Goal: Information Seeking & Learning: Learn about a topic

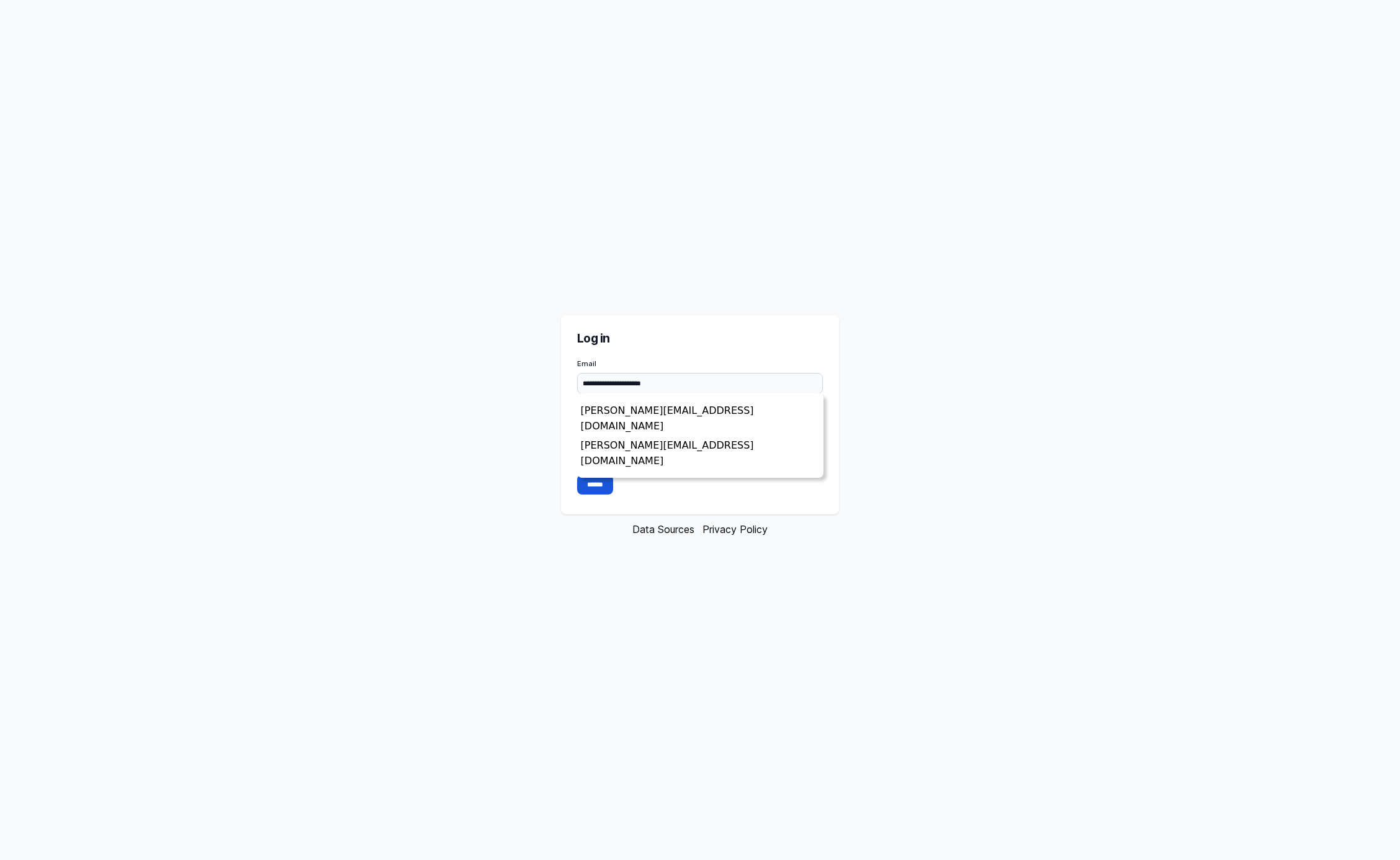
type input "**********"
click at [596, 484] on input "******" at bounding box center [596, 484] width 36 height 20
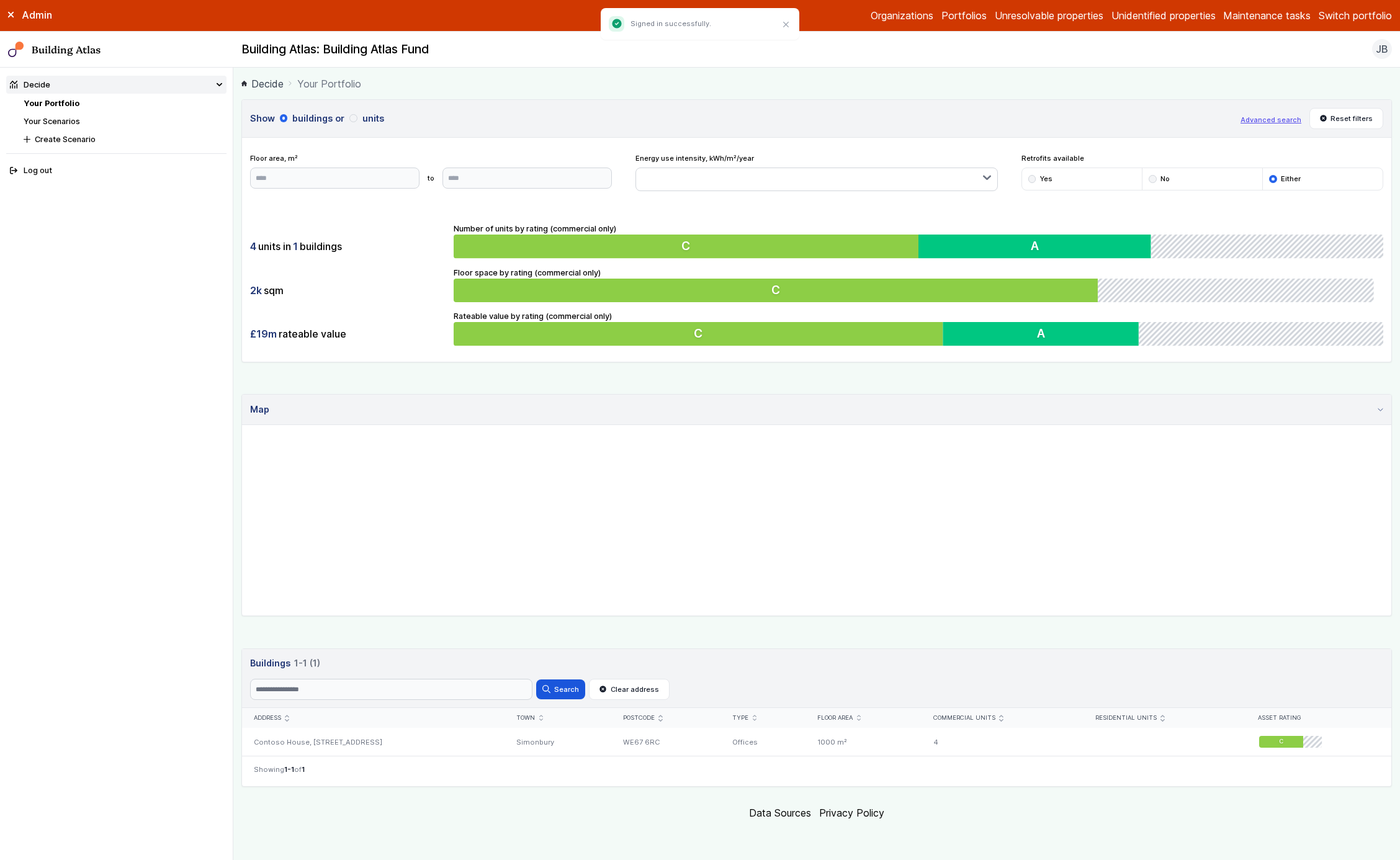
click at [0, 0] on button "units" at bounding box center [0, 0] width 0 height 0
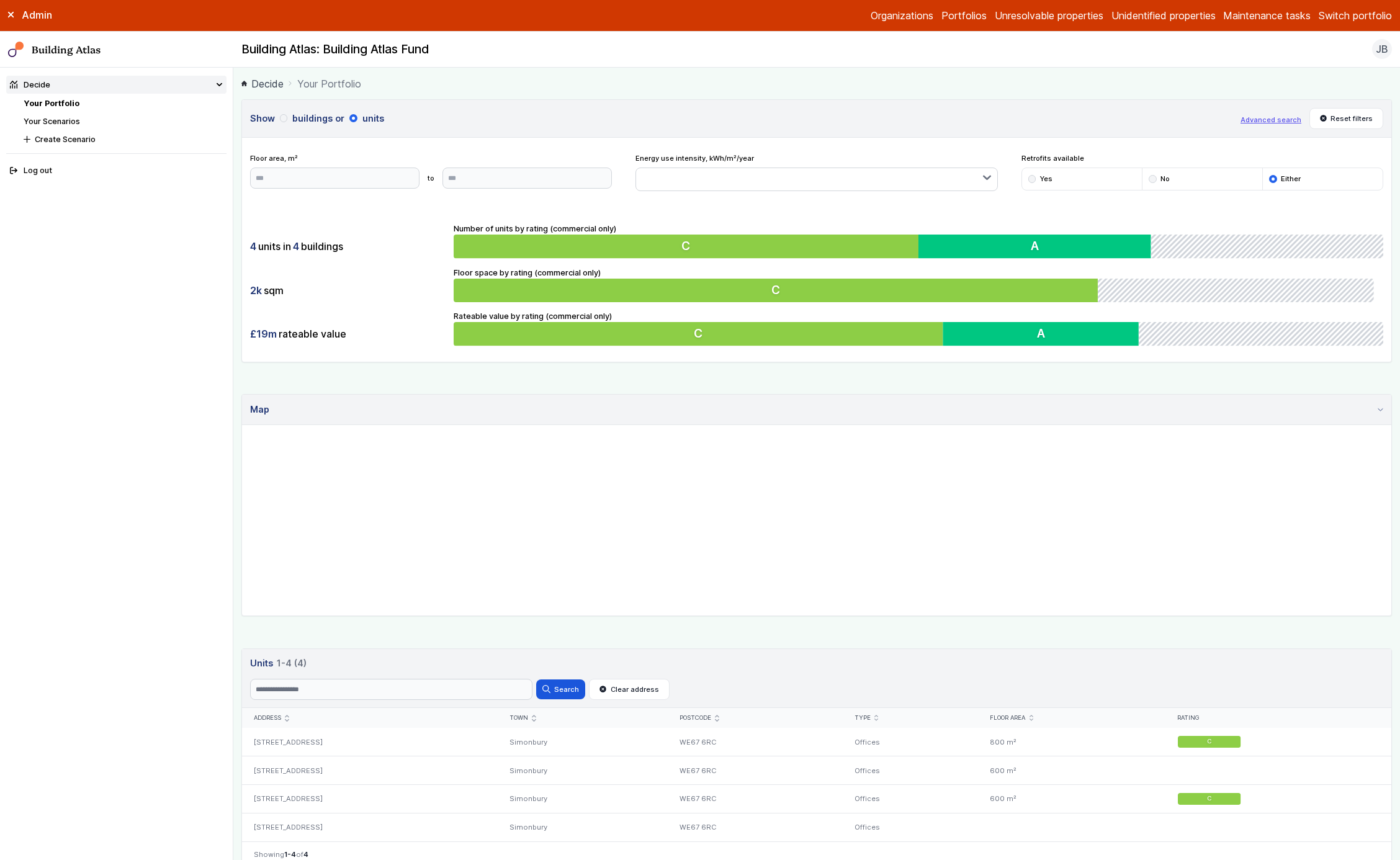
click at [0, 0] on button "buildings" at bounding box center [0, 0] width 0 height 0
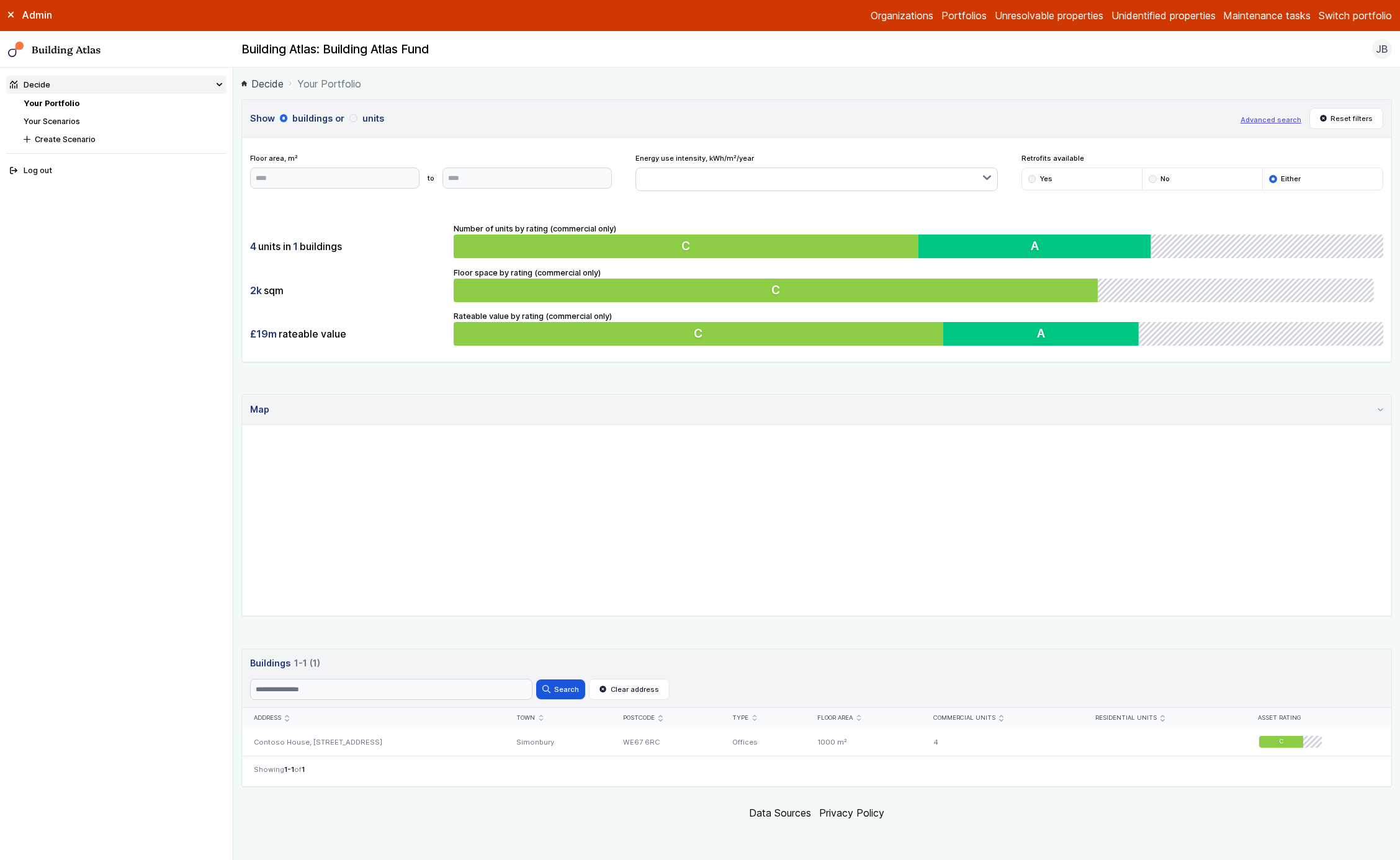
click at [390, 116] on h3 "Show buildings or units" at bounding box center [742, 119] width 983 height 14
click at [0, 0] on button "units" at bounding box center [0, 0] width 0 height 0
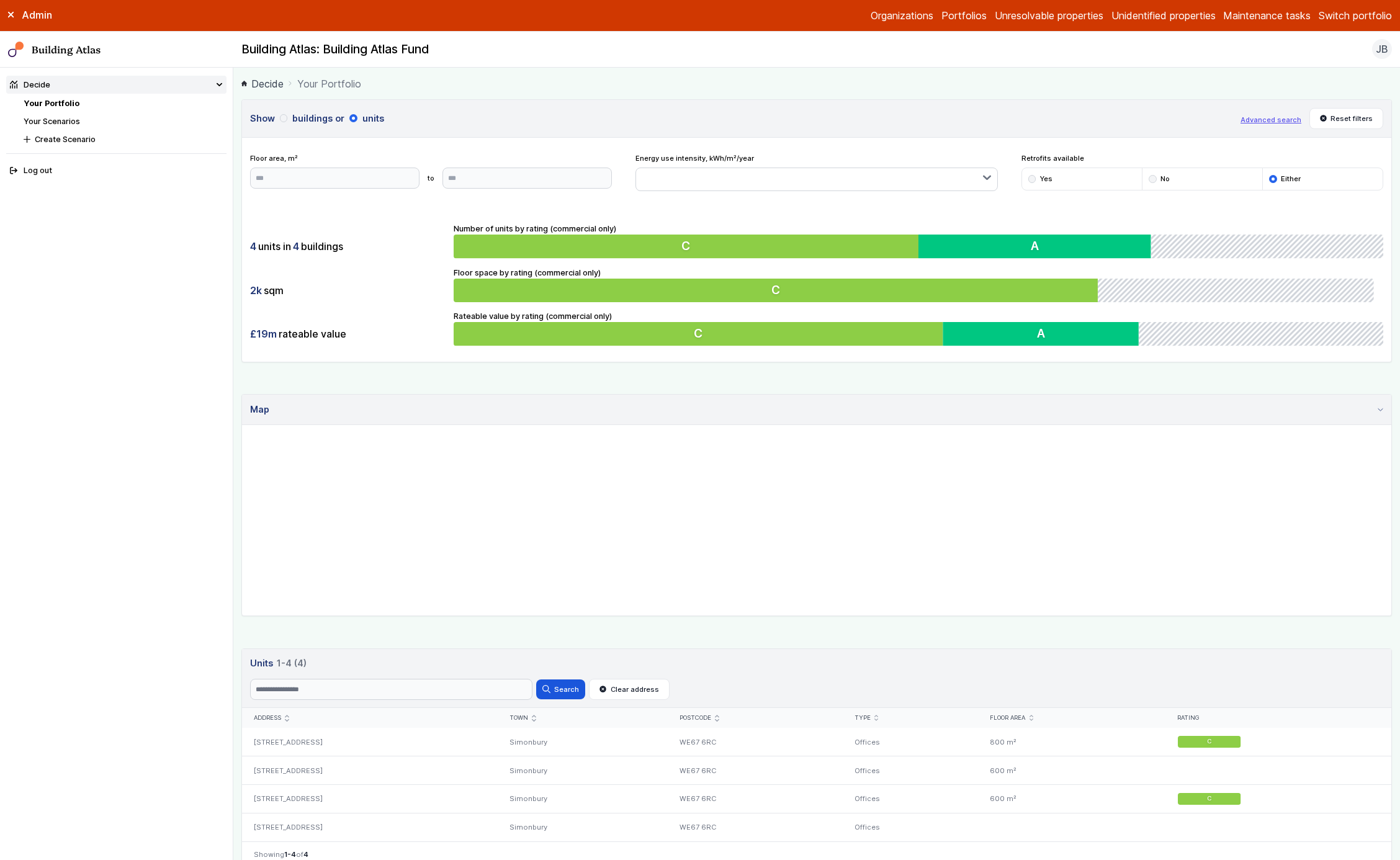
click at [304, 110] on header "Show buildings or units Advanced search Reset filters" at bounding box center [817, 119] width 1149 height 38
click at [0, 0] on button "buildings" at bounding box center [0, 0] width 0 height 0
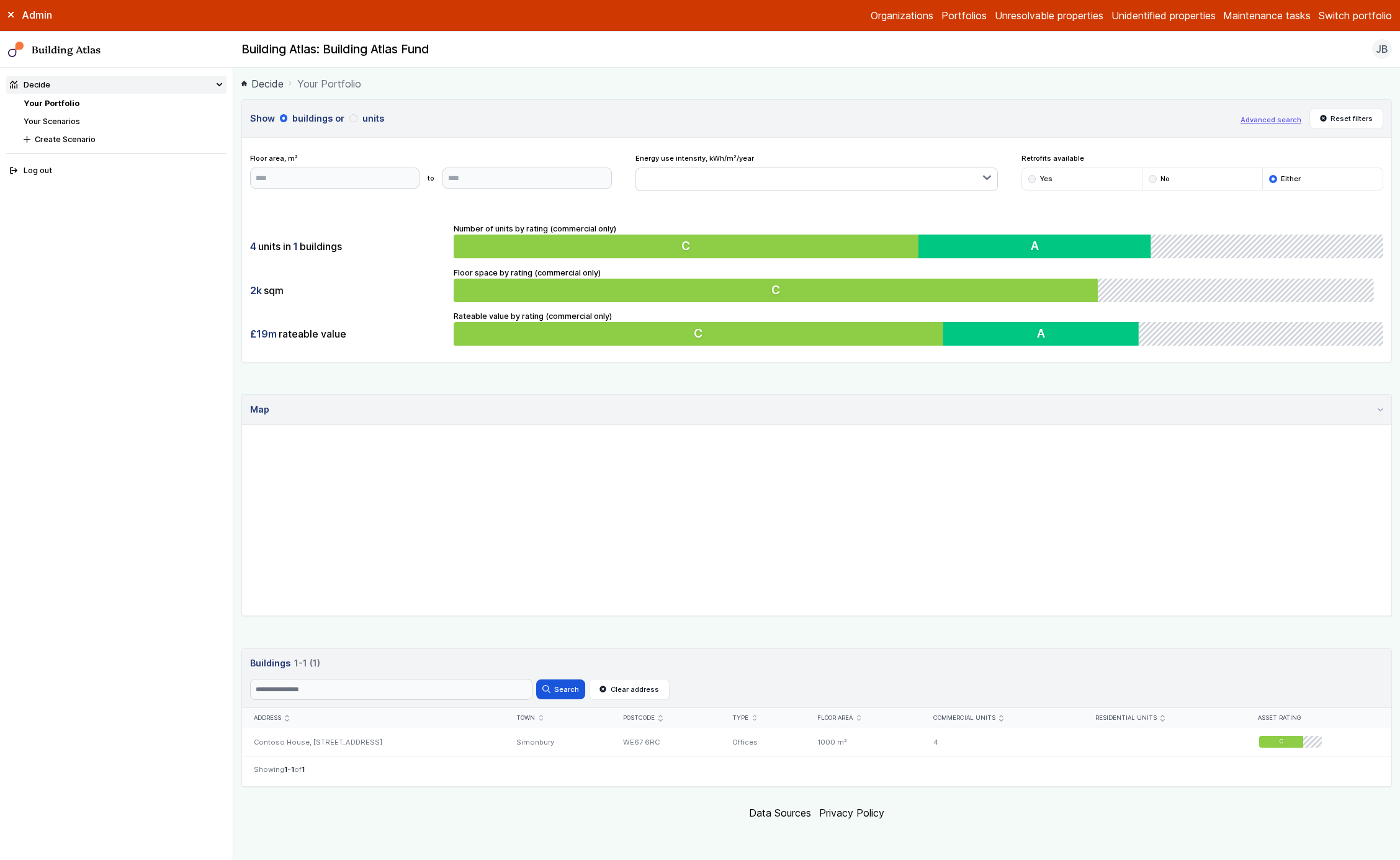
click at [0, 0] on button "units" at bounding box center [0, 0] width 0 height 0
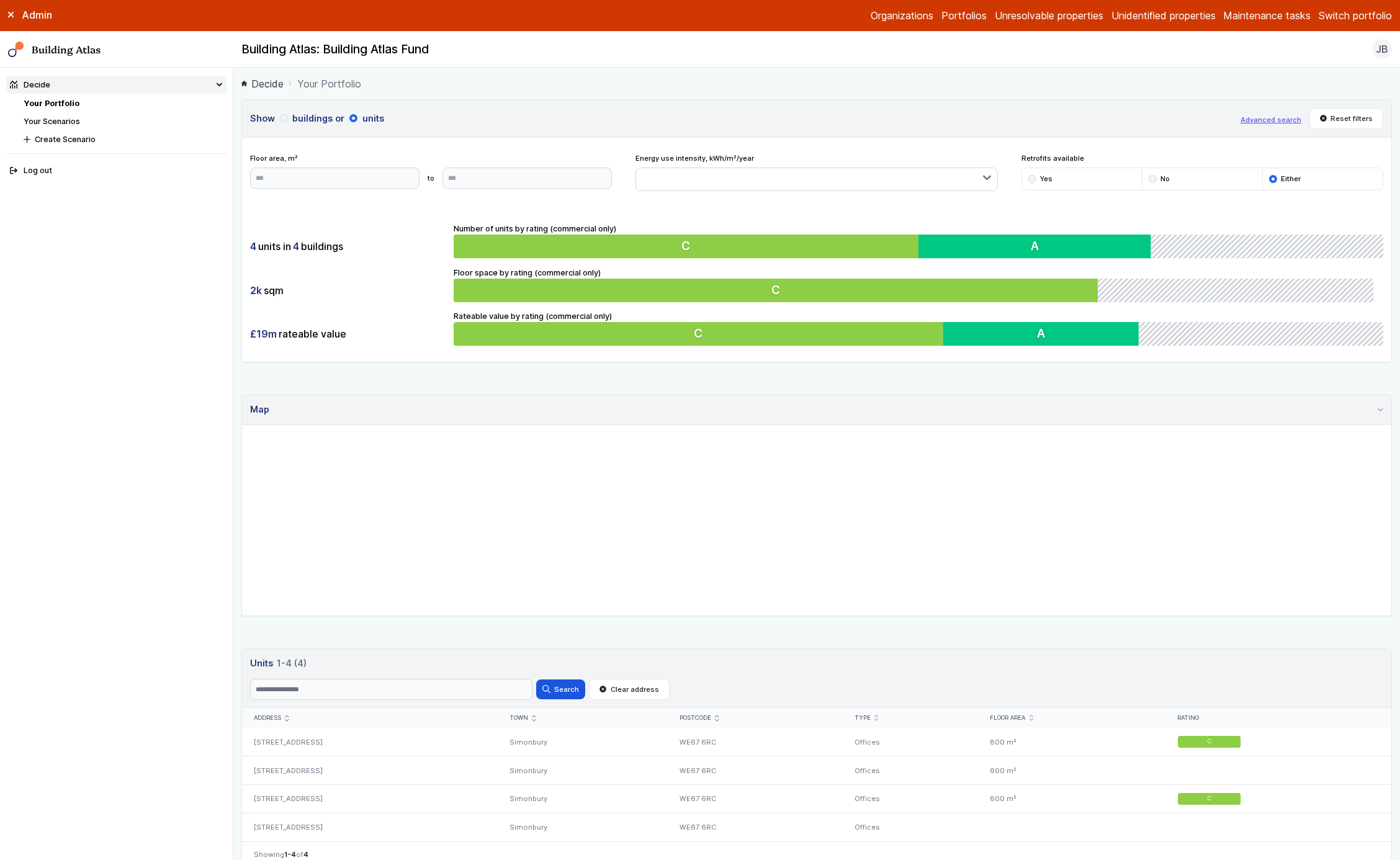
click at [0, 0] on button "buildings" at bounding box center [0, 0] width 0 height 0
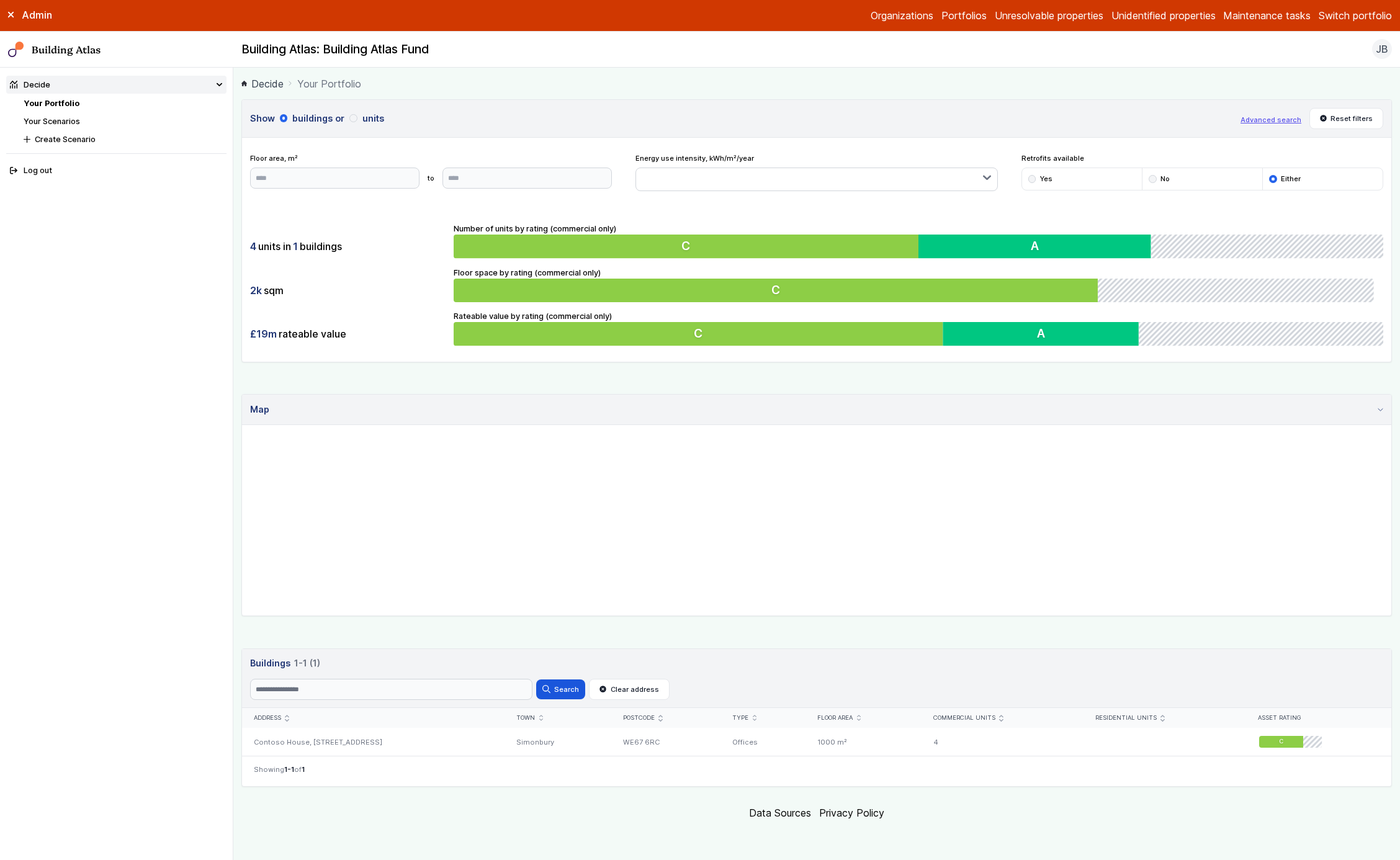
click at [0, 0] on button "units" at bounding box center [0, 0] width 0 height 0
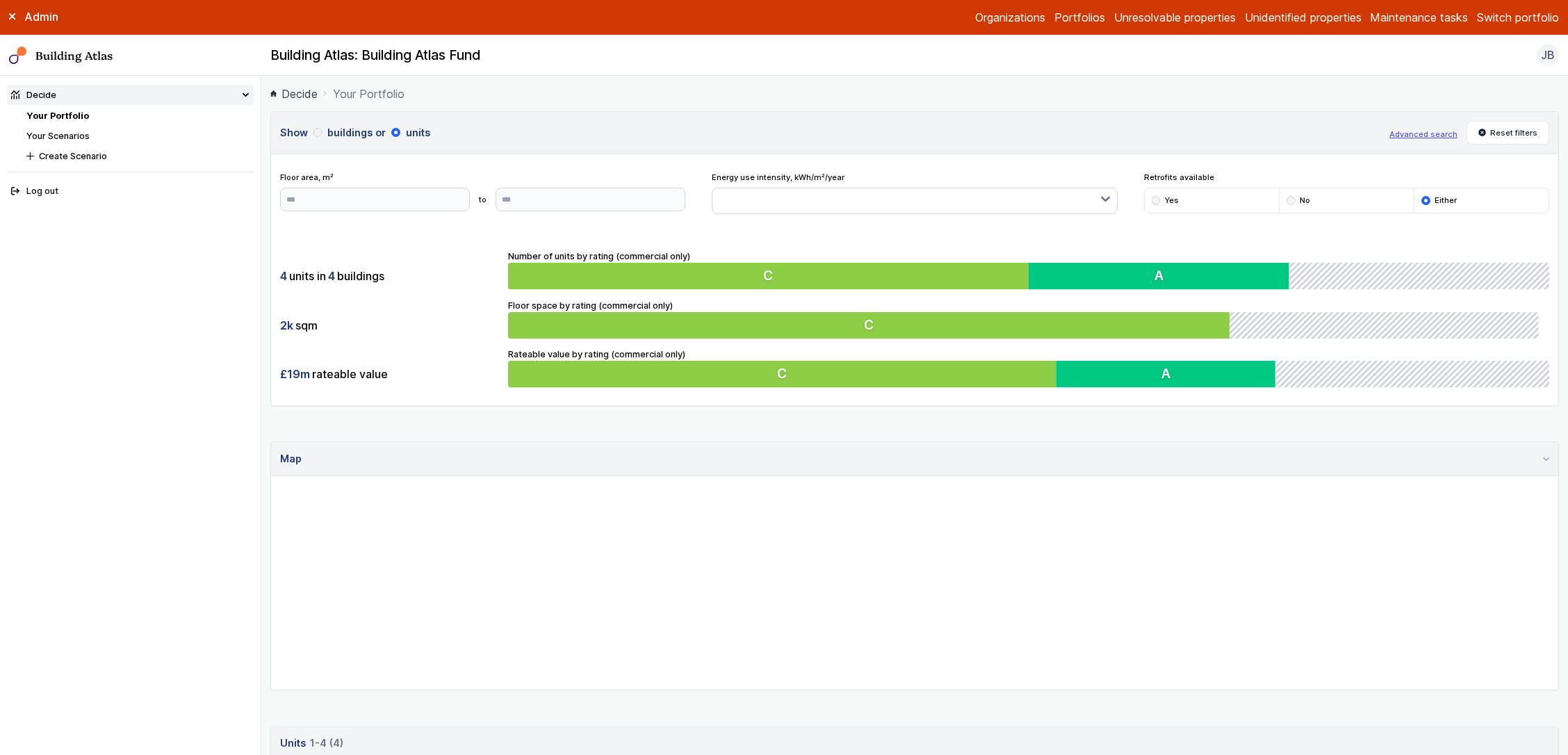
scroll to position [86, 0]
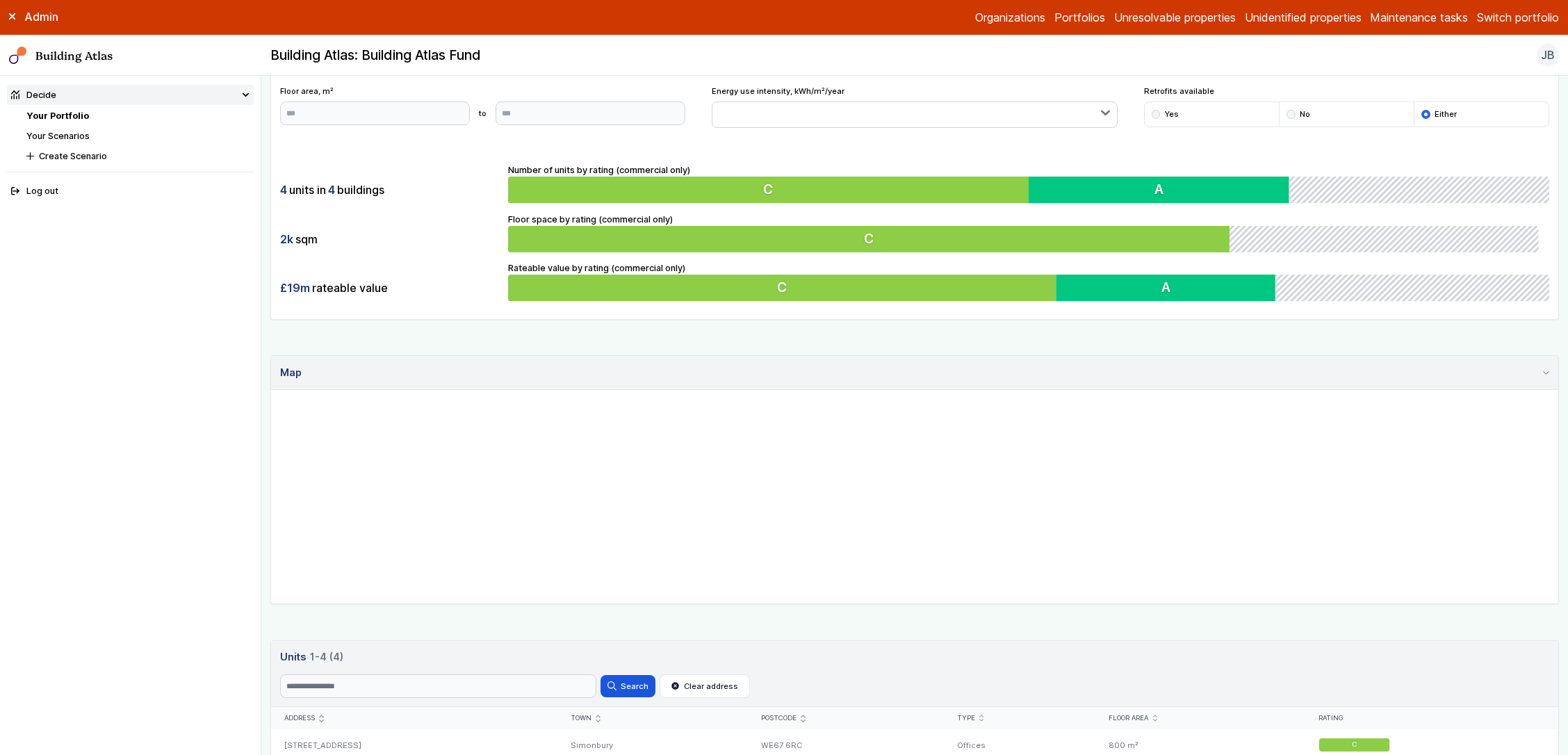
click at [70, 139] on link "Your Scenarios" at bounding box center [58, 135] width 63 height 10
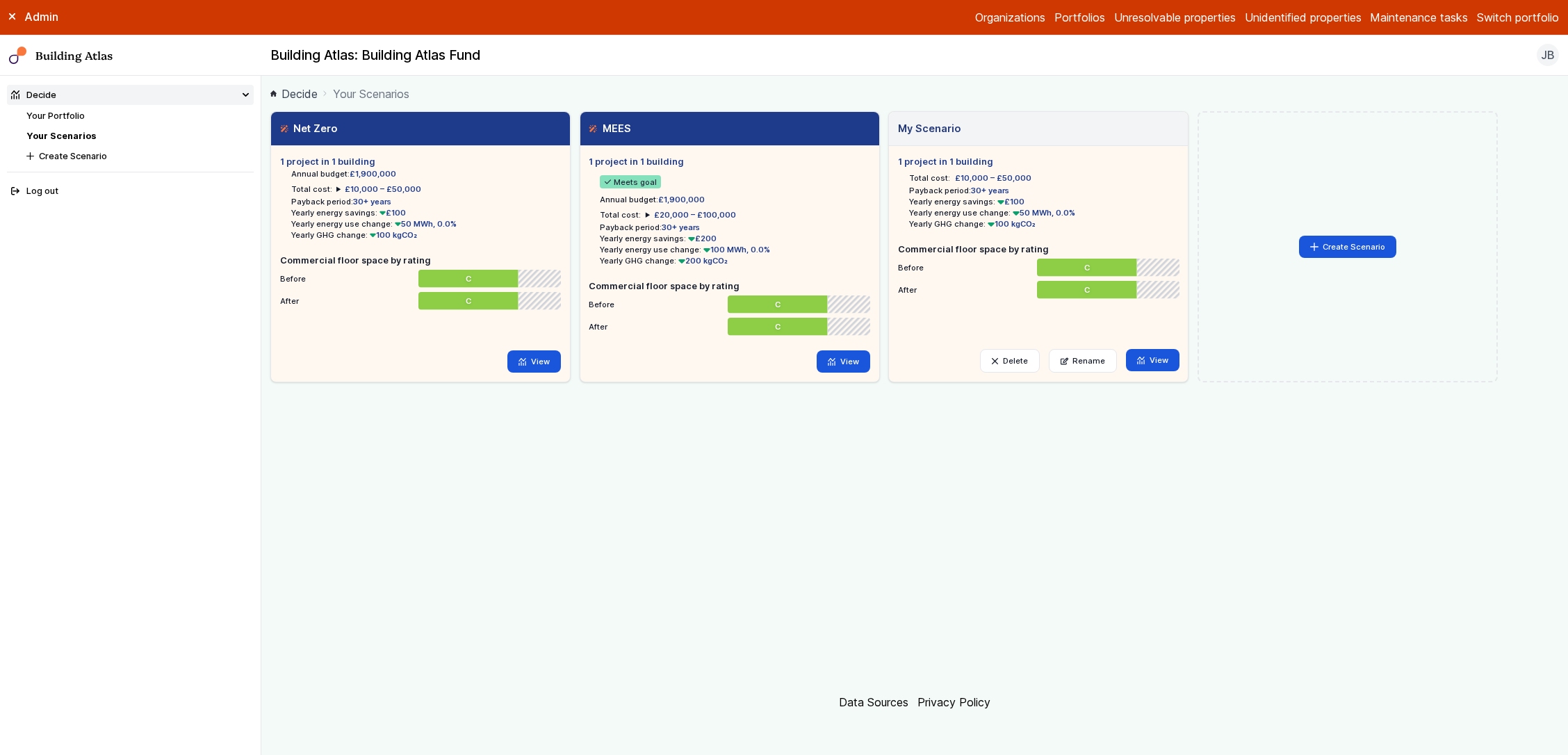
click at [550, 347] on div "1 project in 1 building Annual budget: £1,900,000 Total cost: £10,000 – £50,000…" at bounding box center [421, 264] width 299 height 235
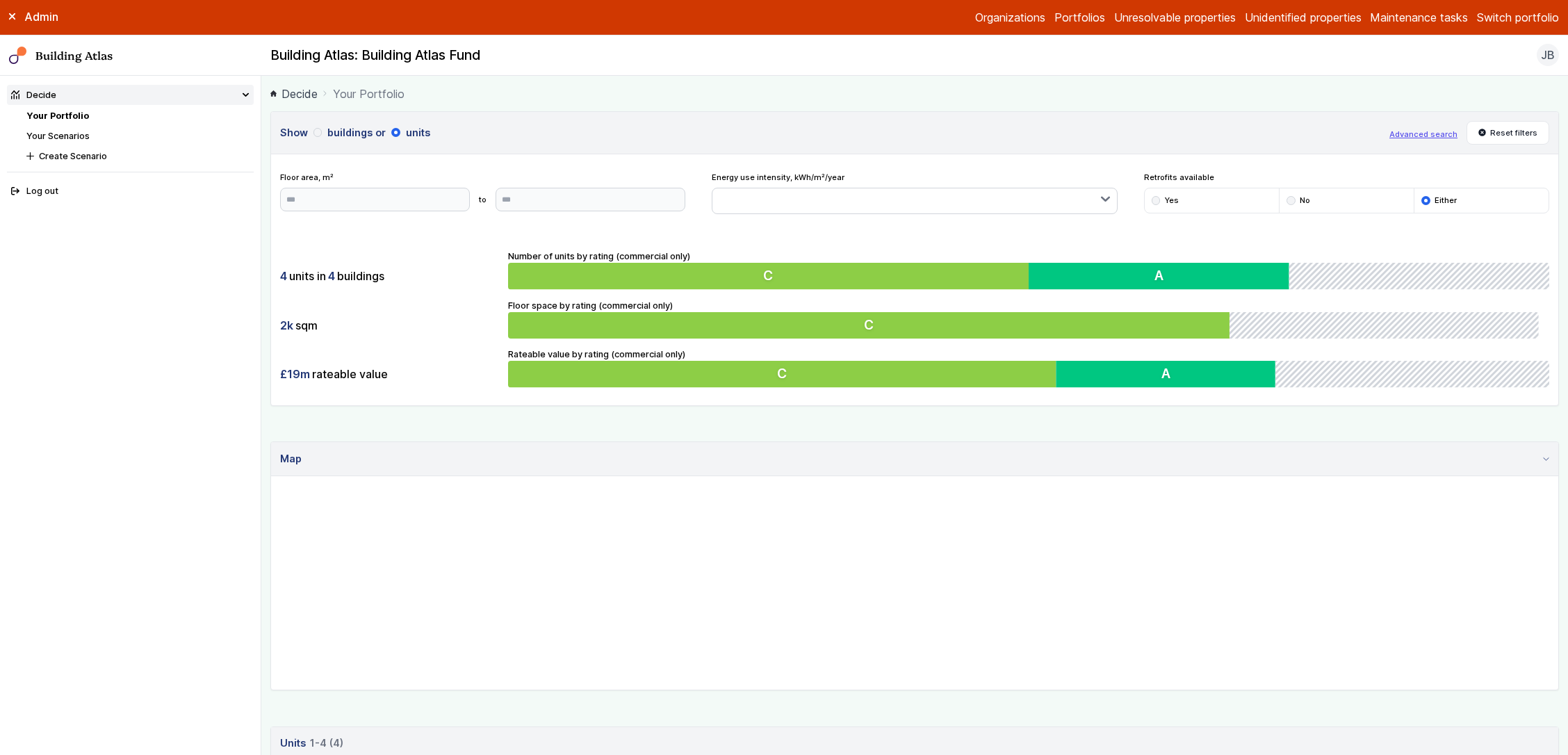
scroll to position [300, 0]
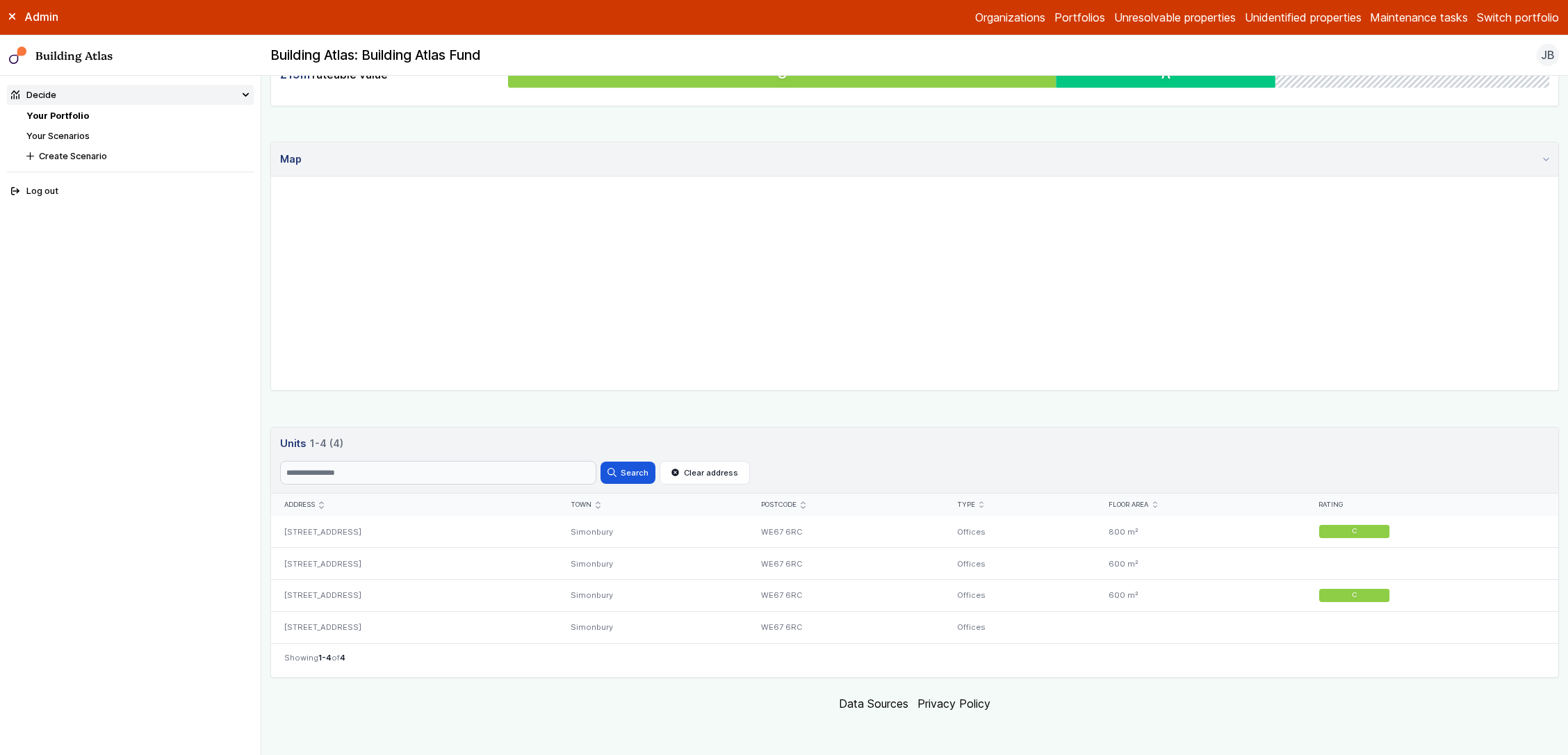
click at [600, 502] on icon "submit" at bounding box center [597, 505] width 4 height 7
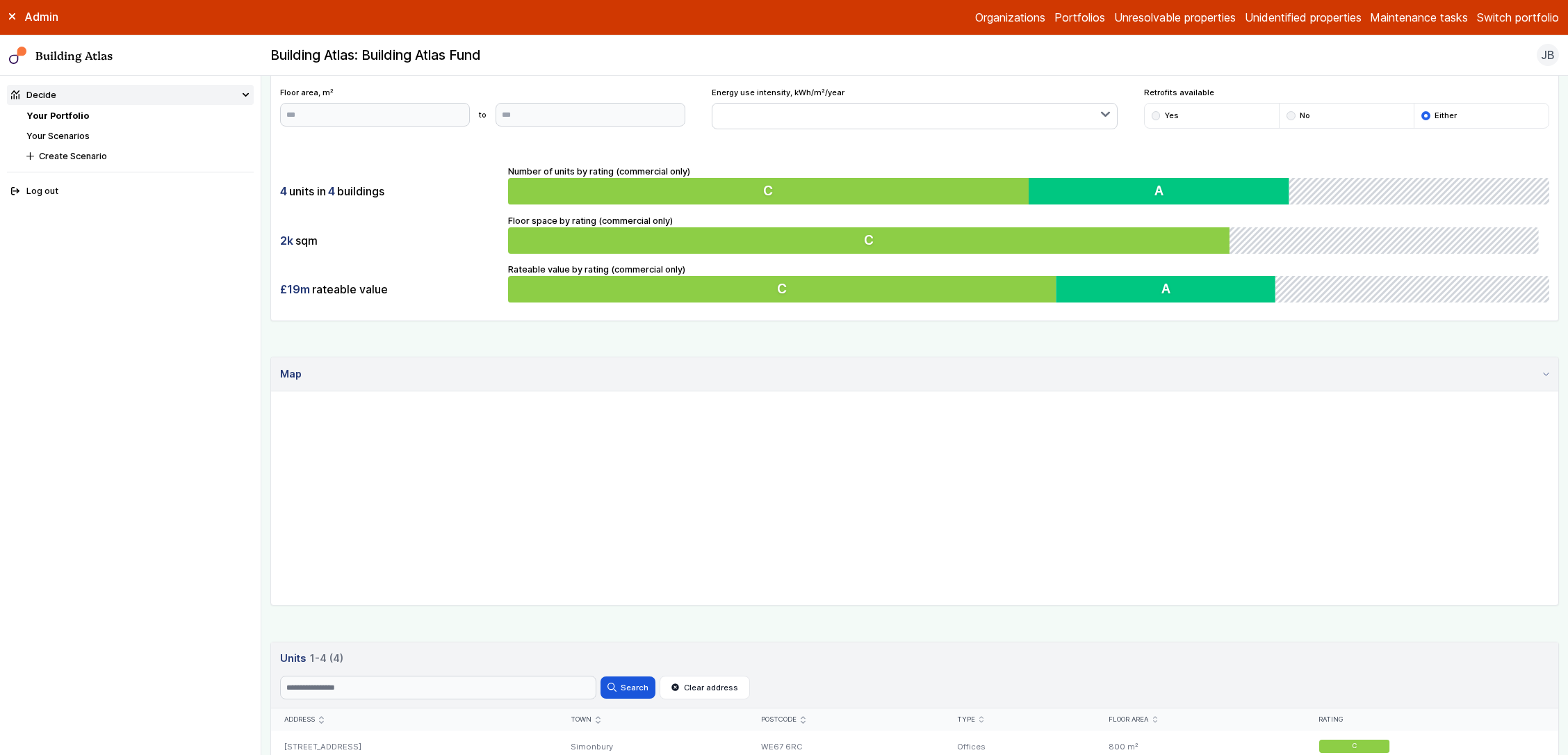
scroll to position [300, 0]
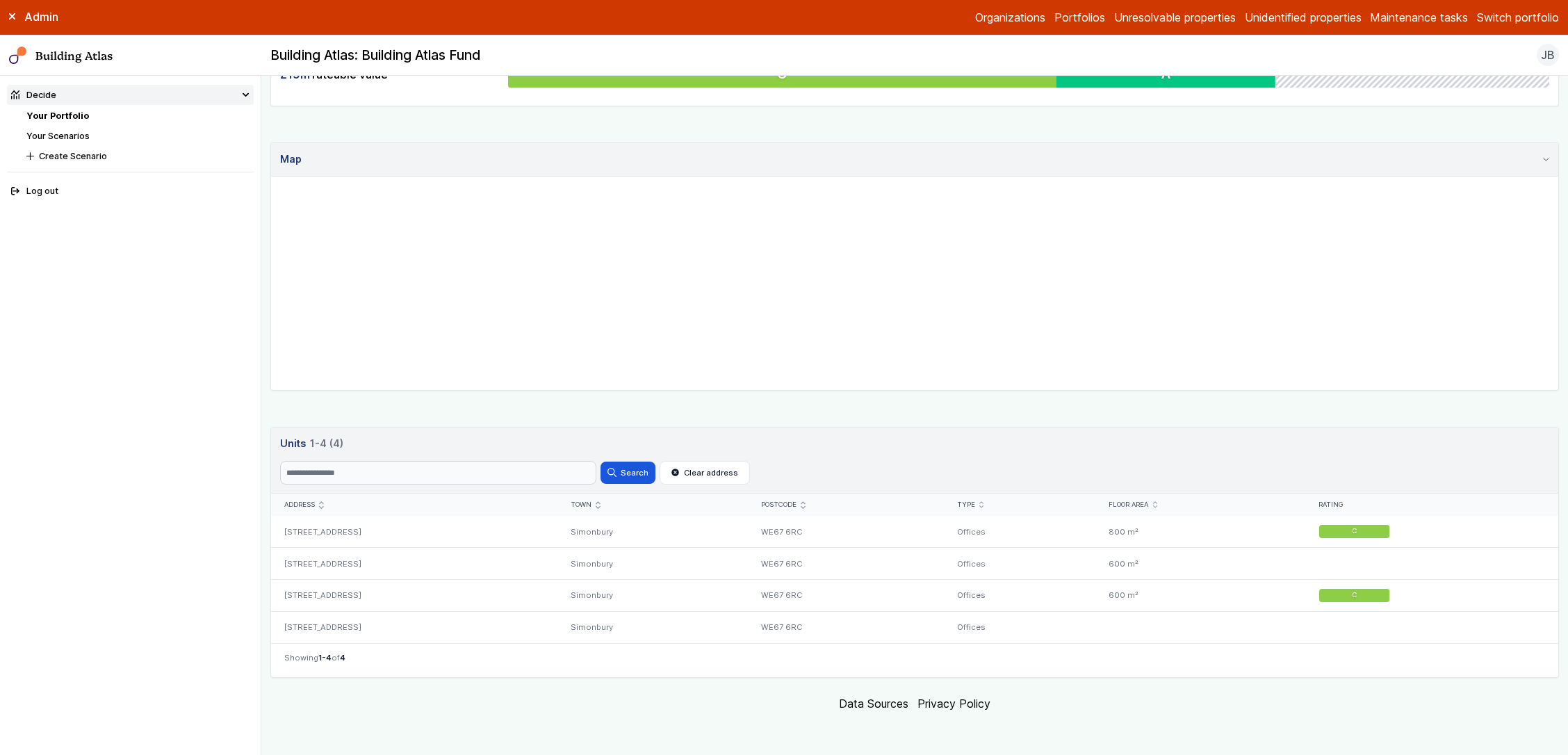
click at [600, 505] on icon "submit" at bounding box center [598, 505] width 3 height 5
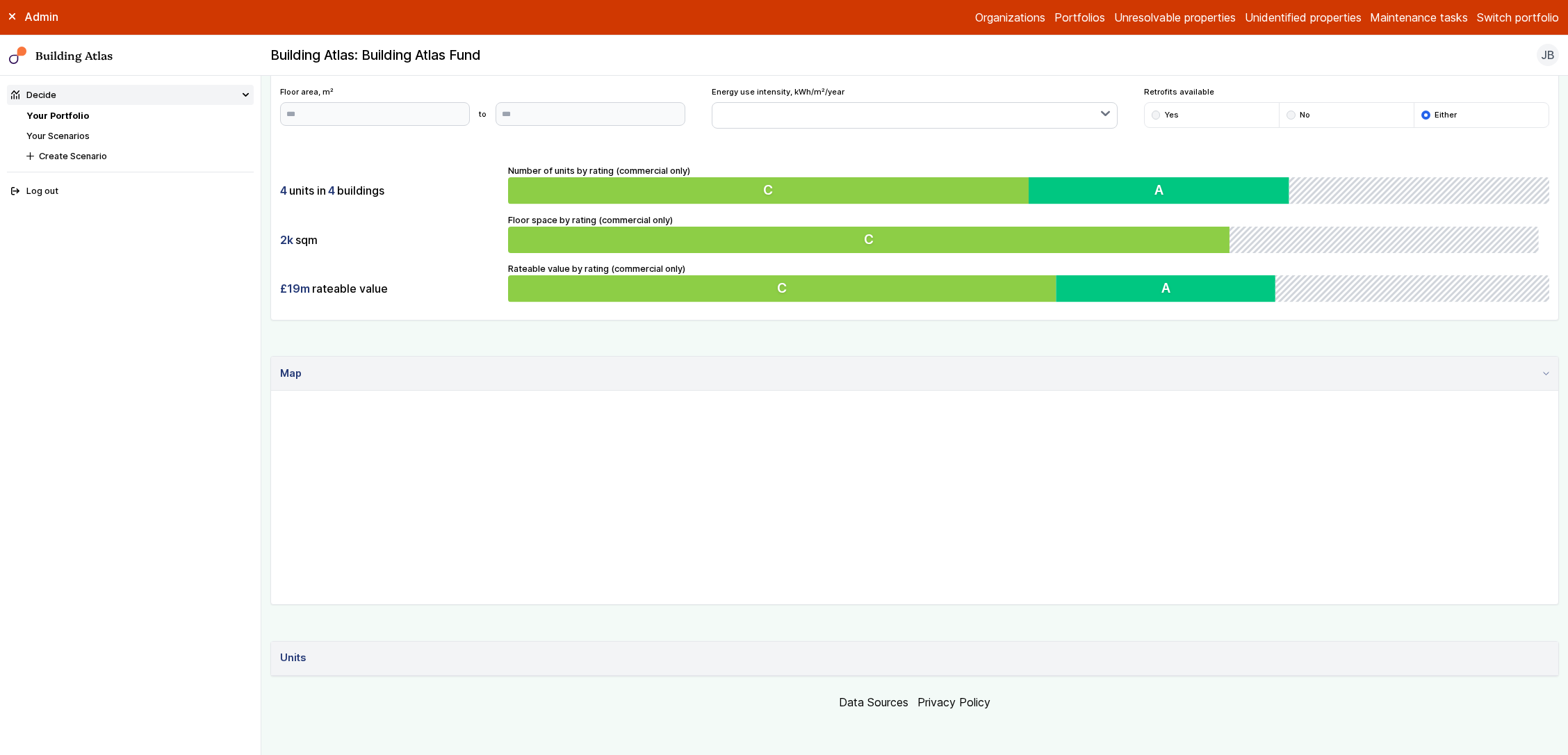
scroll to position [84, 0]
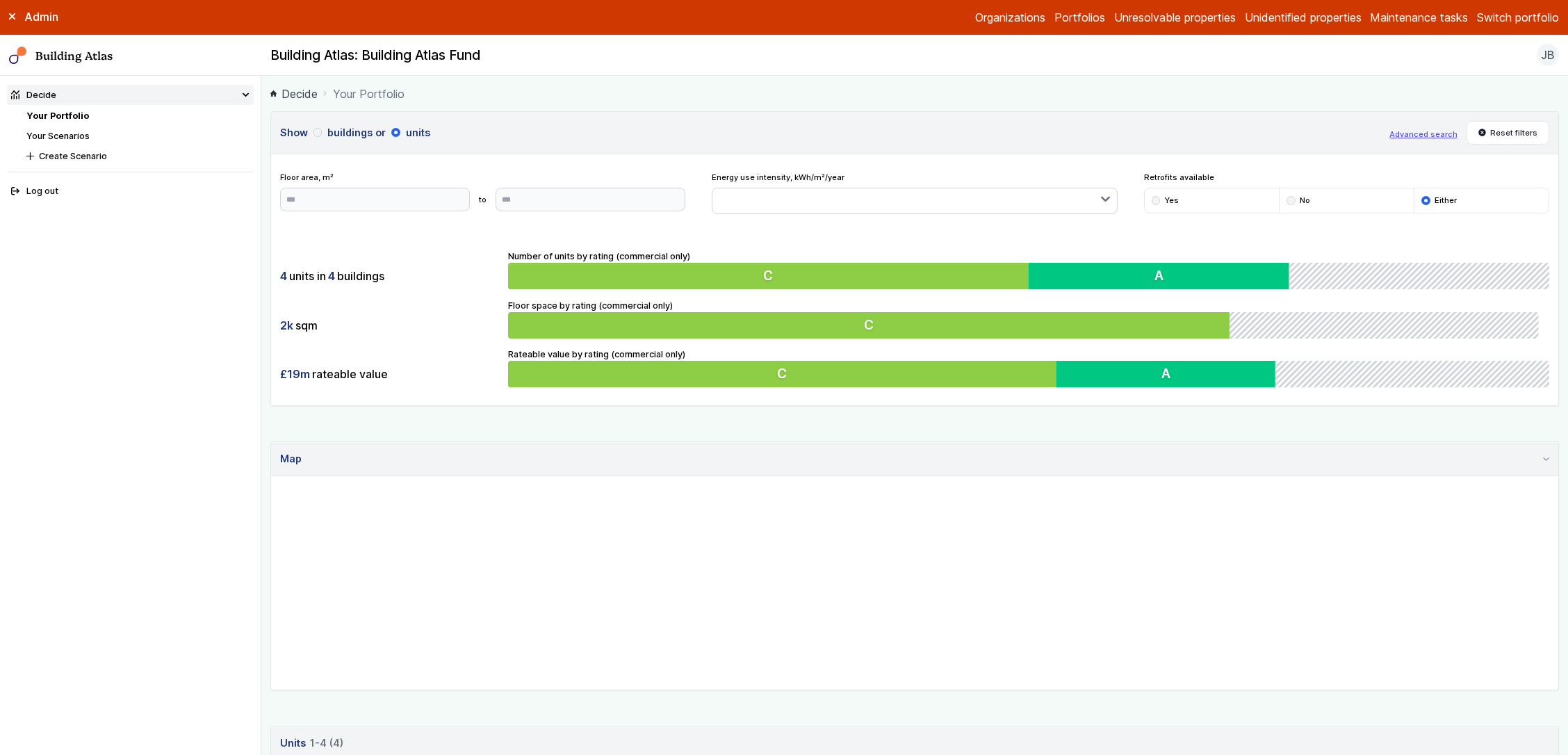
scroll to position [300, 0]
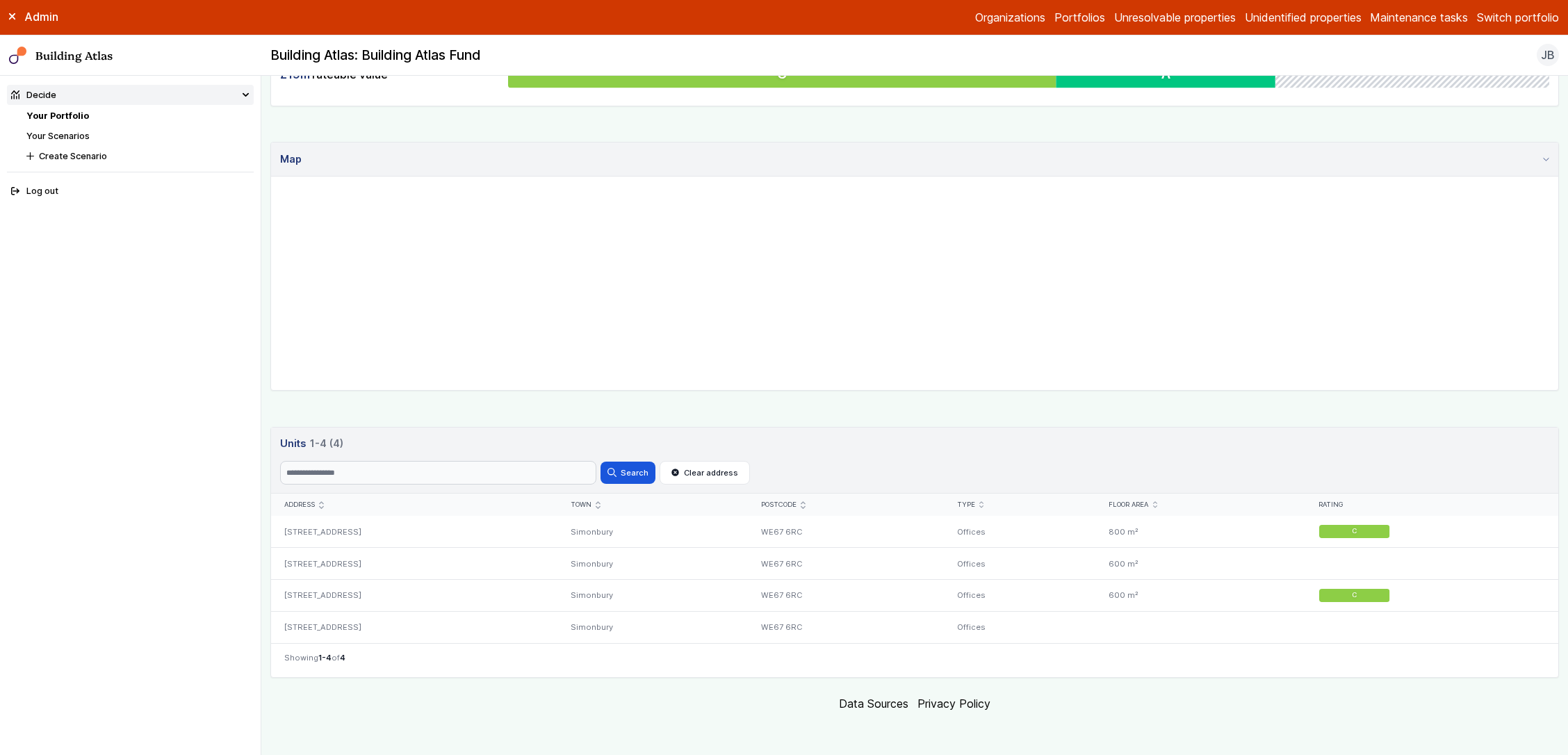
click at [600, 504] on icon "submit" at bounding box center [597, 505] width 4 height 7
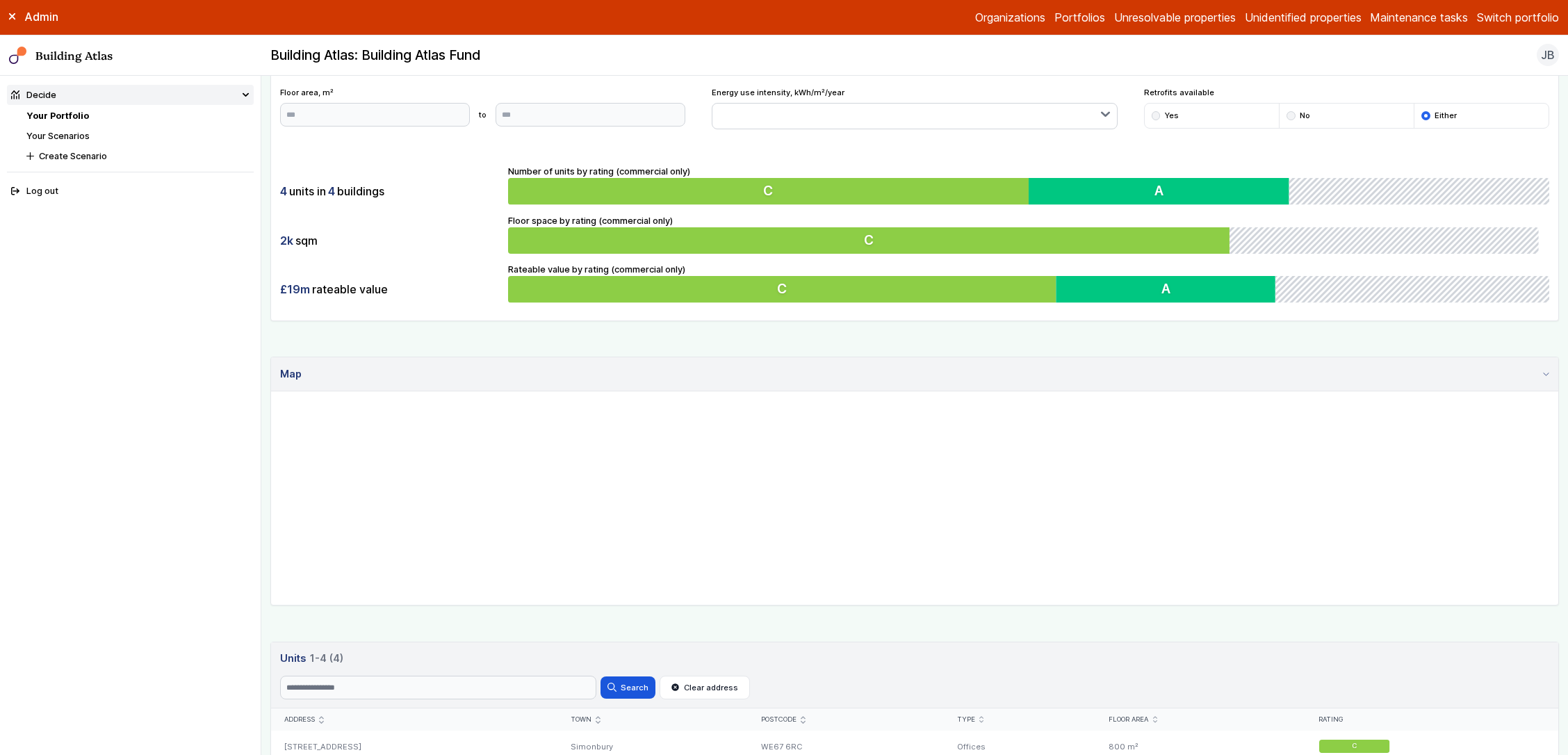
click at [600, 720] on icon "submit" at bounding box center [597, 720] width 4 height 7
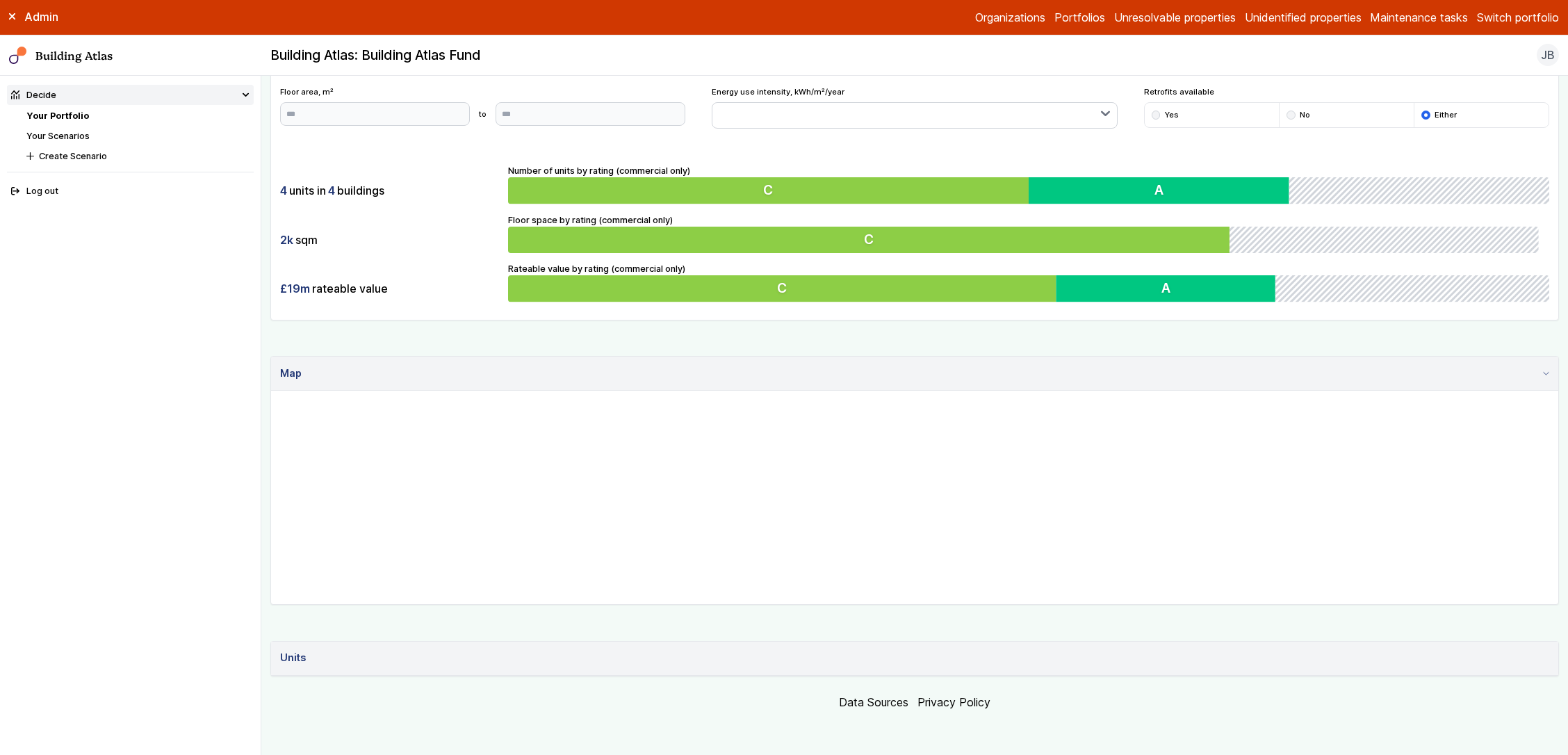
scroll to position [84, 0]
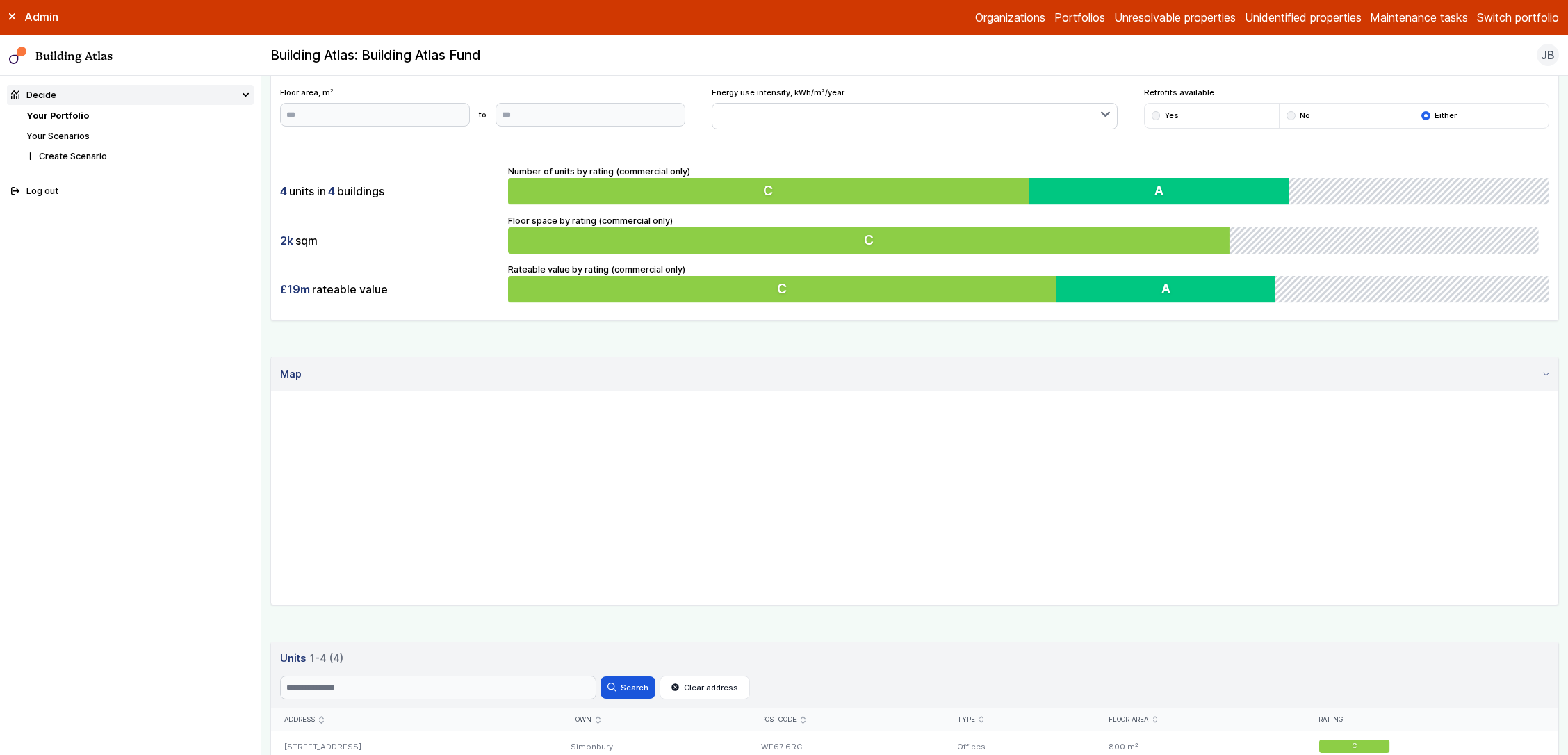
click at [600, 721] on icon "submit" at bounding box center [597, 720] width 4 height 7
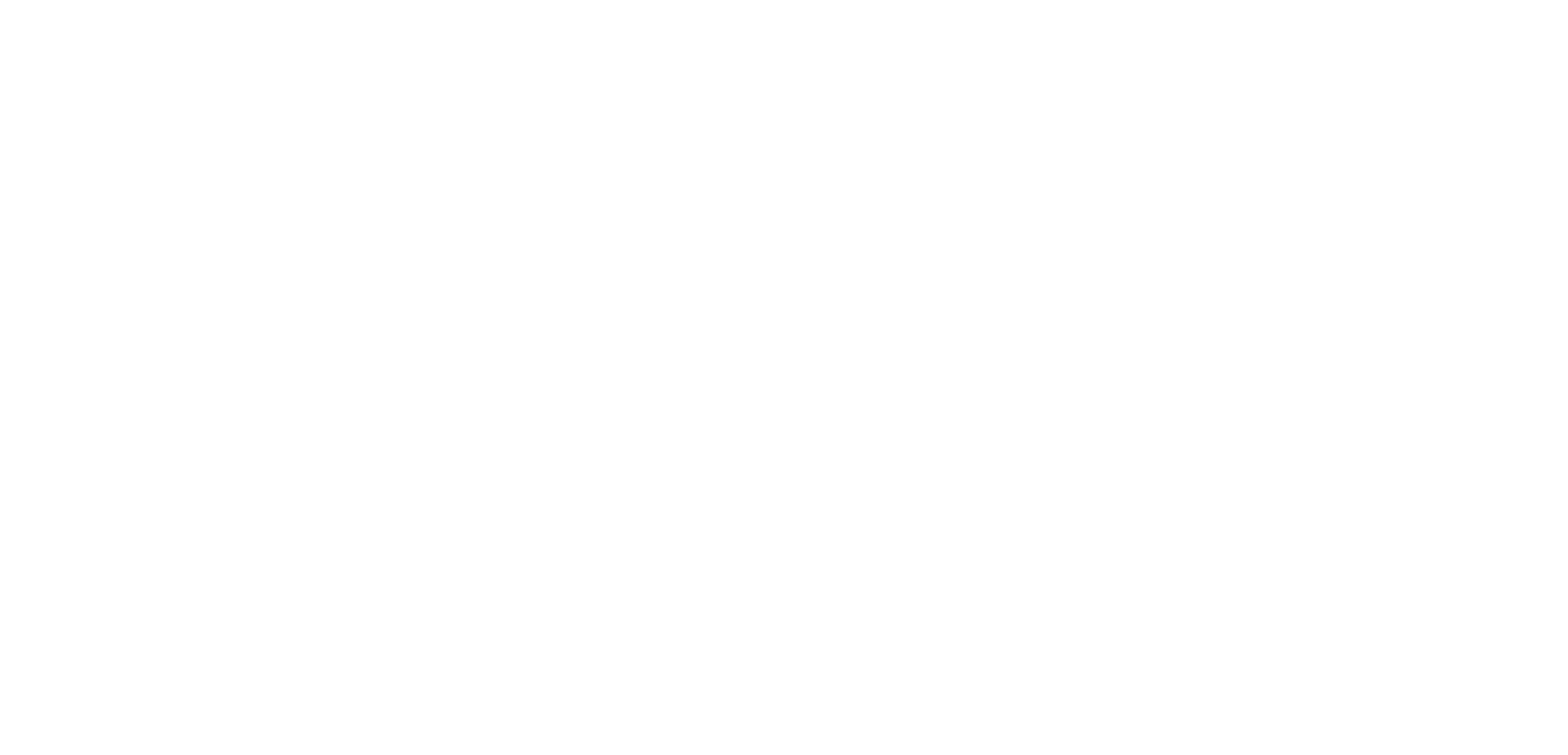
scroll to position [300, 0]
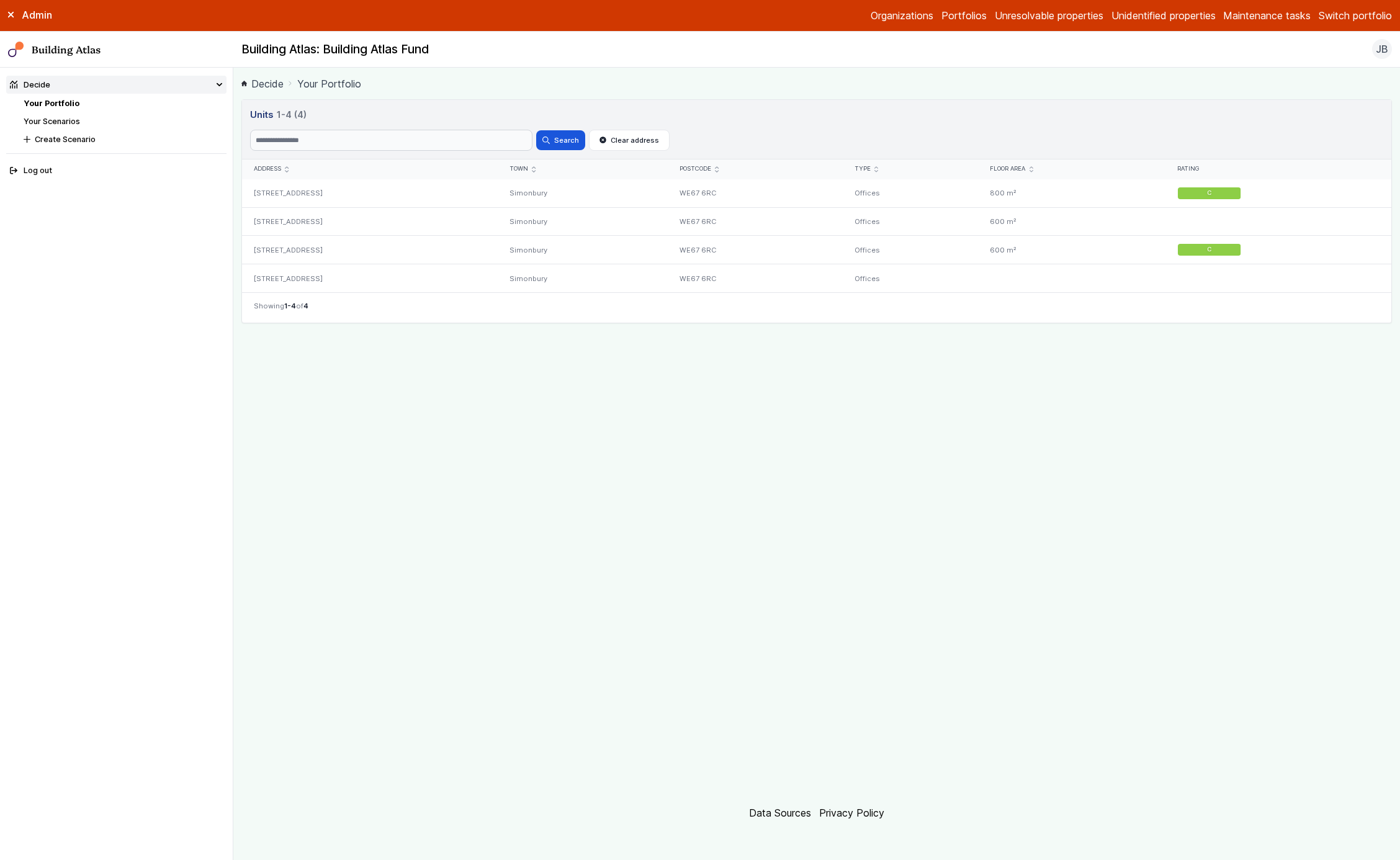
click at [249, 88] on link "Decide" at bounding box center [263, 83] width 42 height 15
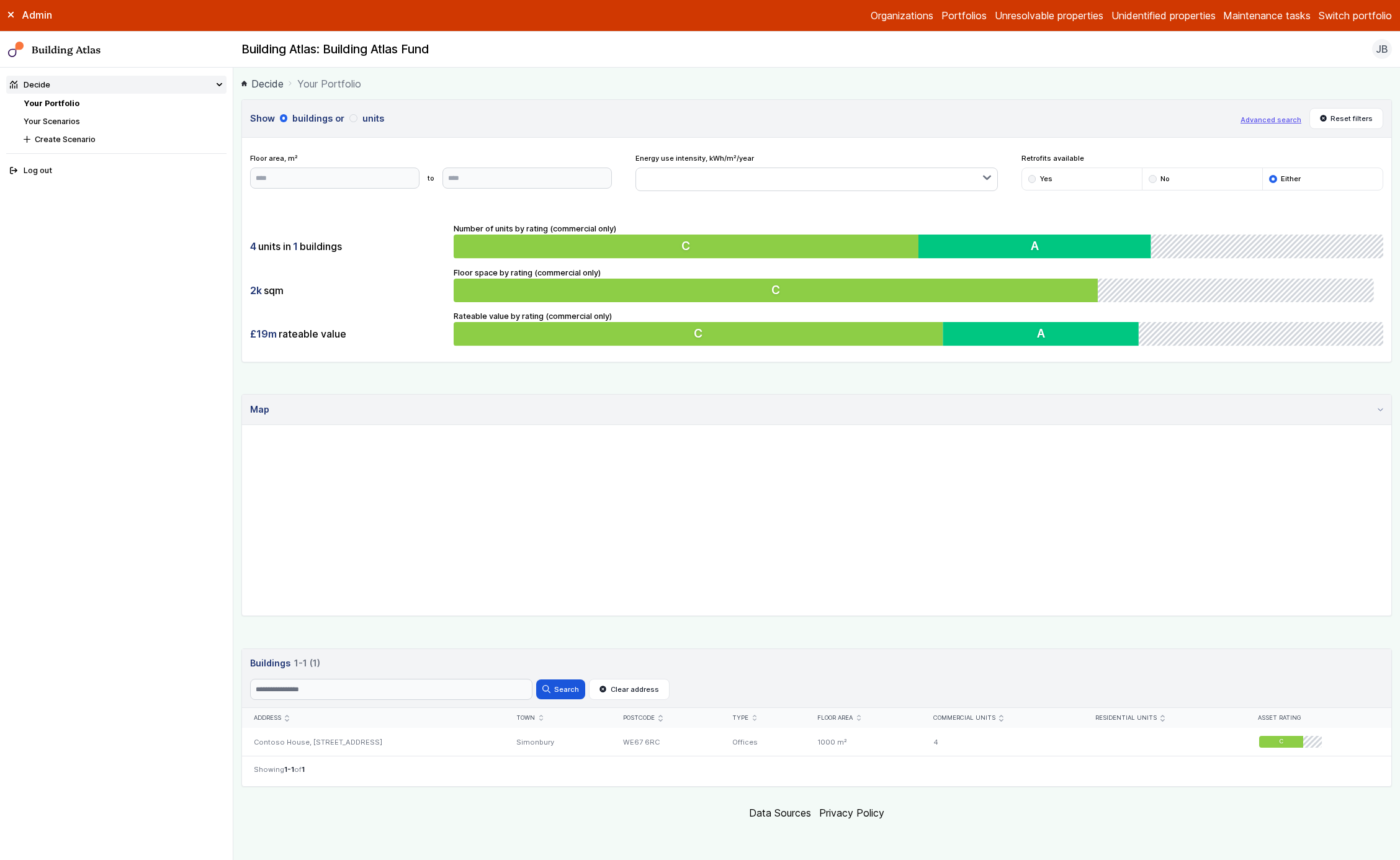
click at [0, 0] on button "units" at bounding box center [0, 0] width 0 height 0
click at [0, 0] on button "buildings" at bounding box center [0, 0] width 0 height 0
click at [390, 114] on h3 "Show buildings or units" at bounding box center [742, 119] width 983 height 14
click at [0, 0] on button "units" at bounding box center [0, 0] width 0 height 0
click at [0, 0] on button "buildings" at bounding box center [0, 0] width 0 height 0
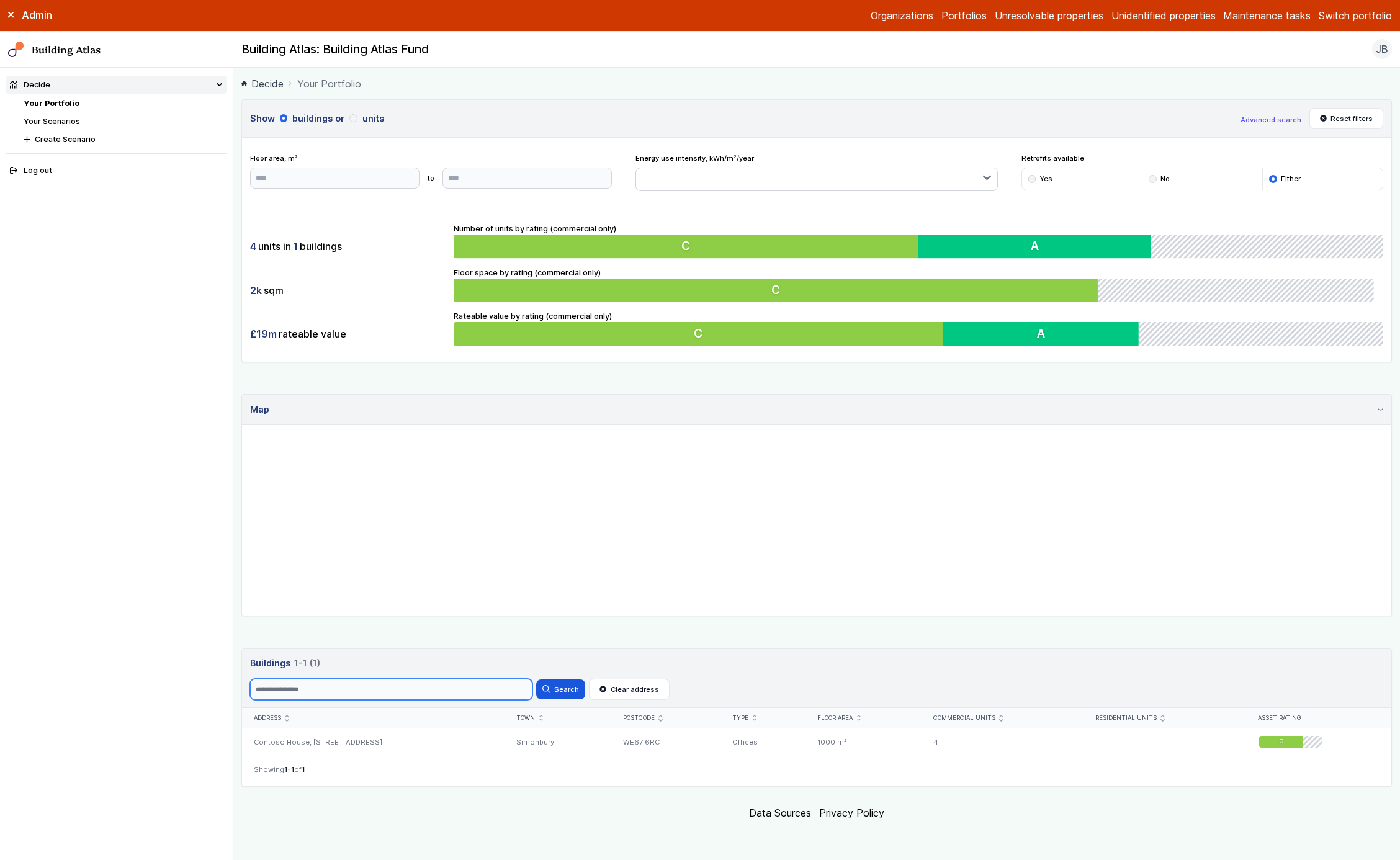
click at [508, 687] on input "Search" at bounding box center [391, 689] width 282 height 21
click at [539, 715] on icon "submit" at bounding box center [540, 718] width 3 height 6
click at [517, 715] on div "Town" at bounding box center [558, 718] width 82 height 8
click at [0, 0] on button "units" at bounding box center [0, 0] width 0 height 0
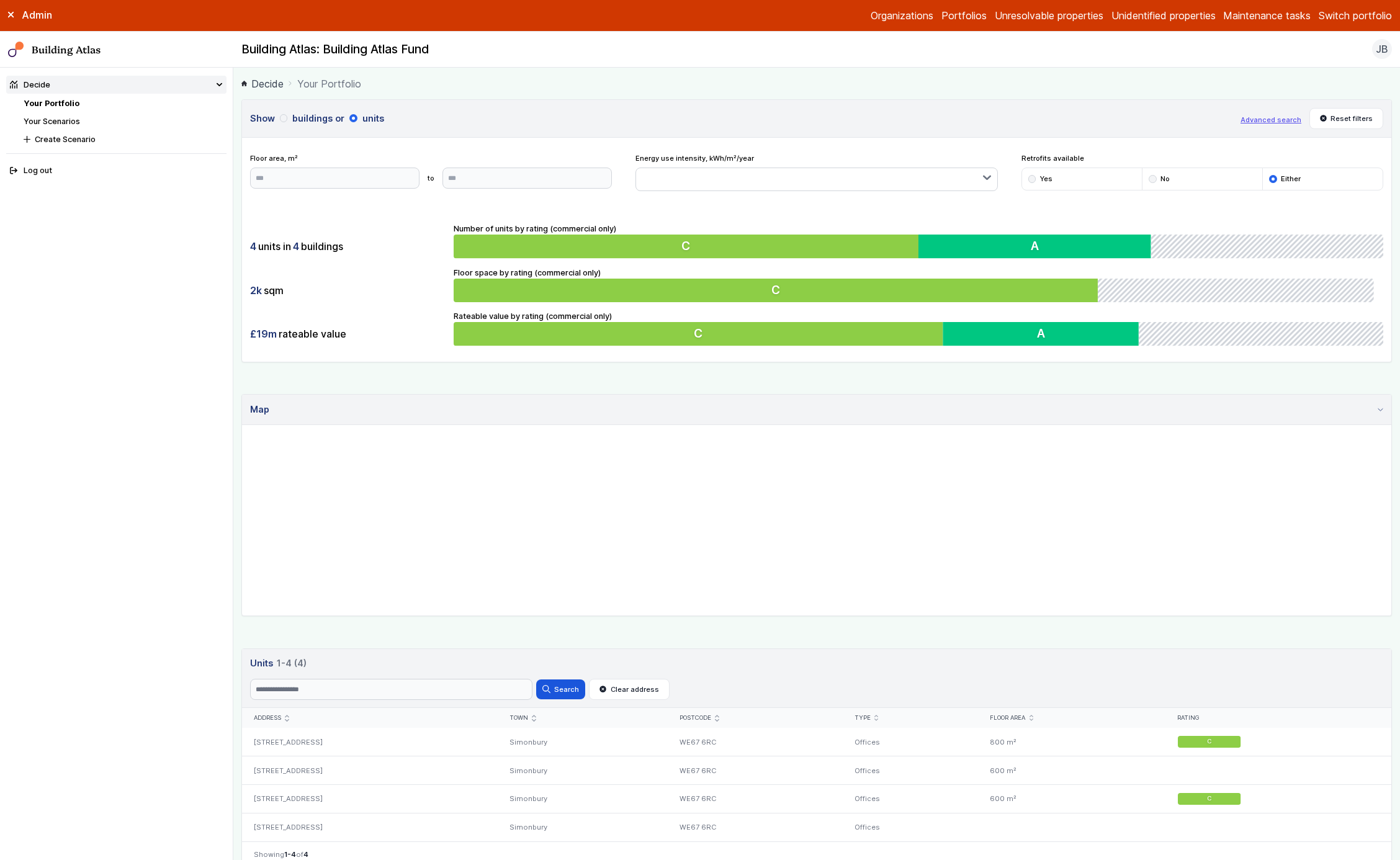
click at [0, 0] on button "buildings" at bounding box center [0, 0] width 0 height 0
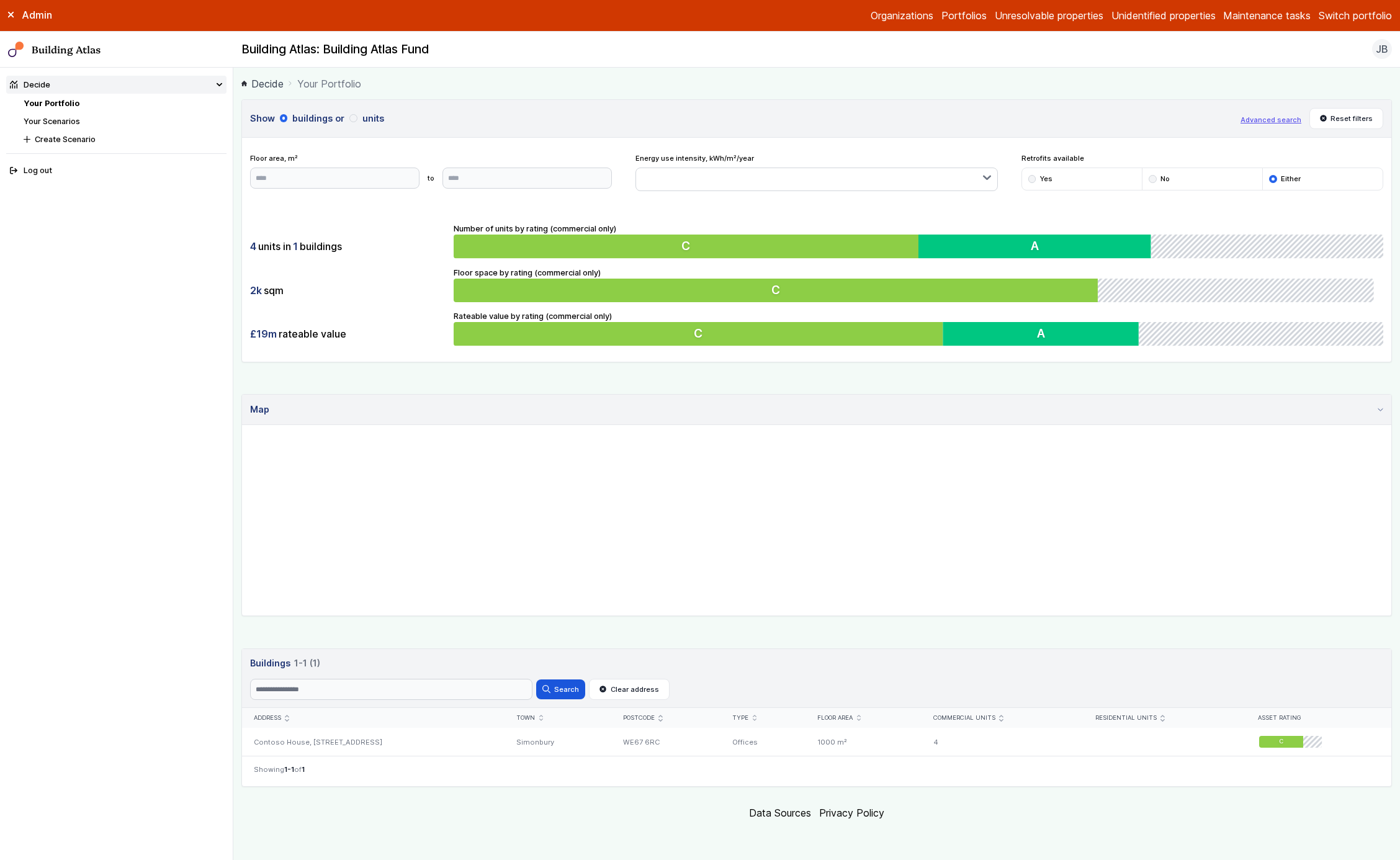
click at [0, 0] on button "units" at bounding box center [0, 0] width 0 height 0
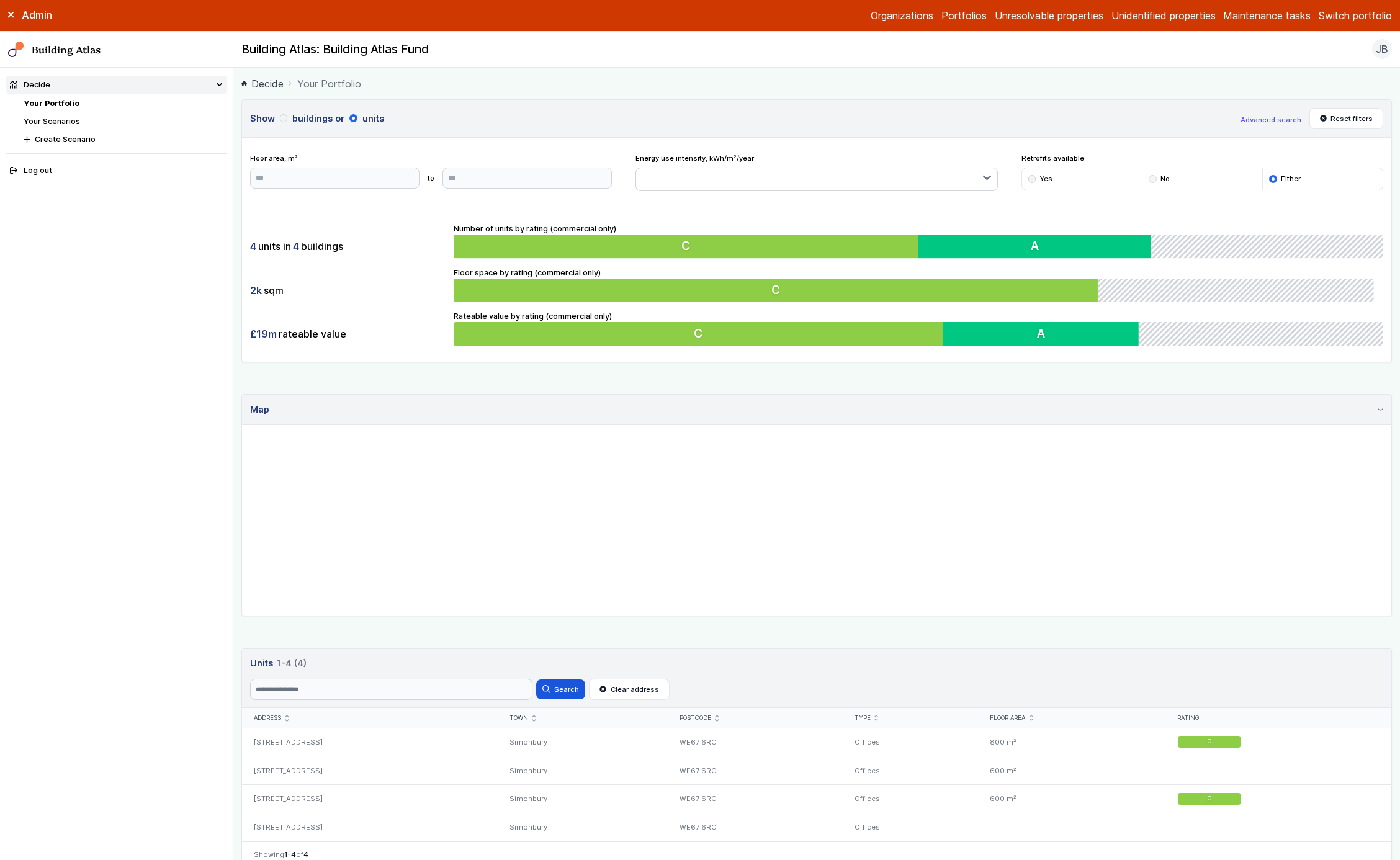
click at [0, 0] on button "buildings" at bounding box center [0, 0] width 0 height 0
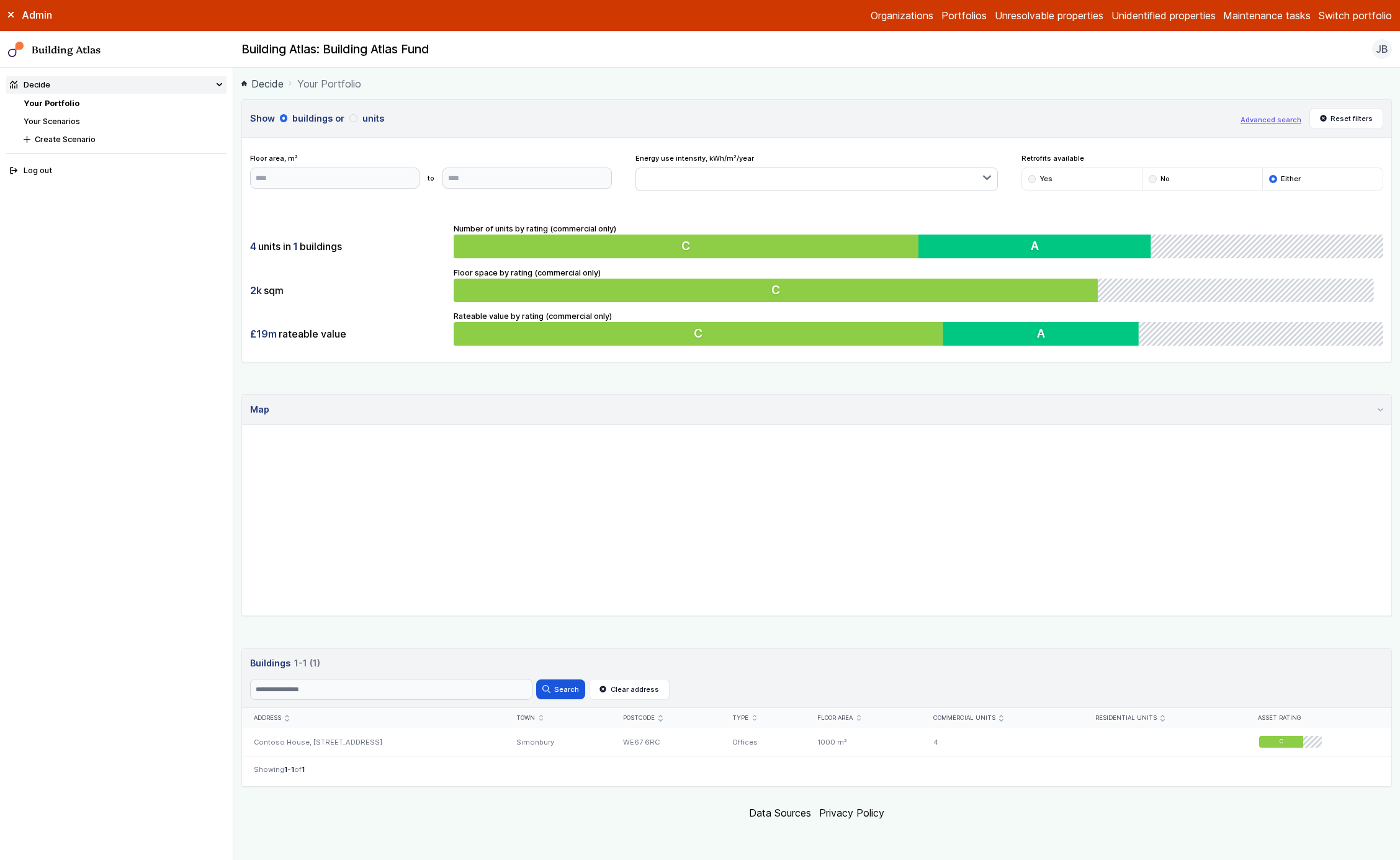
click at [395, 119] on h3 "Show buildings or units" at bounding box center [742, 119] width 983 height 14
click at [0, 0] on button "units" at bounding box center [0, 0] width 0 height 0
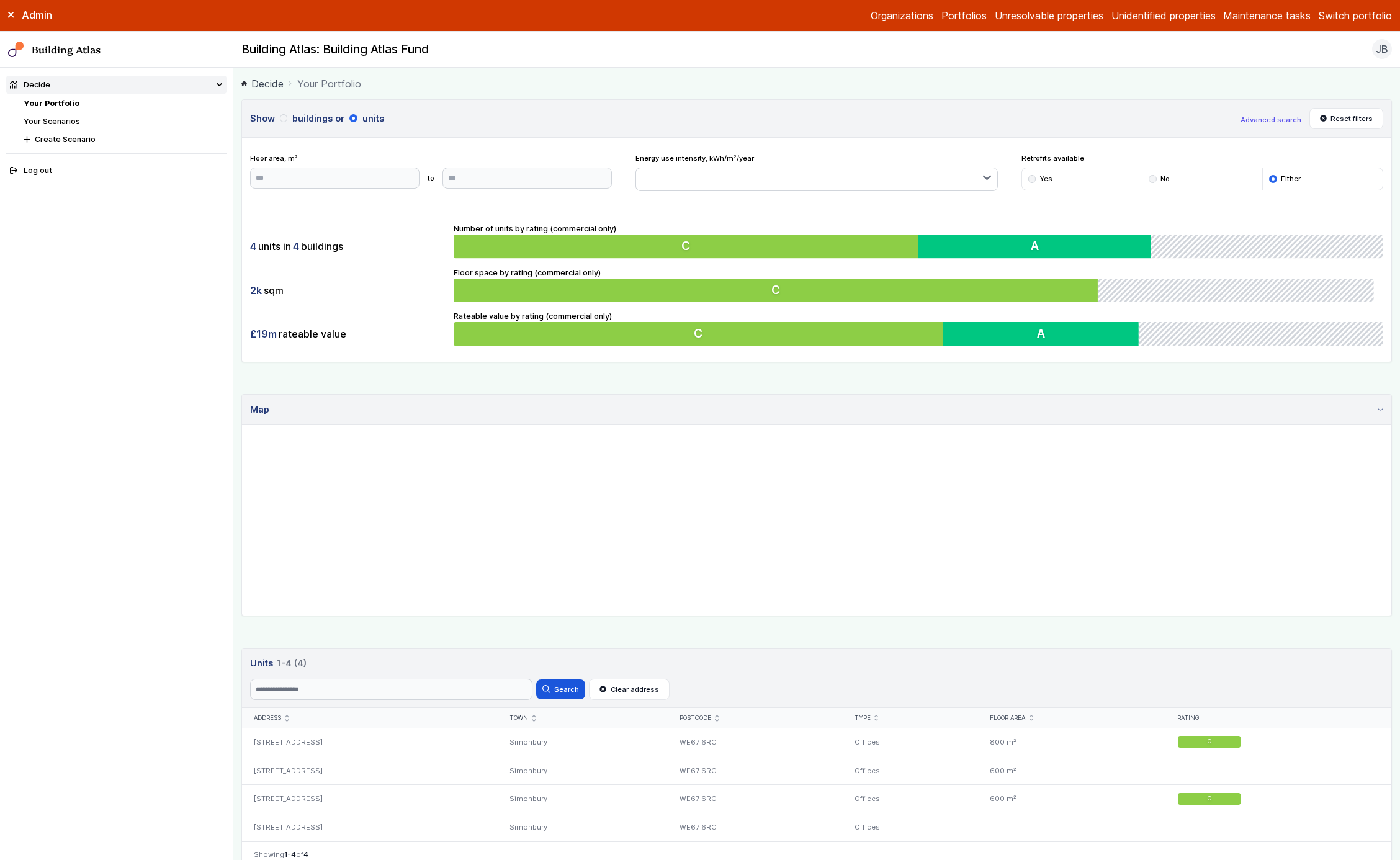
click at [0, 0] on button "buildings" at bounding box center [0, 0] width 0 height 0
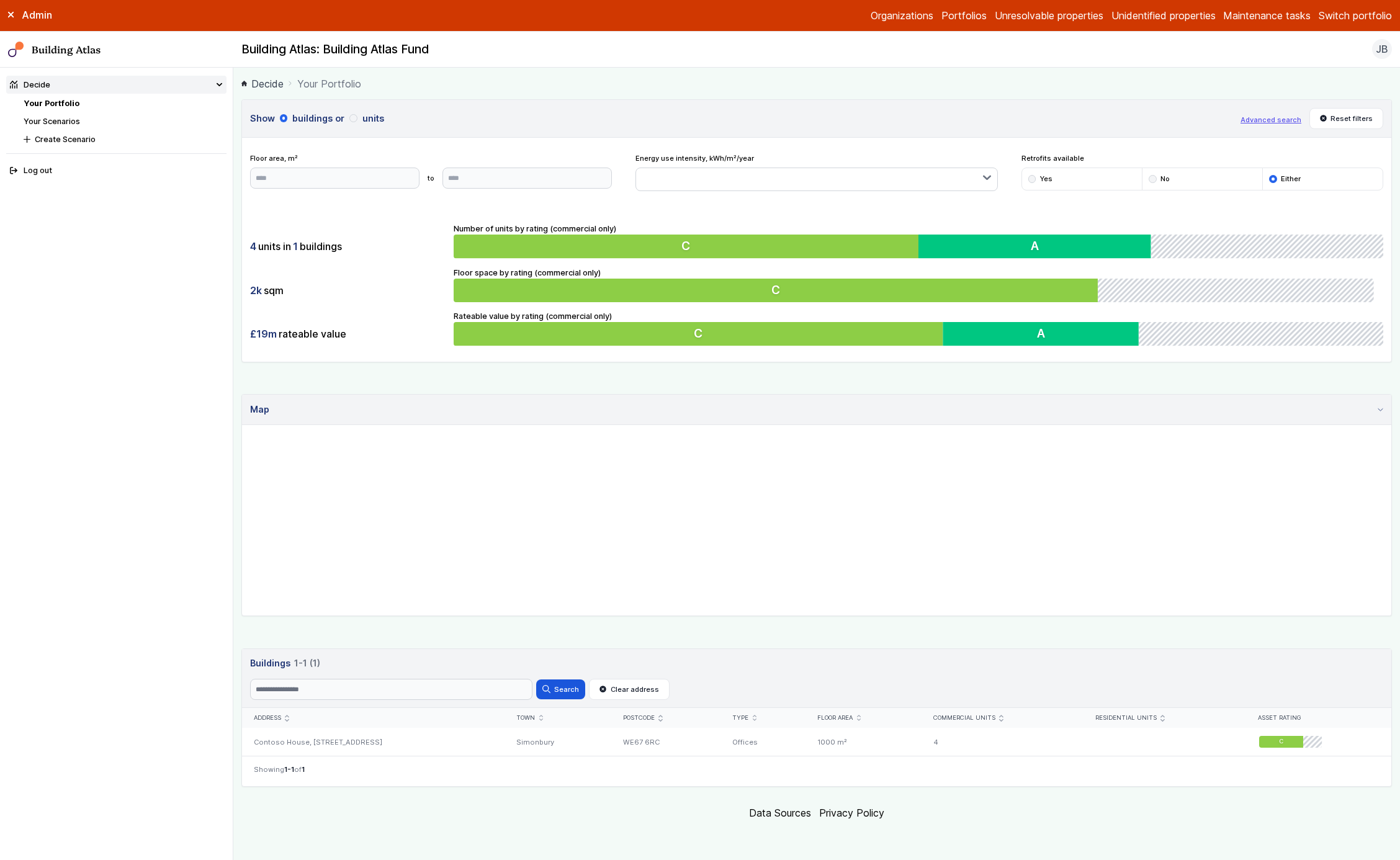
click at [0, 0] on button "units" at bounding box center [0, 0] width 0 height 0
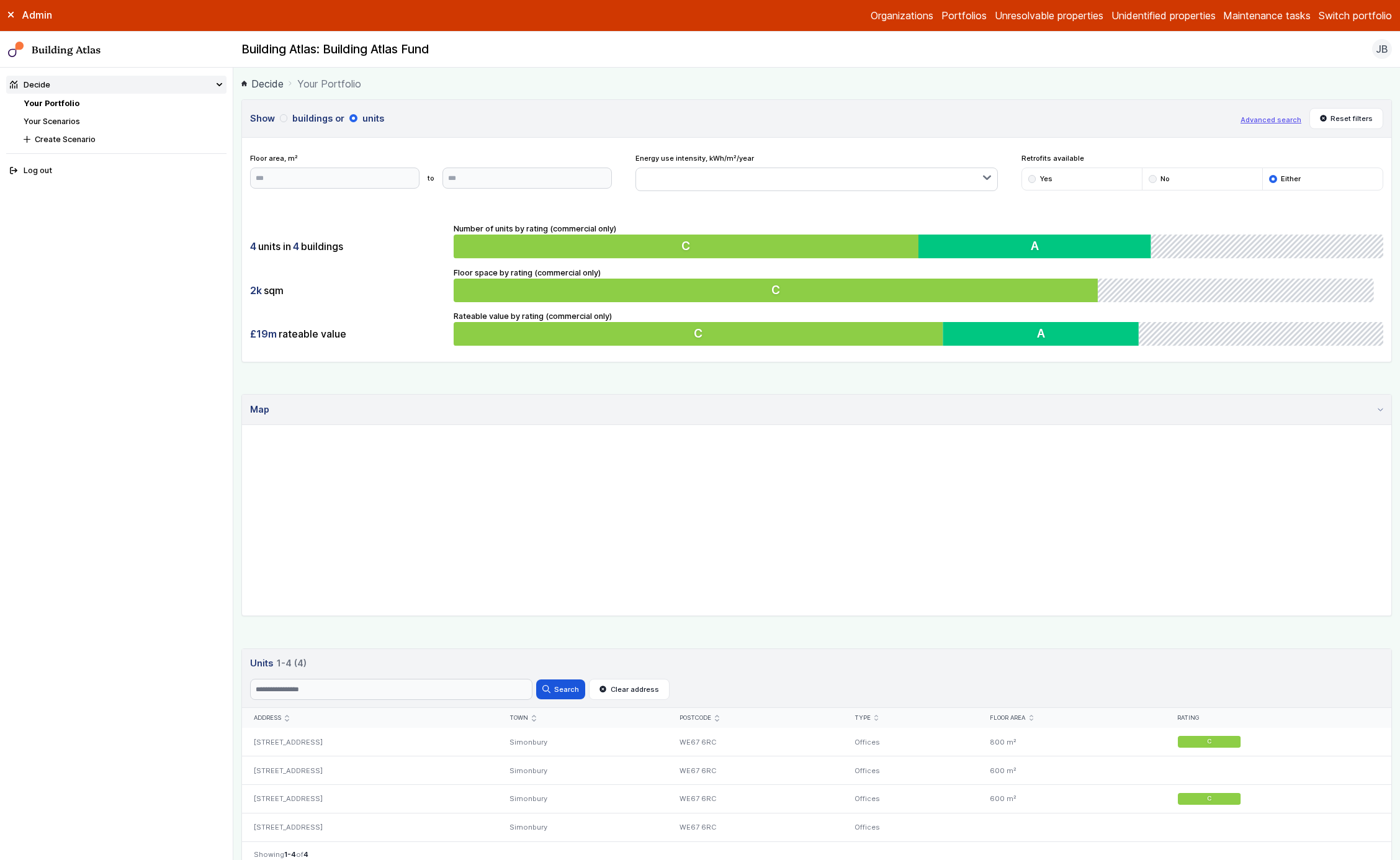
click at [304, 129] on header "Show buildings or units Advanced search Reset filters" at bounding box center [817, 119] width 1149 height 38
click at [305, 124] on h3 "Show buildings or units" at bounding box center [742, 119] width 983 height 14
click at [0, 0] on button "buildings" at bounding box center [0, 0] width 0 height 0
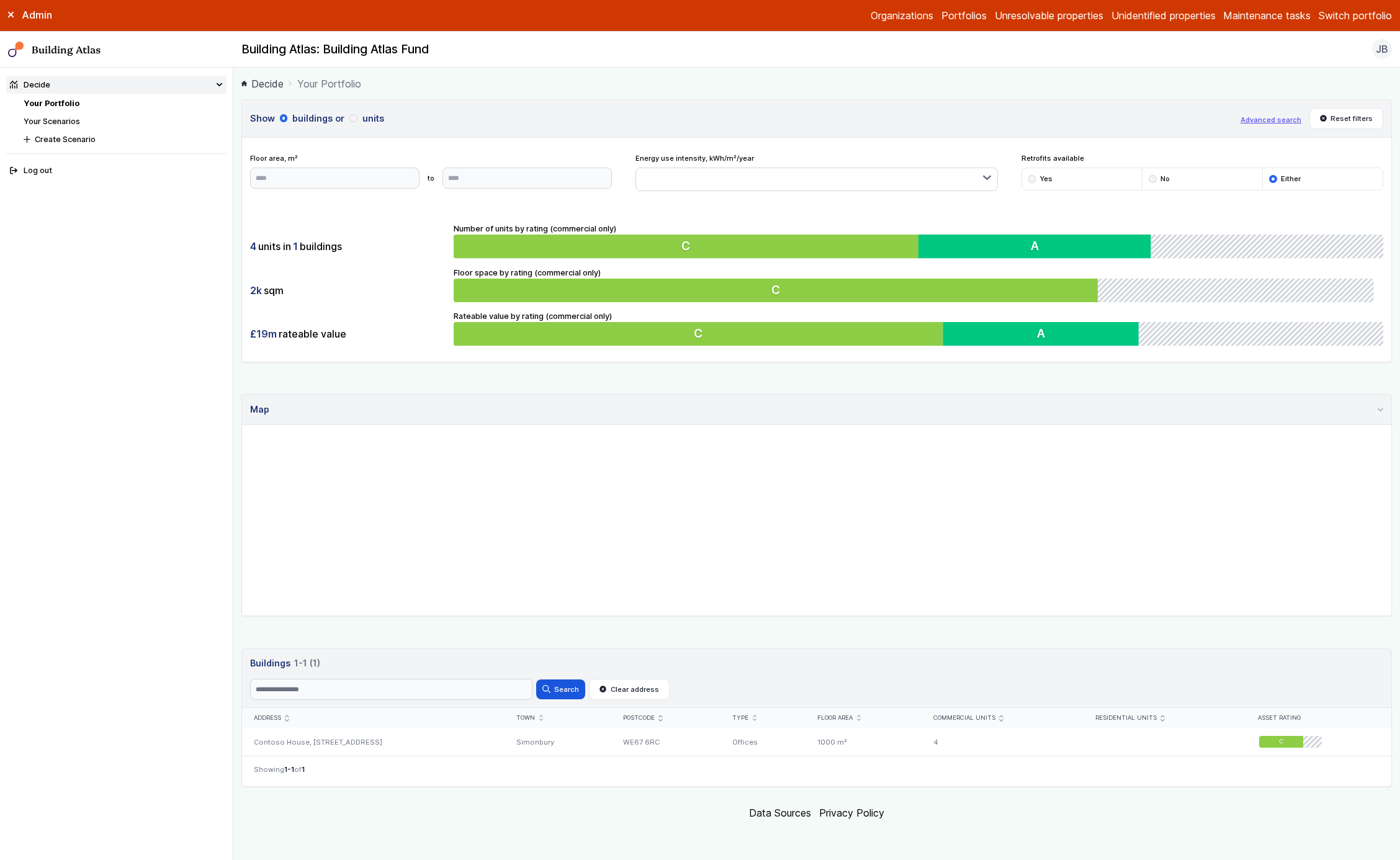
click at [0, 0] on button "units" at bounding box center [0, 0] width 0 height 0
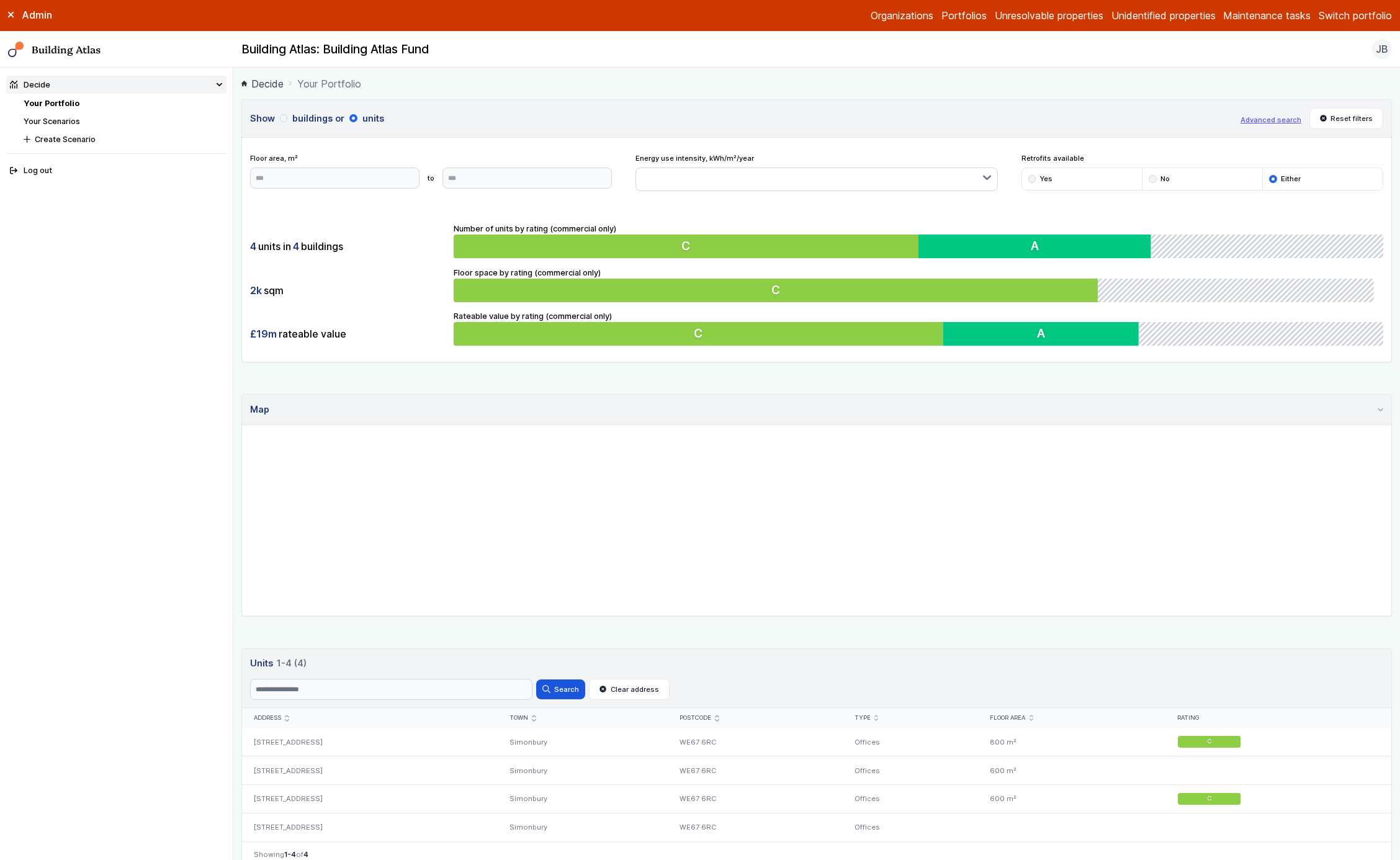
click at [291, 121] on h3 "Show buildings or units" at bounding box center [742, 119] width 983 height 14
click at [0, 0] on button "buildings" at bounding box center [0, 0] width 0 height 0
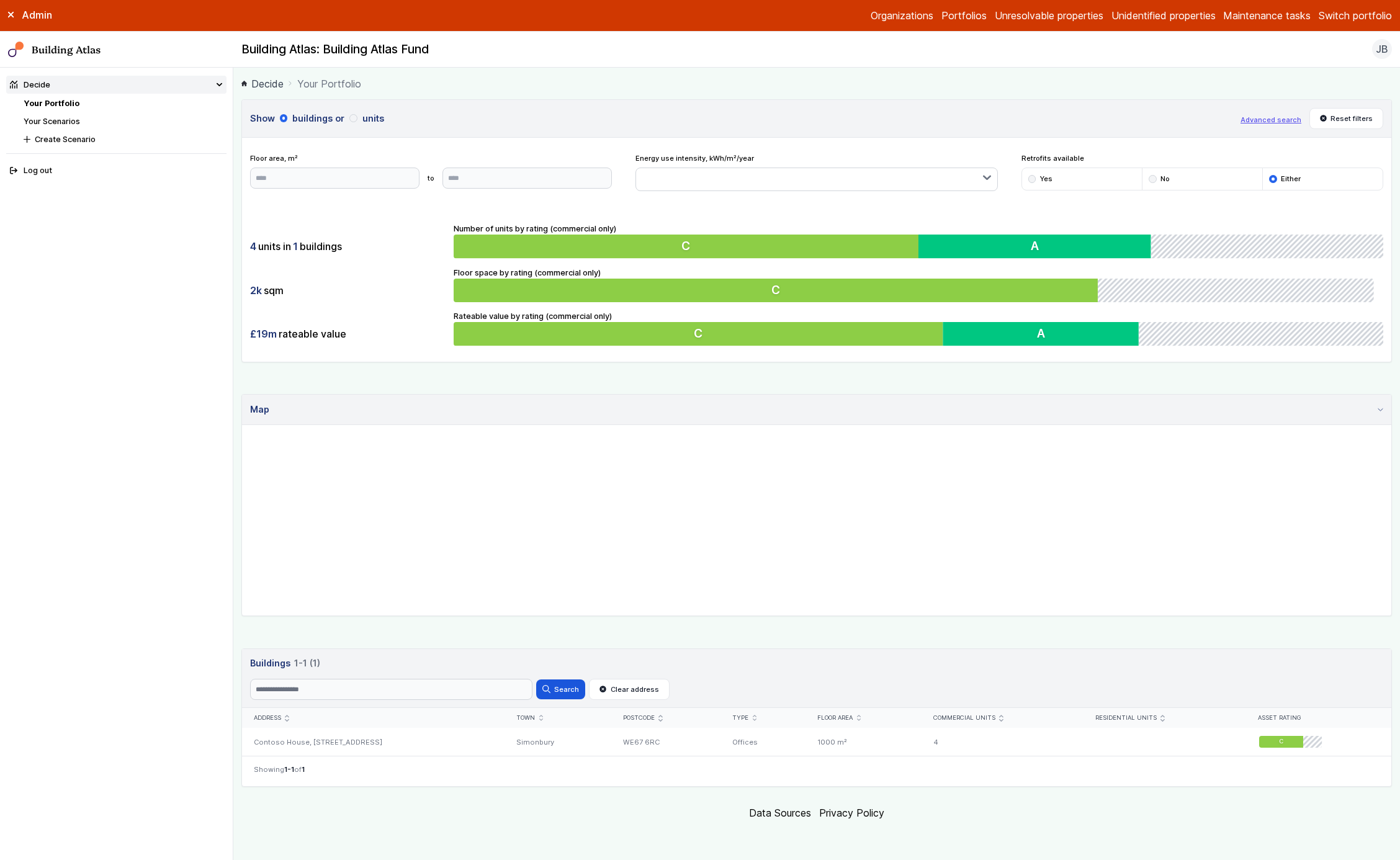
click at [0, 0] on button "units" at bounding box center [0, 0] width 0 height 0
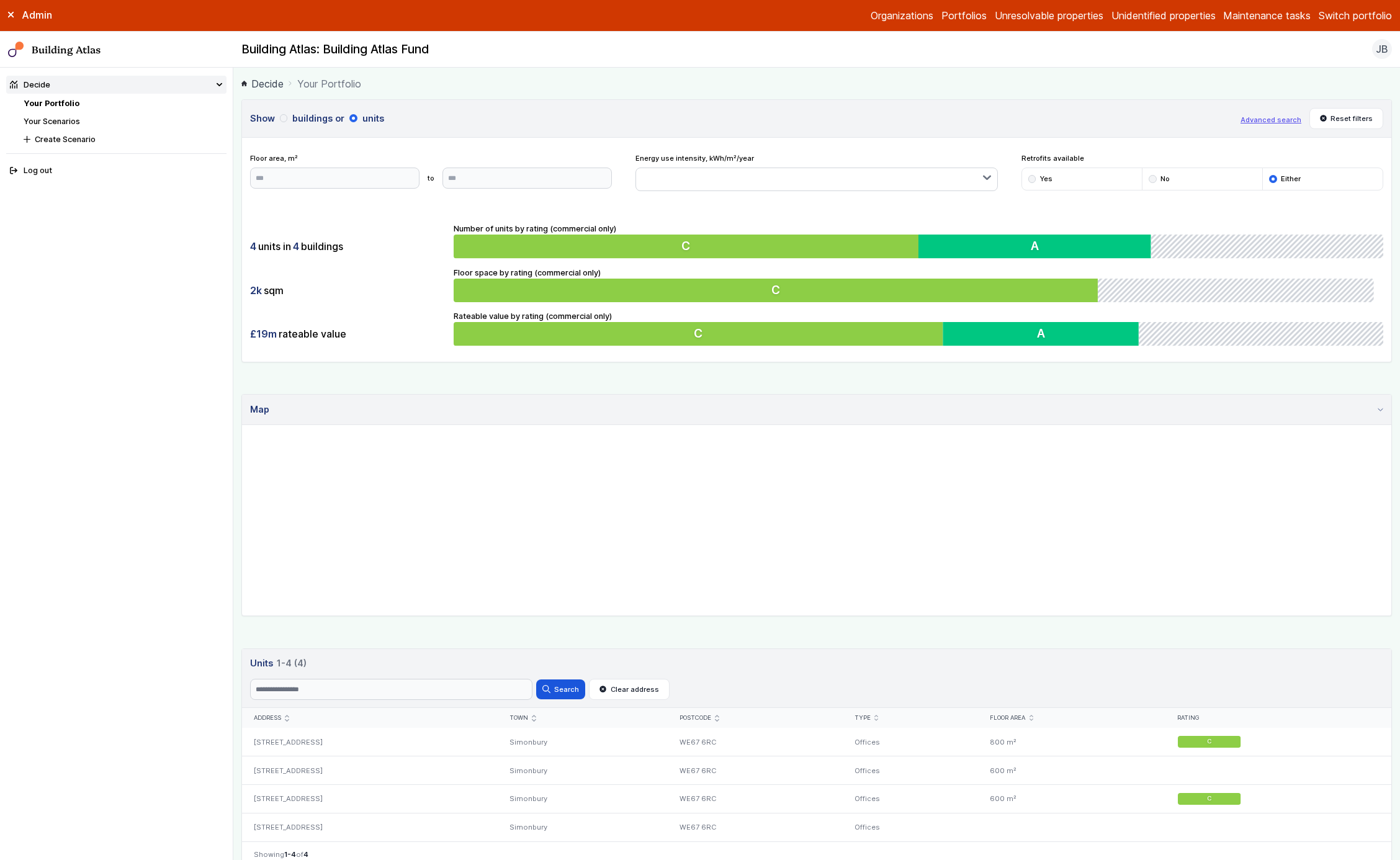
click at [0, 0] on button "buildings" at bounding box center [0, 0] width 0 height 0
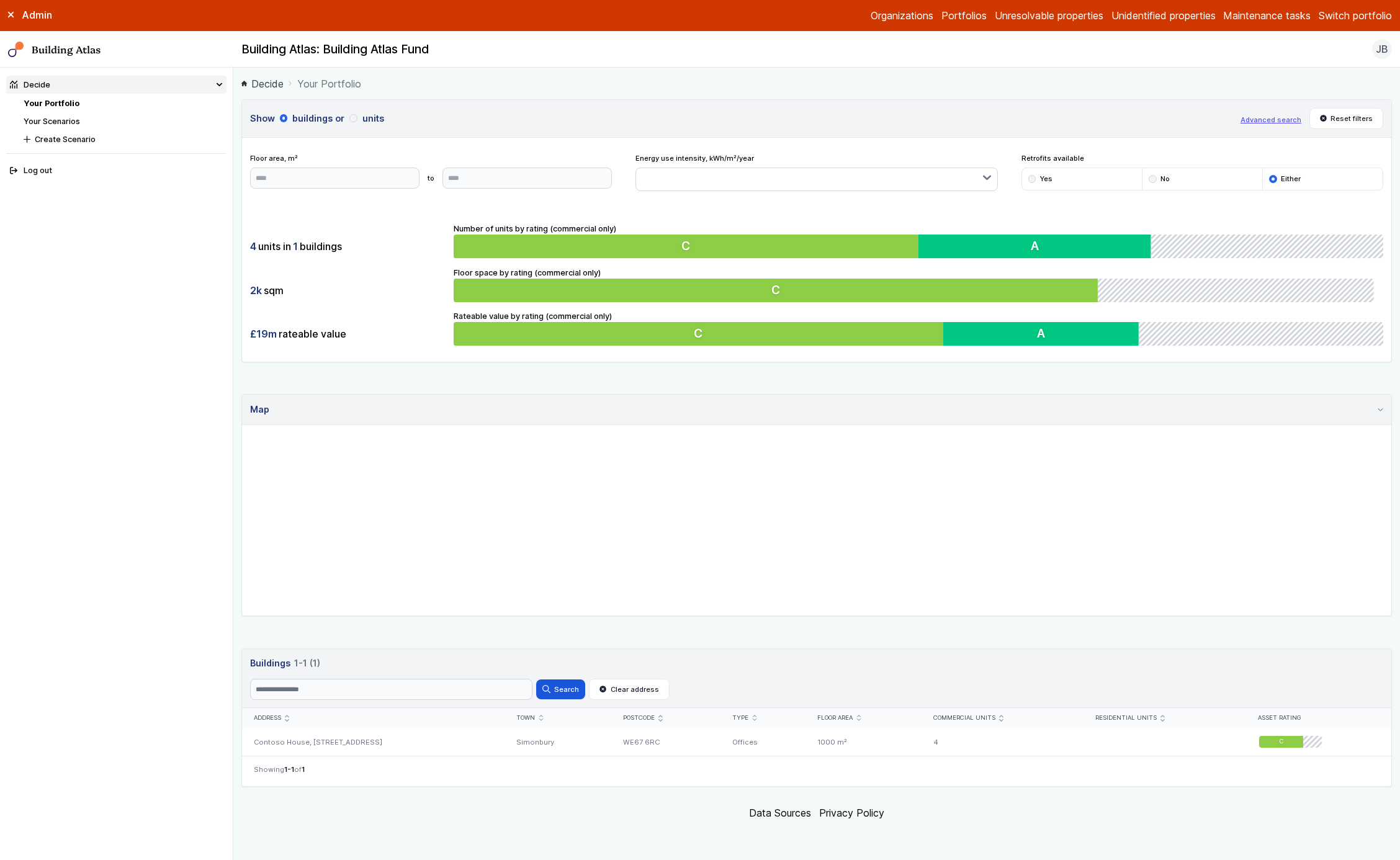
click at [0, 0] on button "units" at bounding box center [0, 0] width 0 height 0
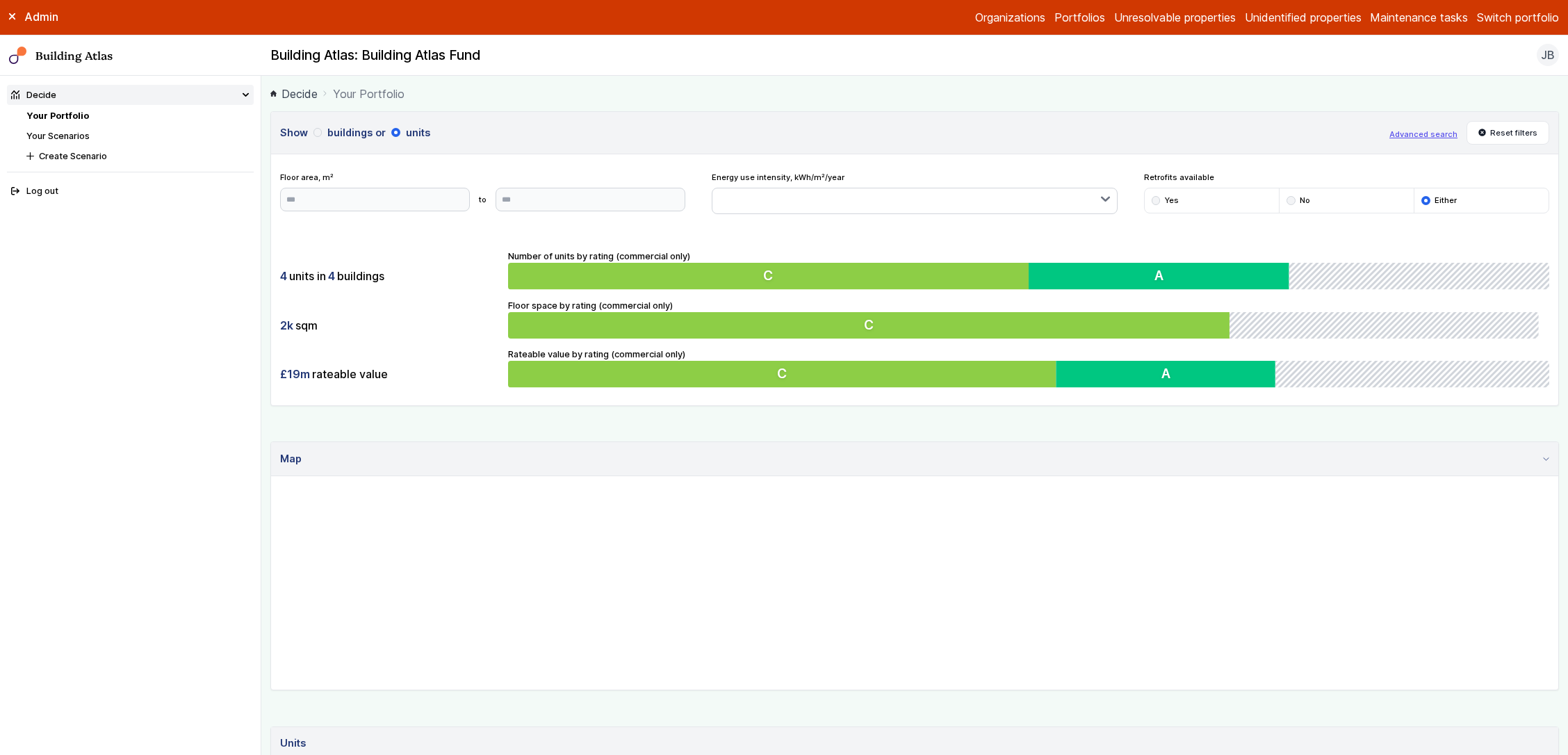
scroll to position [84, 0]
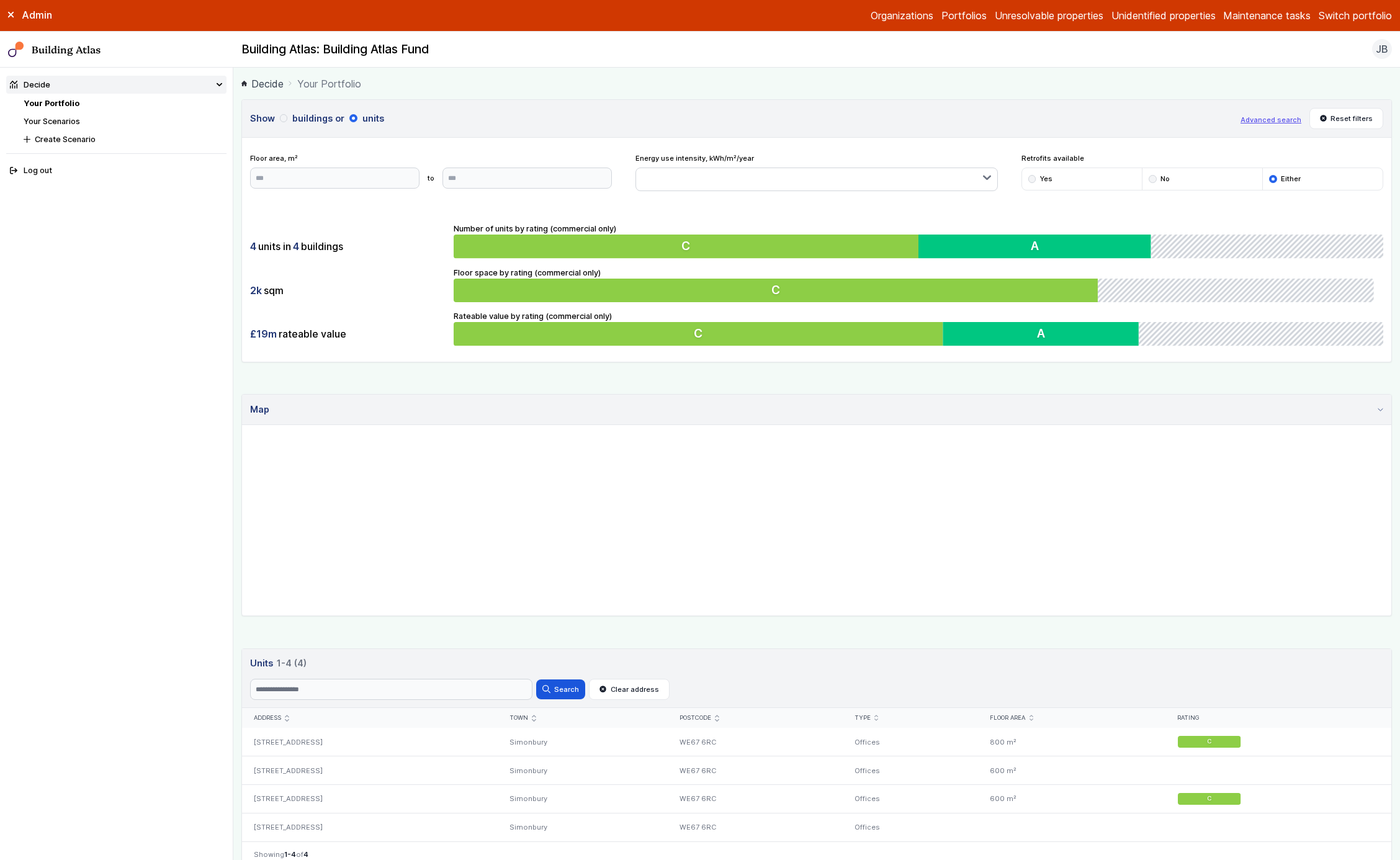
click at [0, 0] on button "buildings" at bounding box center [0, 0] width 0 height 0
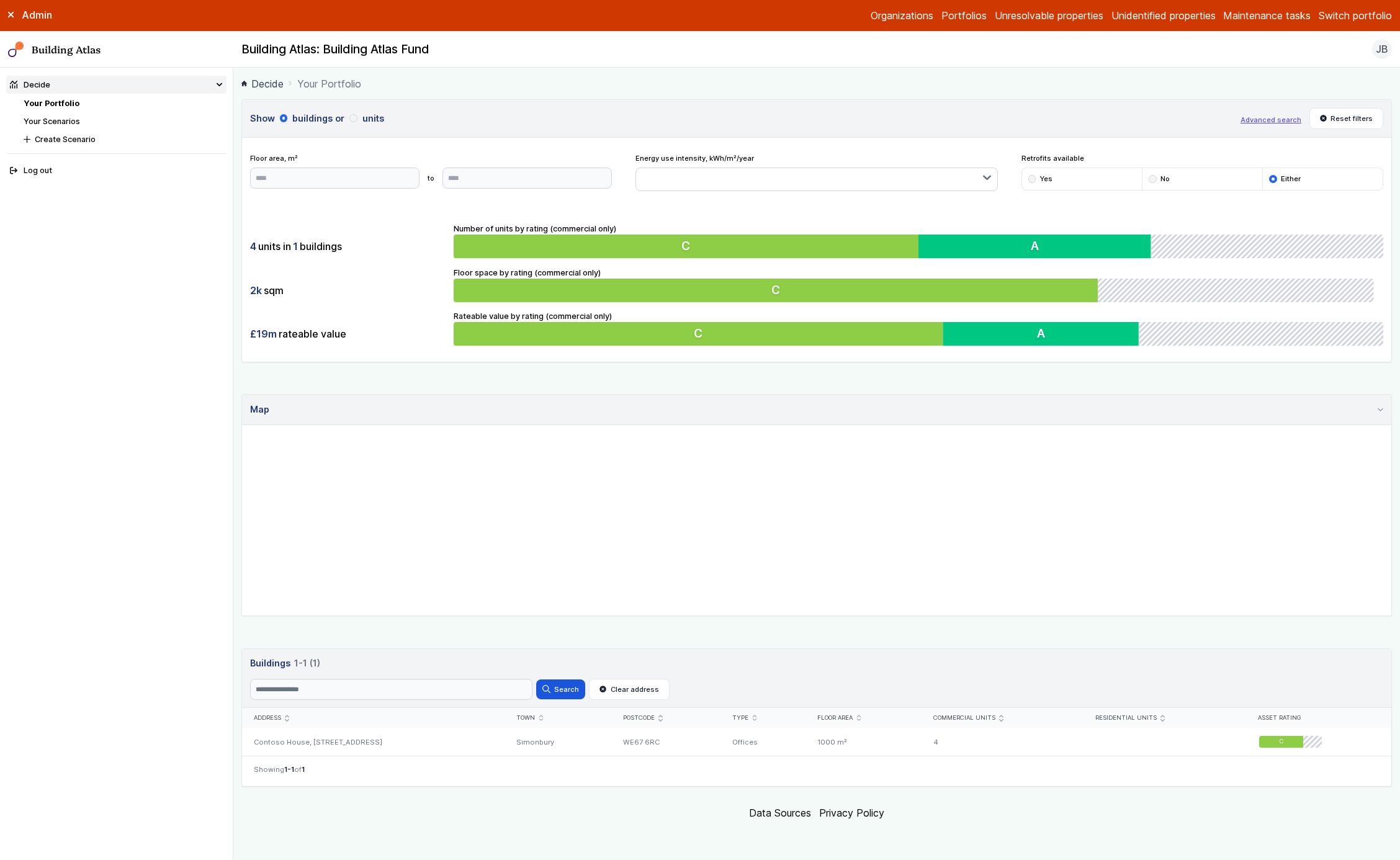
click at [373, 109] on header "Show buildings or units Advanced search Reset filters" at bounding box center [817, 119] width 1149 height 38
click at [0, 0] on button "units" at bounding box center [0, 0] width 0 height 0
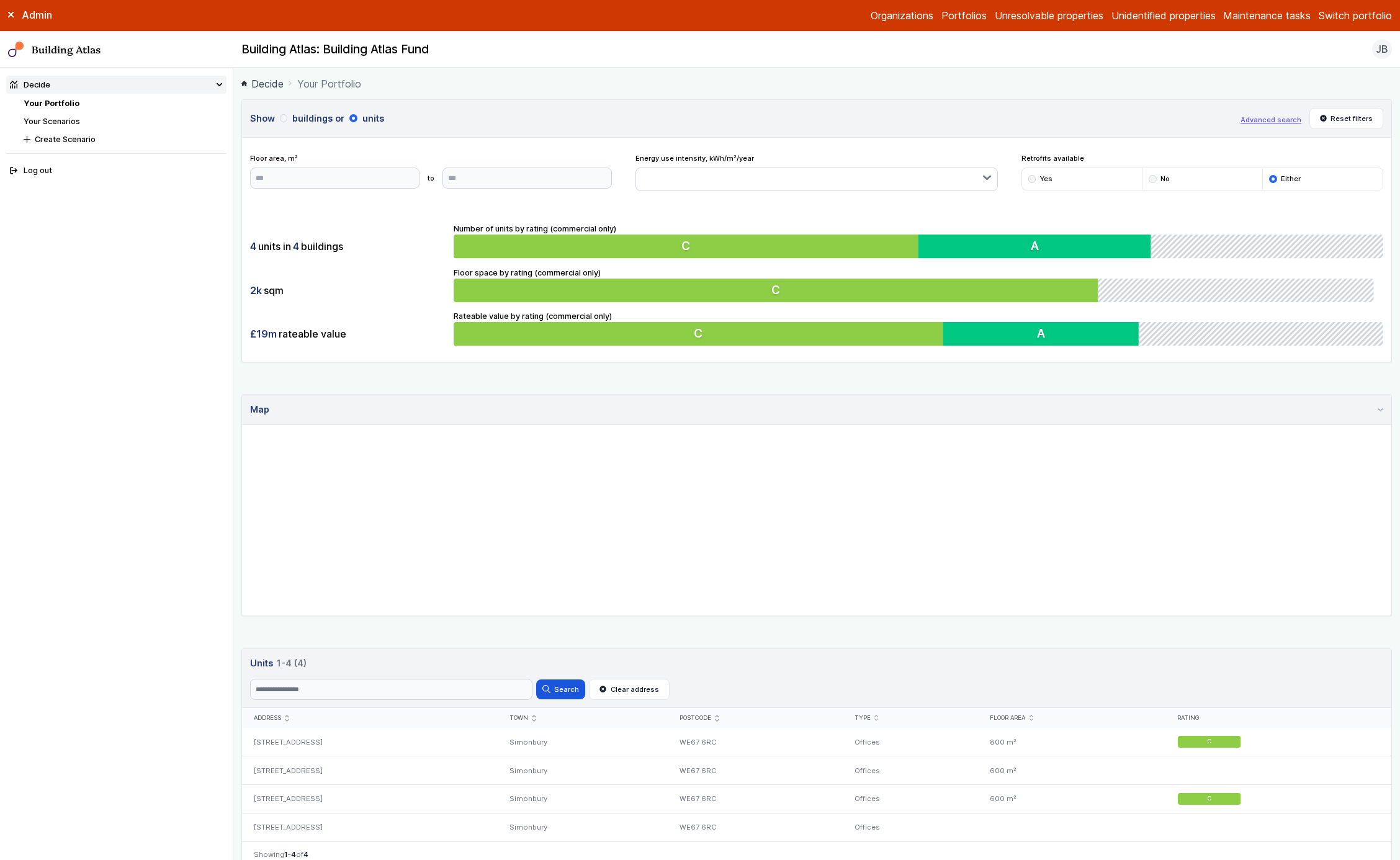
click at [286, 120] on div "submit" at bounding box center [284, 119] width 8 height 8
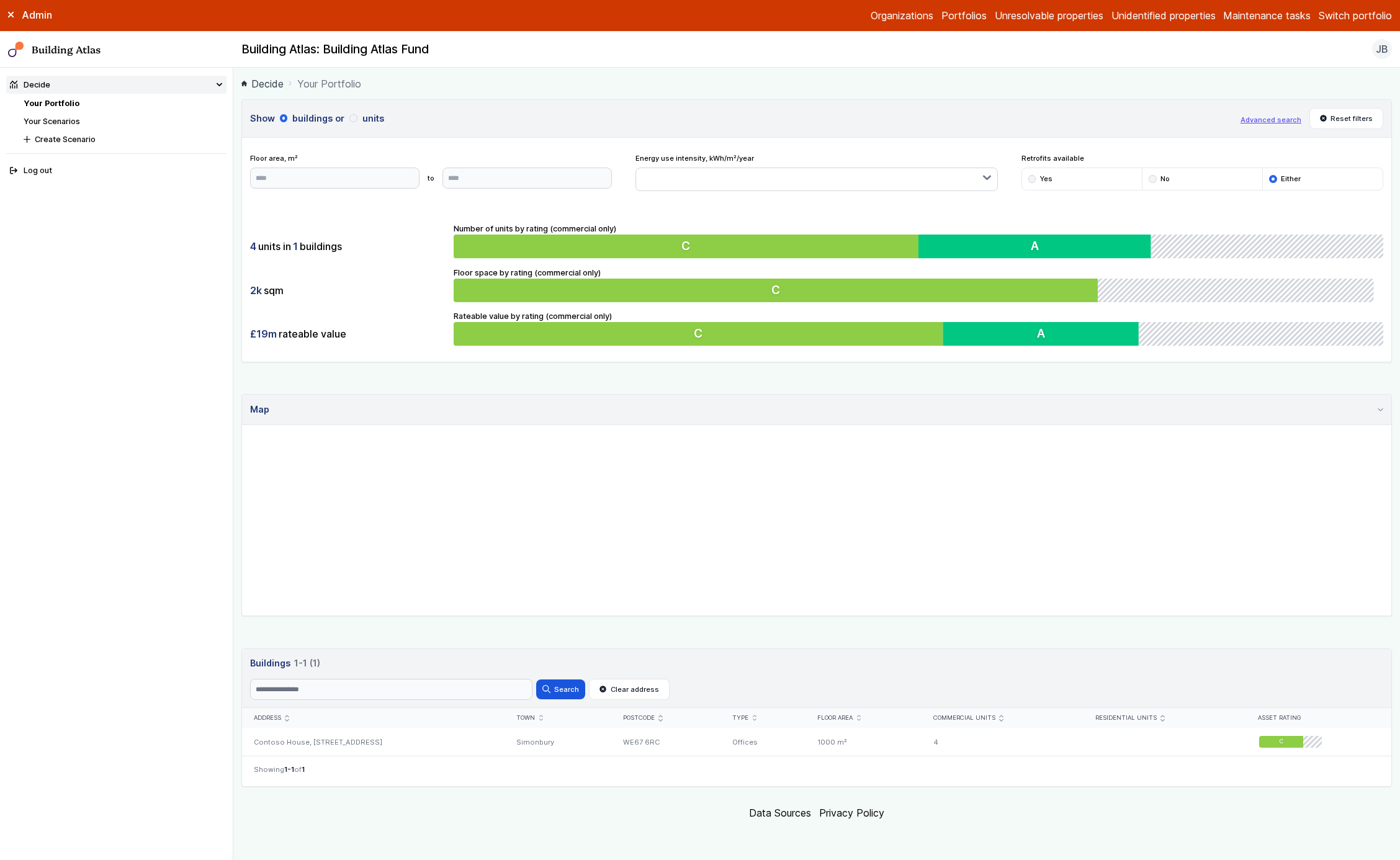
click at [0, 0] on button "units" at bounding box center [0, 0] width 0 height 0
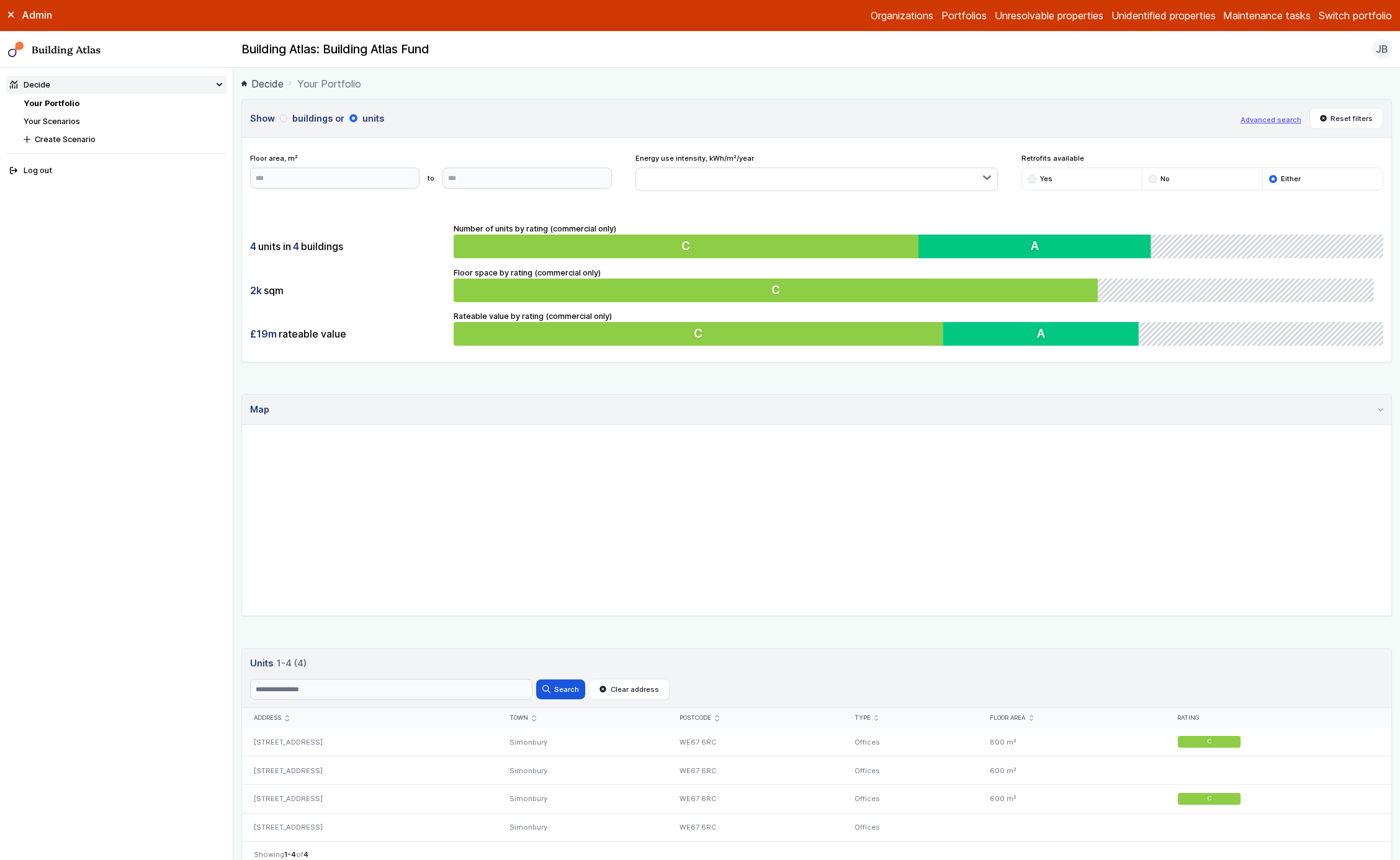
click at [0, 0] on button "buildings" at bounding box center [0, 0] width 0 height 0
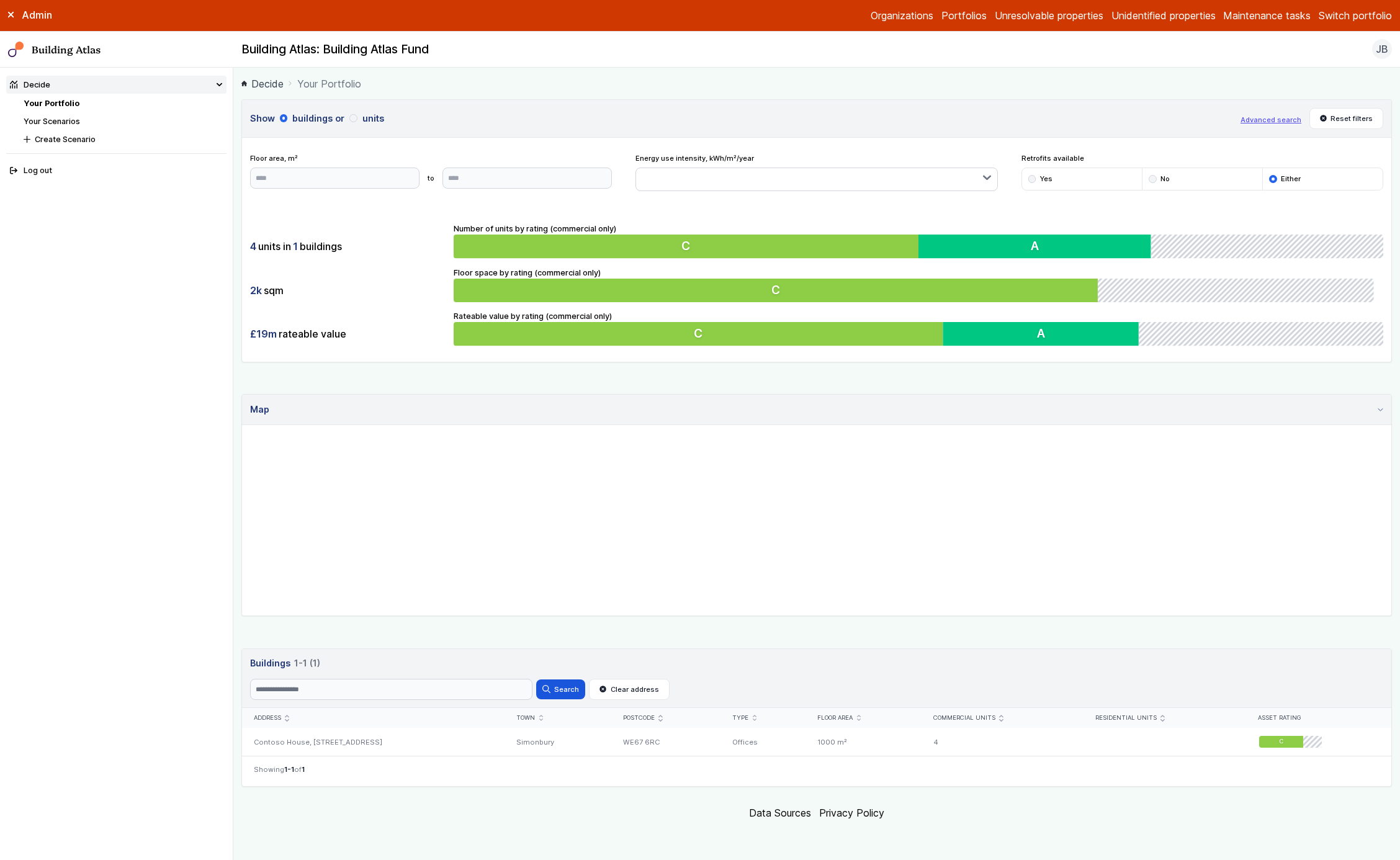
click at [0, 0] on button "units" at bounding box center [0, 0] width 0 height 0
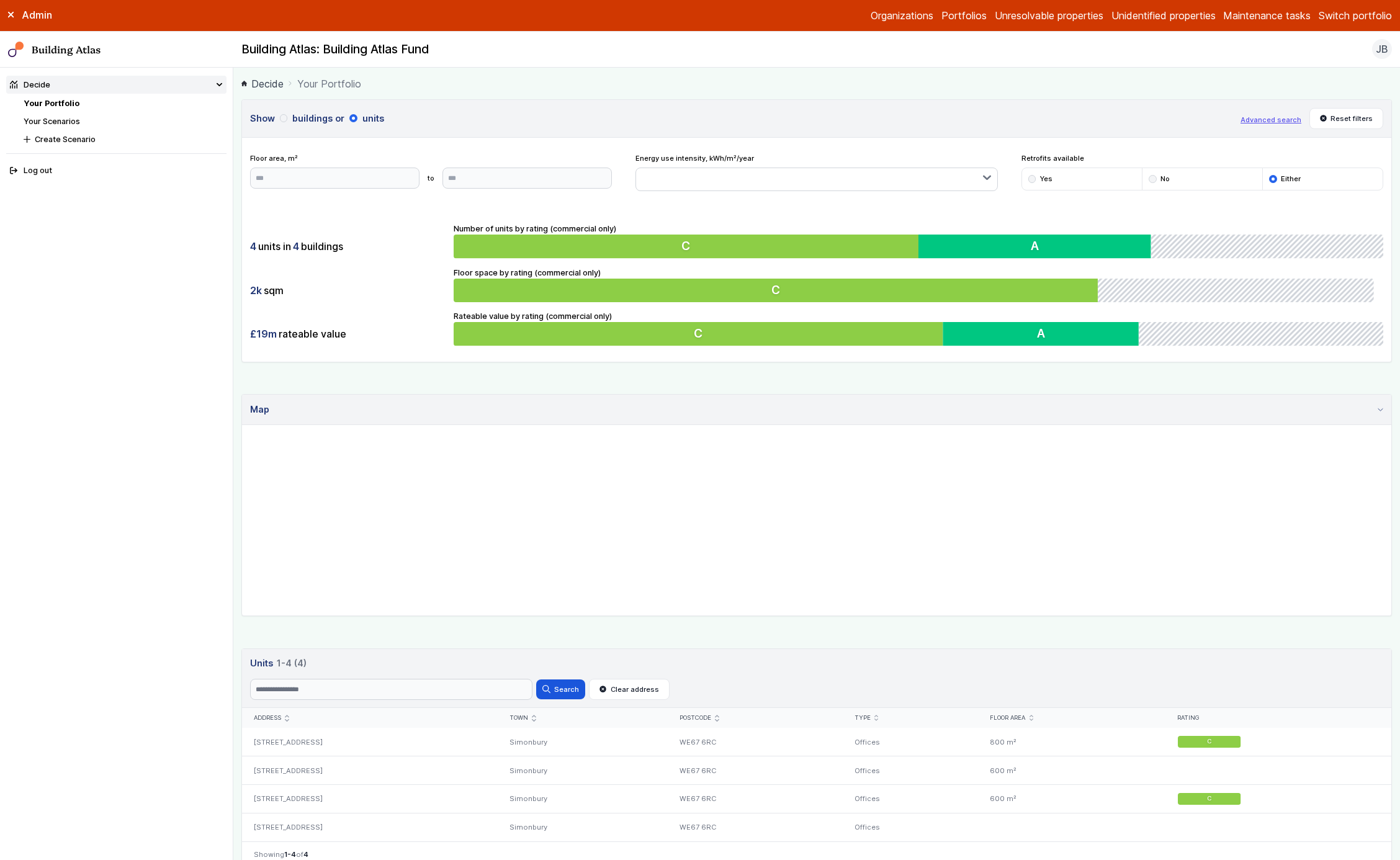
click at [0, 0] on button "buildings" at bounding box center [0, 0] width 0 height 0
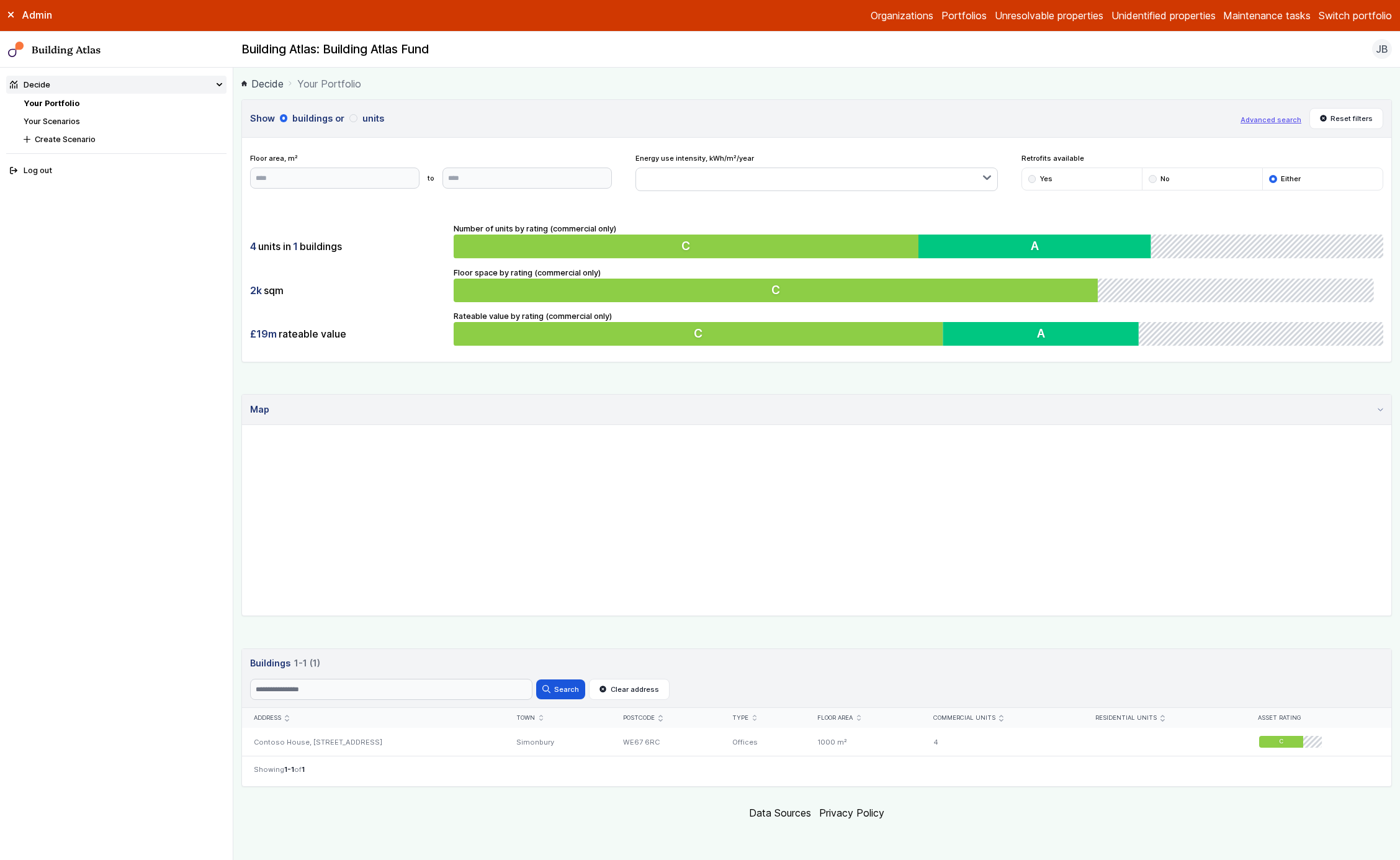
click at [0, 0] on button "buildings" at bounding box center [0, 0] width 0 height 0
click at [0, 0] on button "units" at bounding box center [0, 0] width 0 height 0
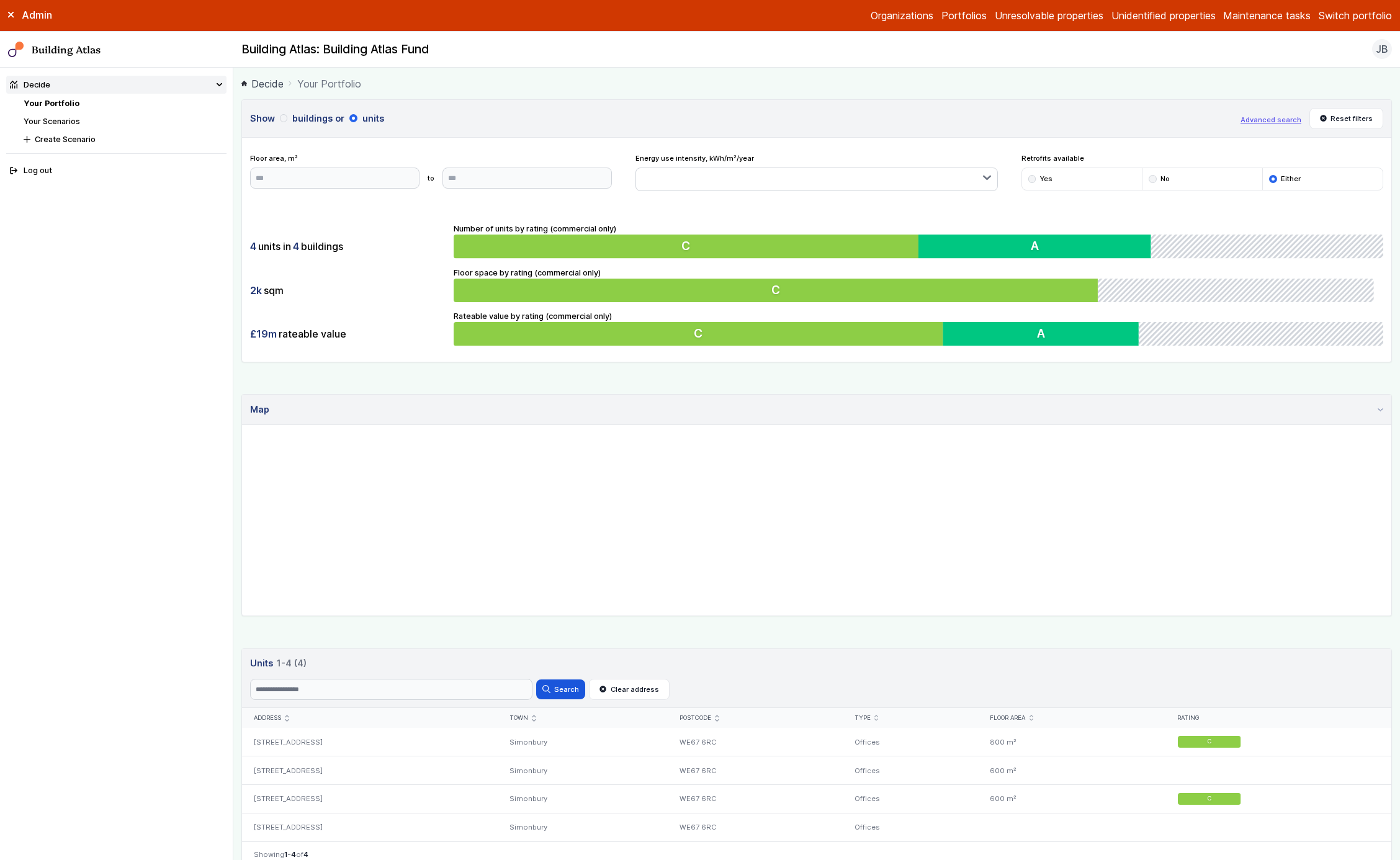
click at [0, 0] on button "buildings" at bounding box center [0, 0] width 0 height 0
click at [0, 0] on button "units" at bounding box center [0, 0] width 0 height 0
click at [0, 0] on button "buildings" at bounding box center [0, 0] width 0 height 0
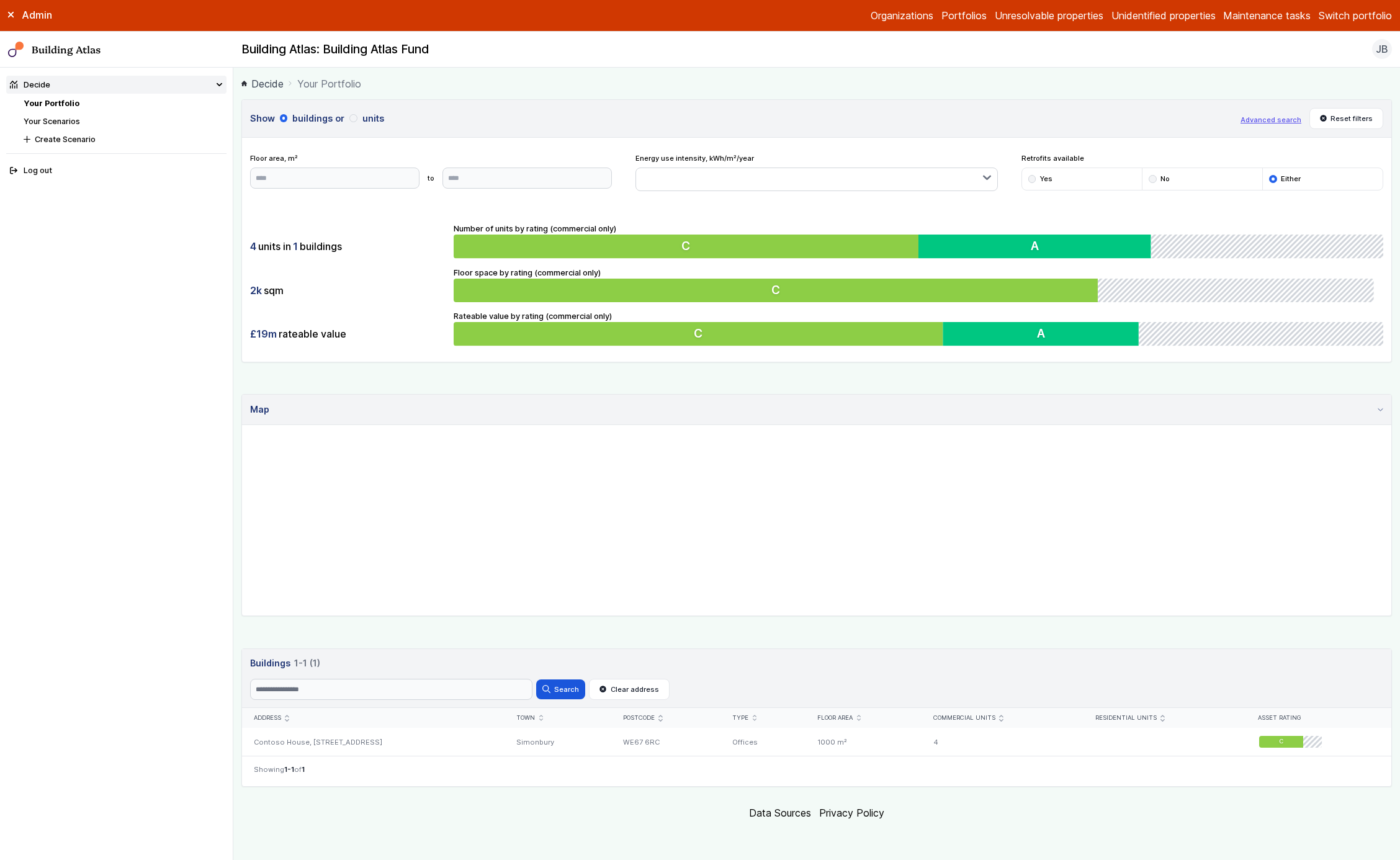
click at [0, 0] on button "units" at bounding box center [0, 0] width 0 height 0
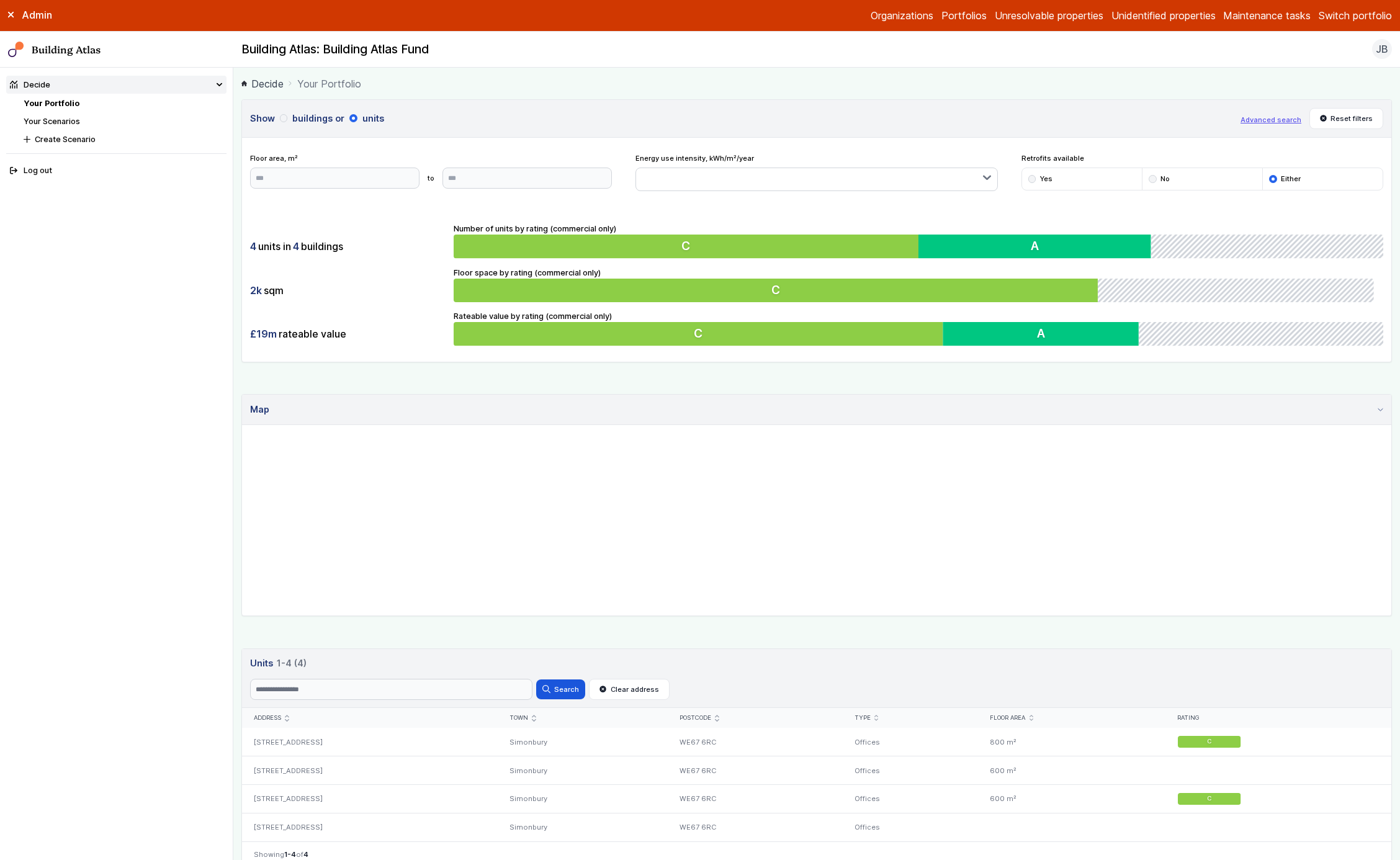
click at [282, 119] on div "submit" at bounding box center [284, 119] width 8 height 8
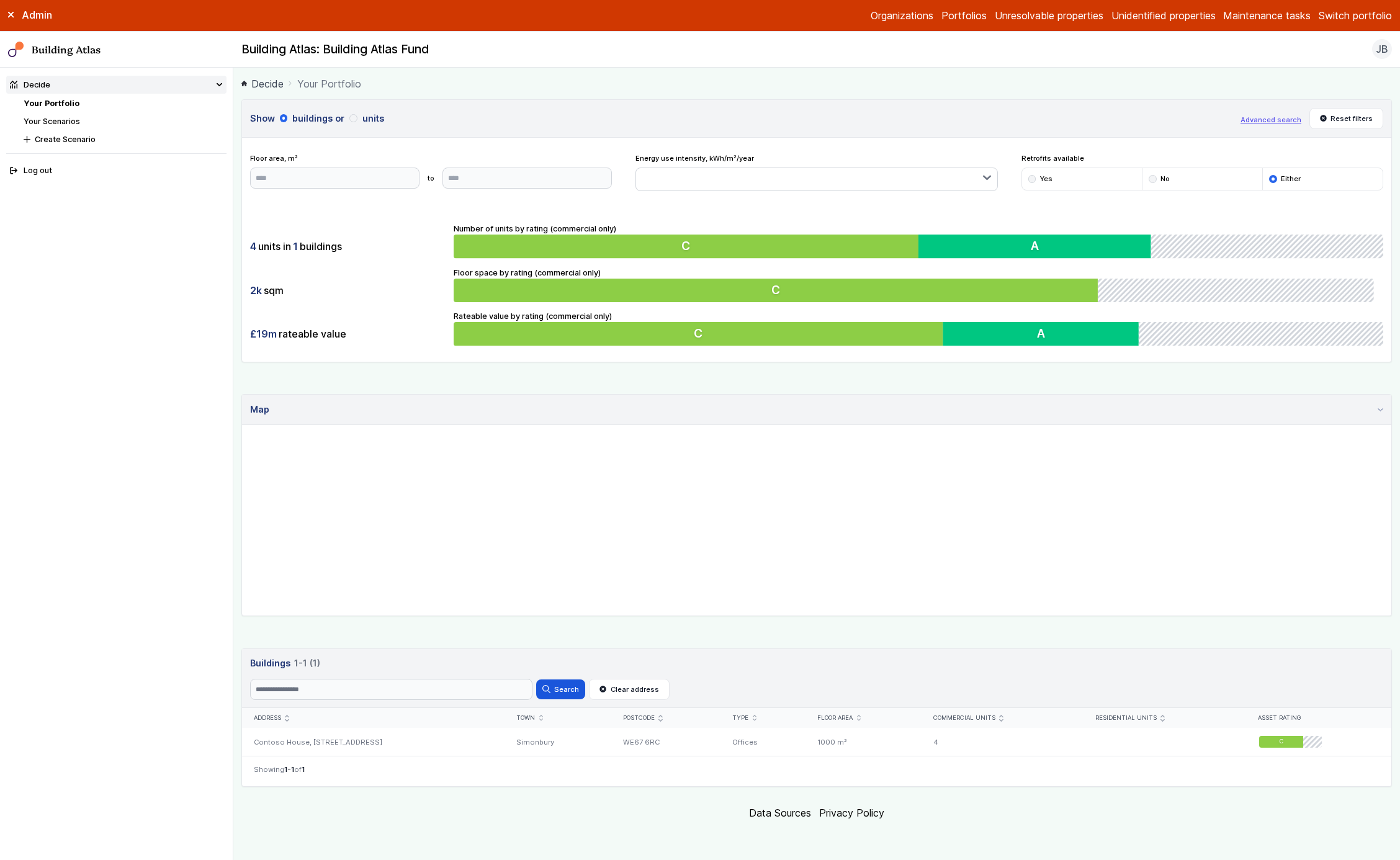
click at [0, 0] on li "or units" at bounding box center [0, 0] width 0 height 0
click at [0, 0] on button "units" at bounding box center [0, 0] width 0 height 0
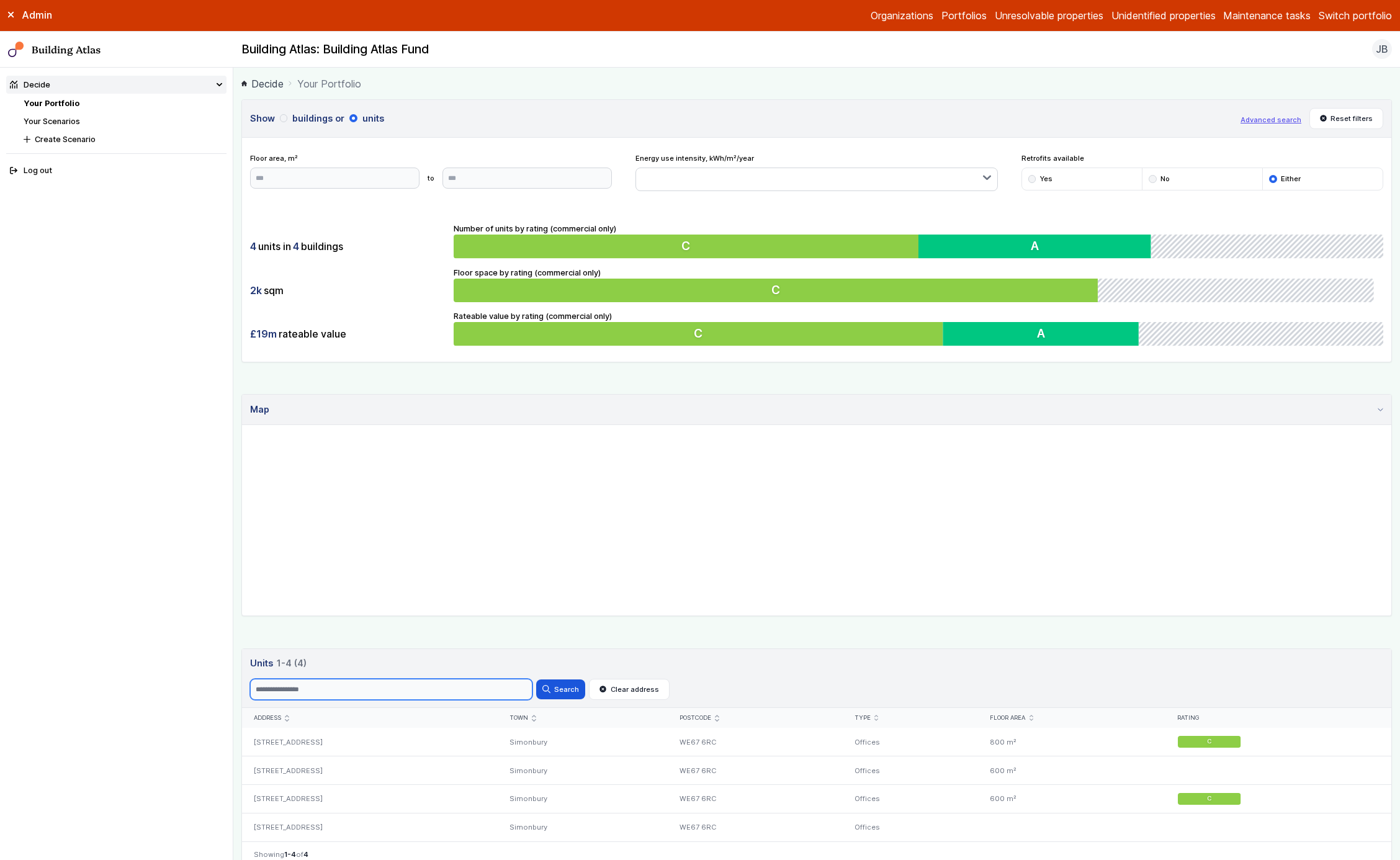
click at [461, 673] on input "Search" at bounding box center [391, 689] width 282 height 21
type input "*"
click at [561, 673] on button "Search" at bounding box center [560, 689] width 48 height 20
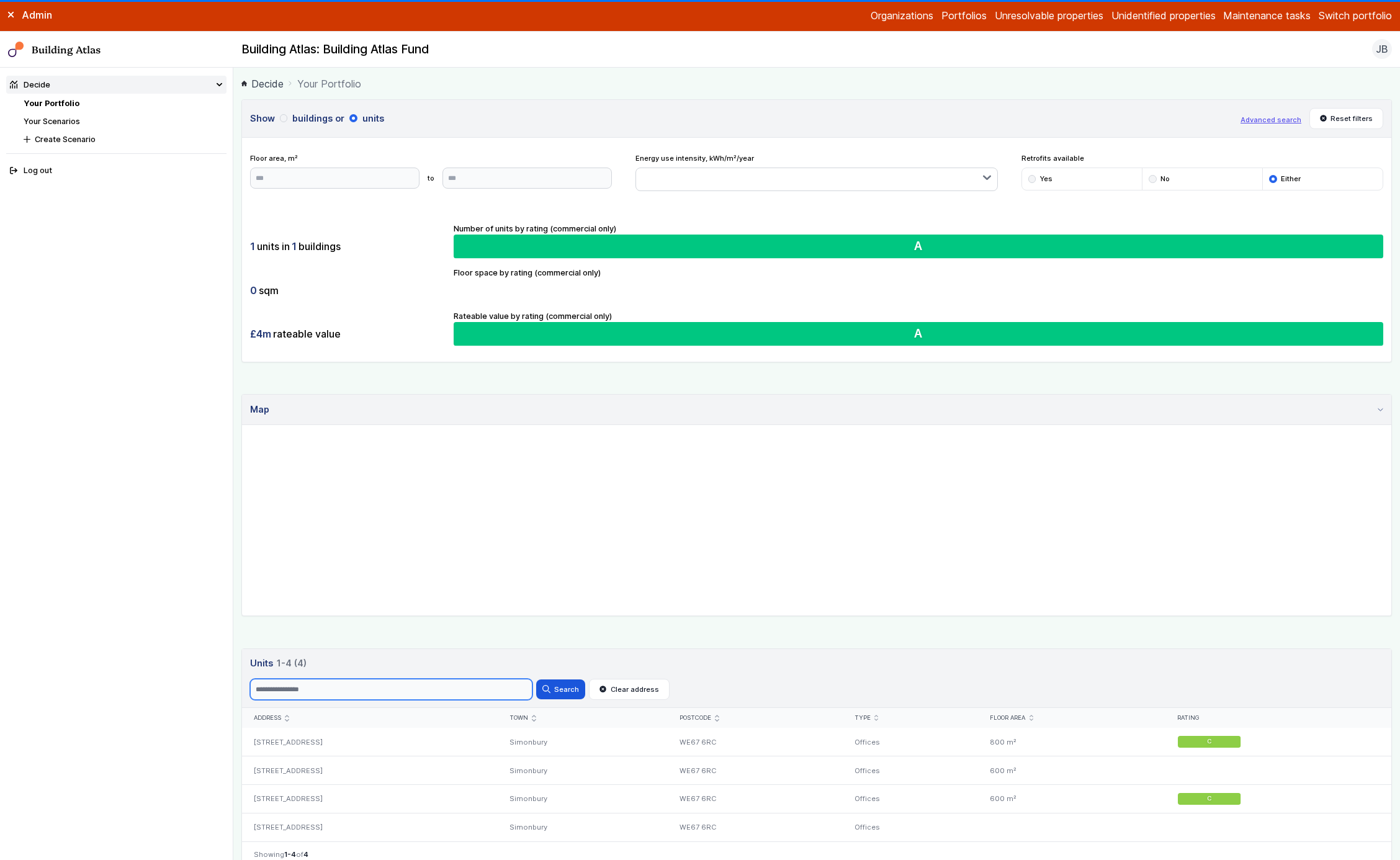
click at [461, 673] on input "Search" at bounding box center [391, 689] width 282 height 21
type input "*"
click at [561, 673] on button "Search" at bounding box center [560, 689] width 48 height 20
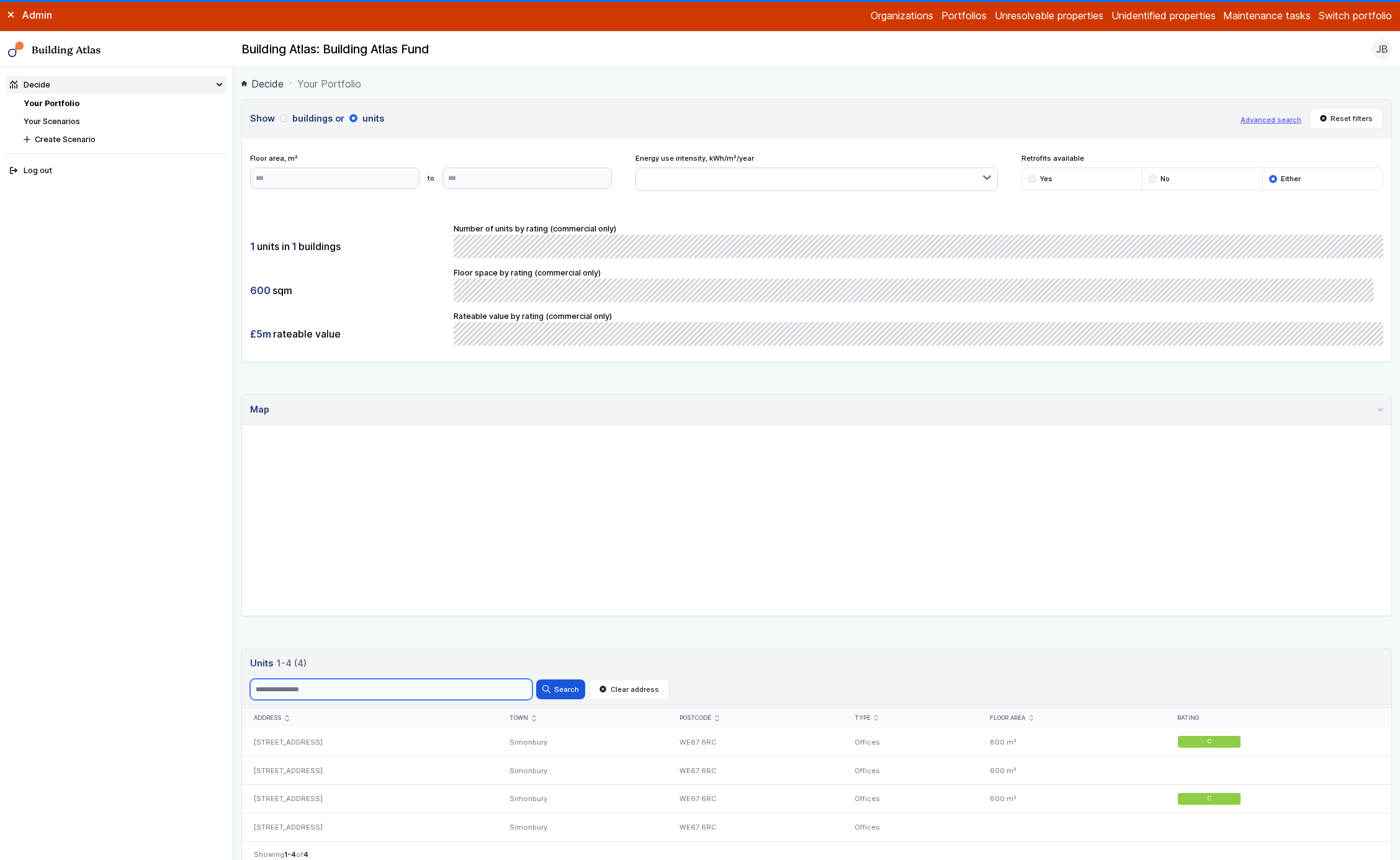
click at [461, 673] on input "Search" at bounding box center [391, 689] width 282 height 21
type input "*"
click at [561, 673] on button "Search" at bounding box center [560, 689] width 48 height 20
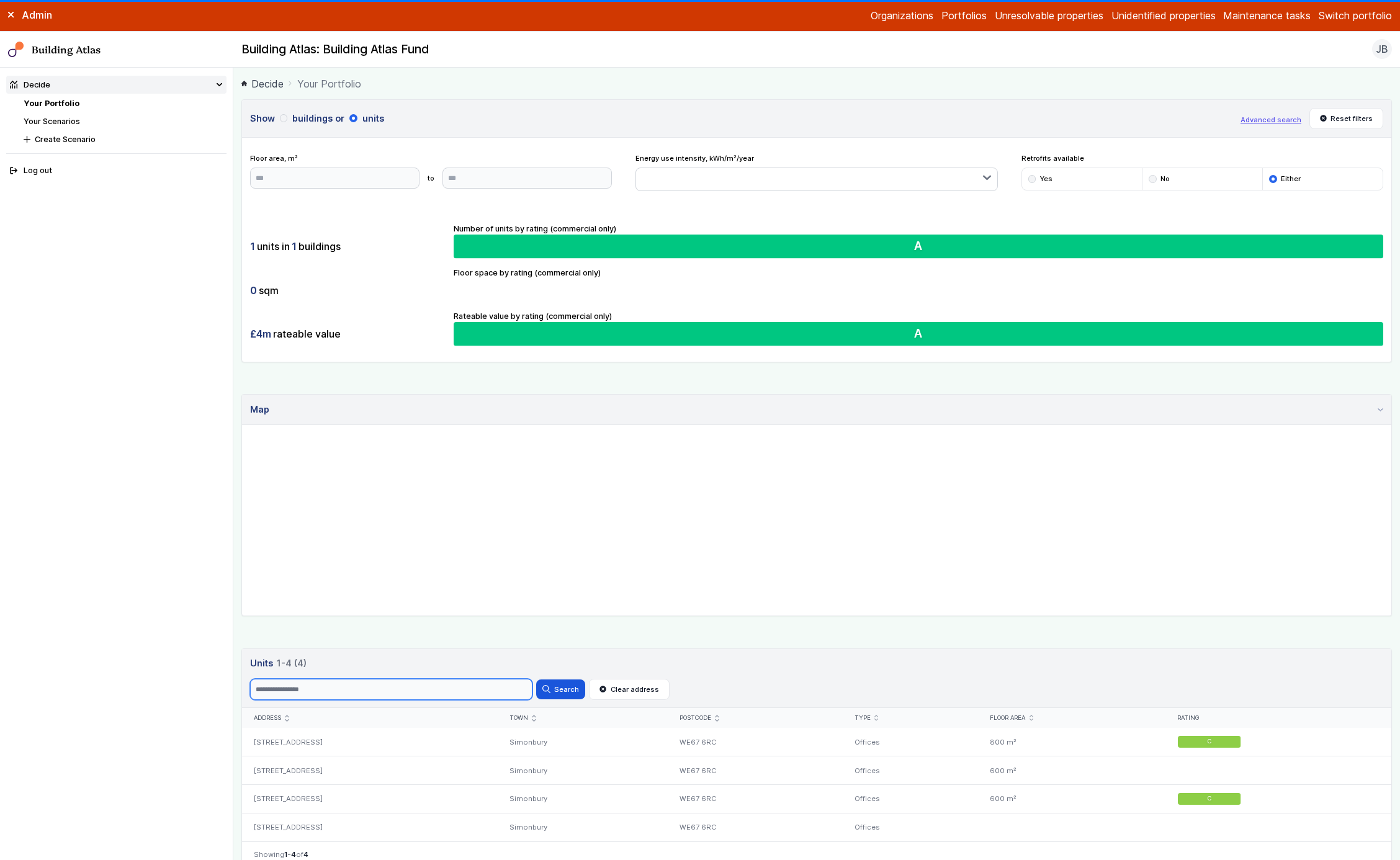
click at [461, 673] on input "Search" at bounding box center [391, 689] width 282 height 21
type input "*"
click at [561, 673] on button "Search" at bounding box center [560, 689] width 48 height 20
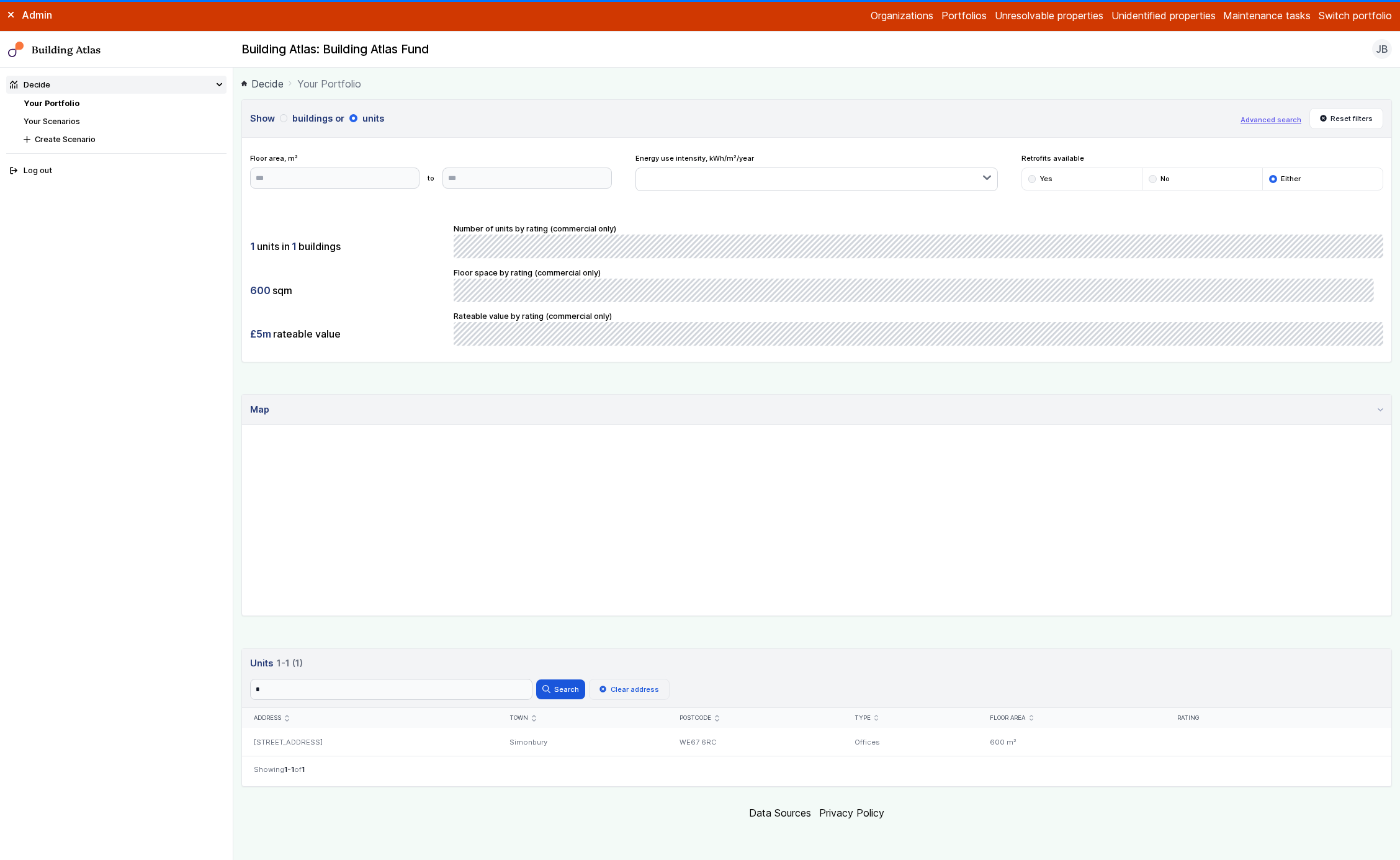
click at [591, 673] on button "Clear address" at bounding box center [630, 689] width 81 height 21
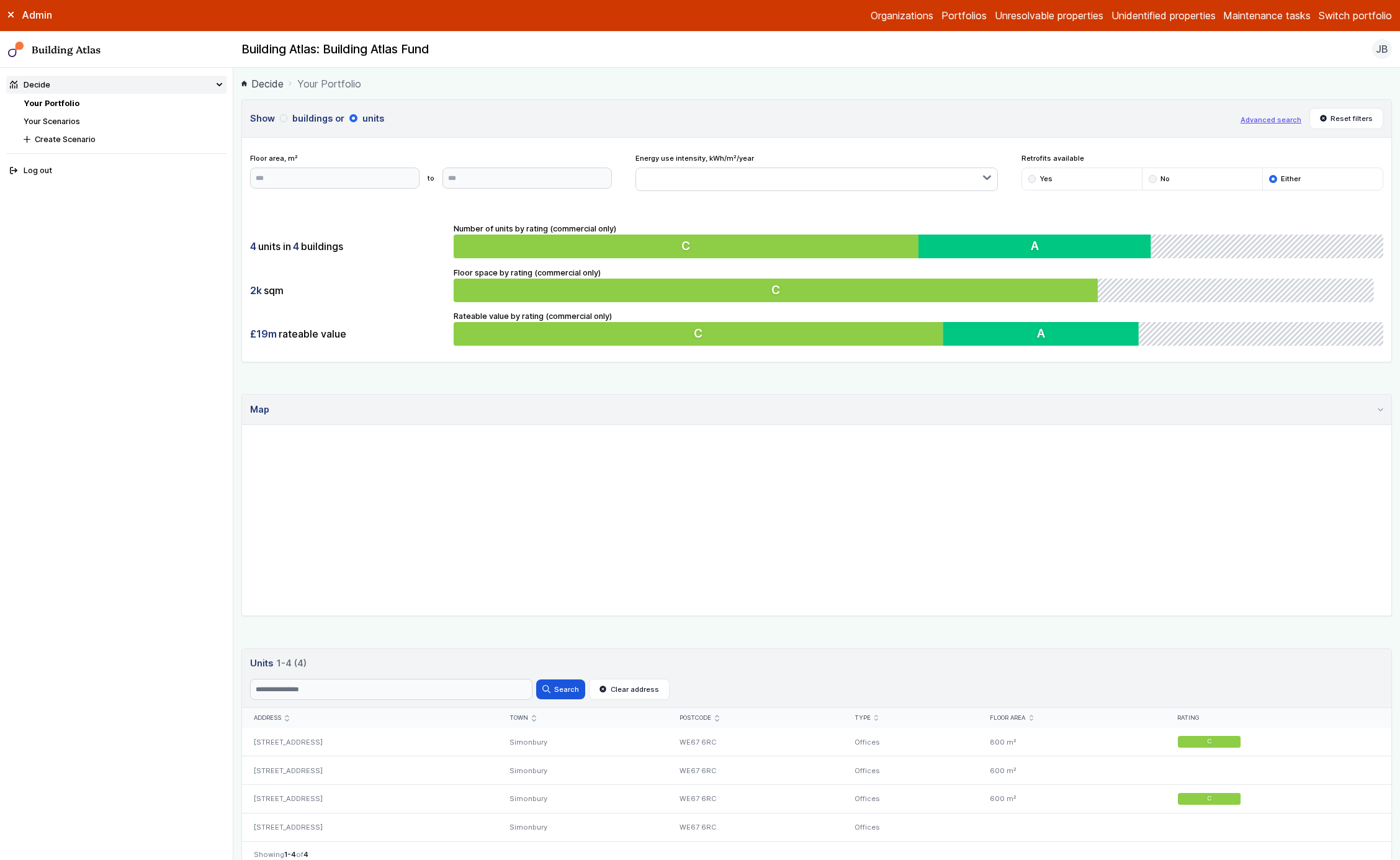
click at [536, 673] on icon "submit" at bounding box center [534, 718] width 3 height 5
click at [656, 673] on div "Town" at bounding box center [583, 718] width 147 height 8
click at [536, 673] on icon "submit" at bounding box center [533, 718] width 3 height 3
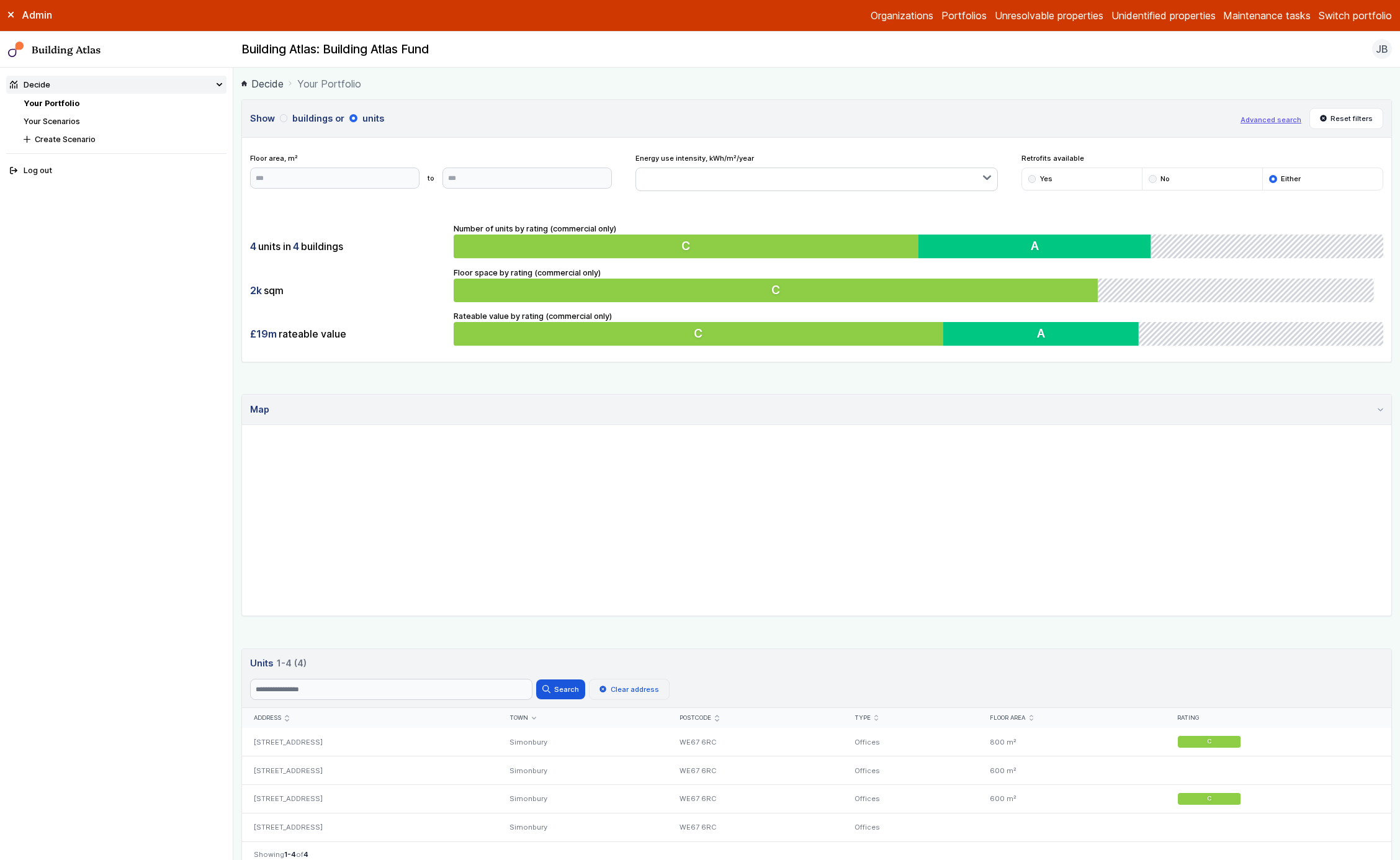
click at [621, 673] on button "Clear address" at bounding box center [630, 689] width 81 height 21
click at [477, 673] on input "Search" at bounding box center [391, 689] width 282 height 21
type input "**"
click at [561, 673] on button "Search" at bounding box center [560, 689] width 48 height 20
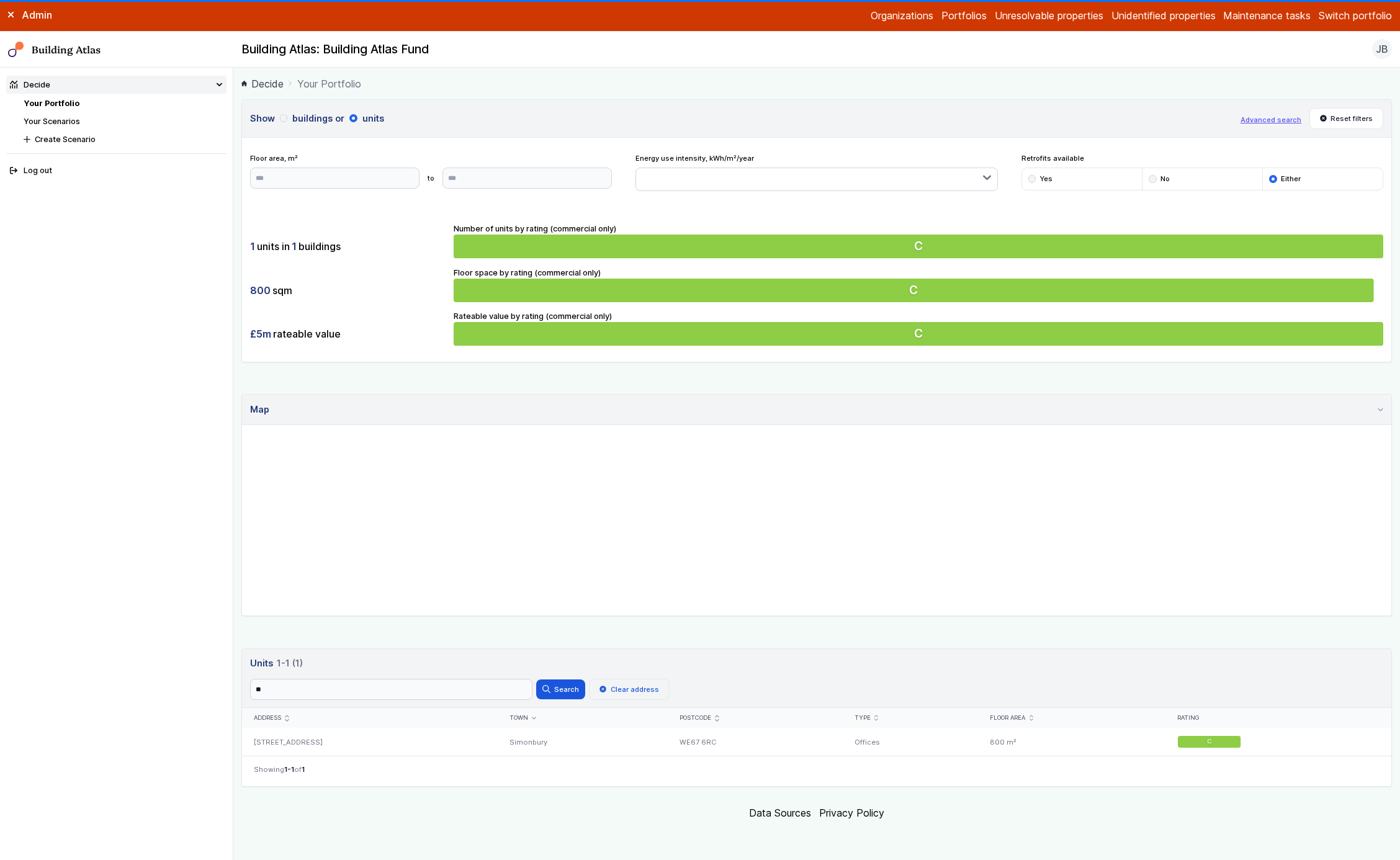
click at [614, 673] on button "Clear address" at bounding box center [630, 689] width 81 height 21
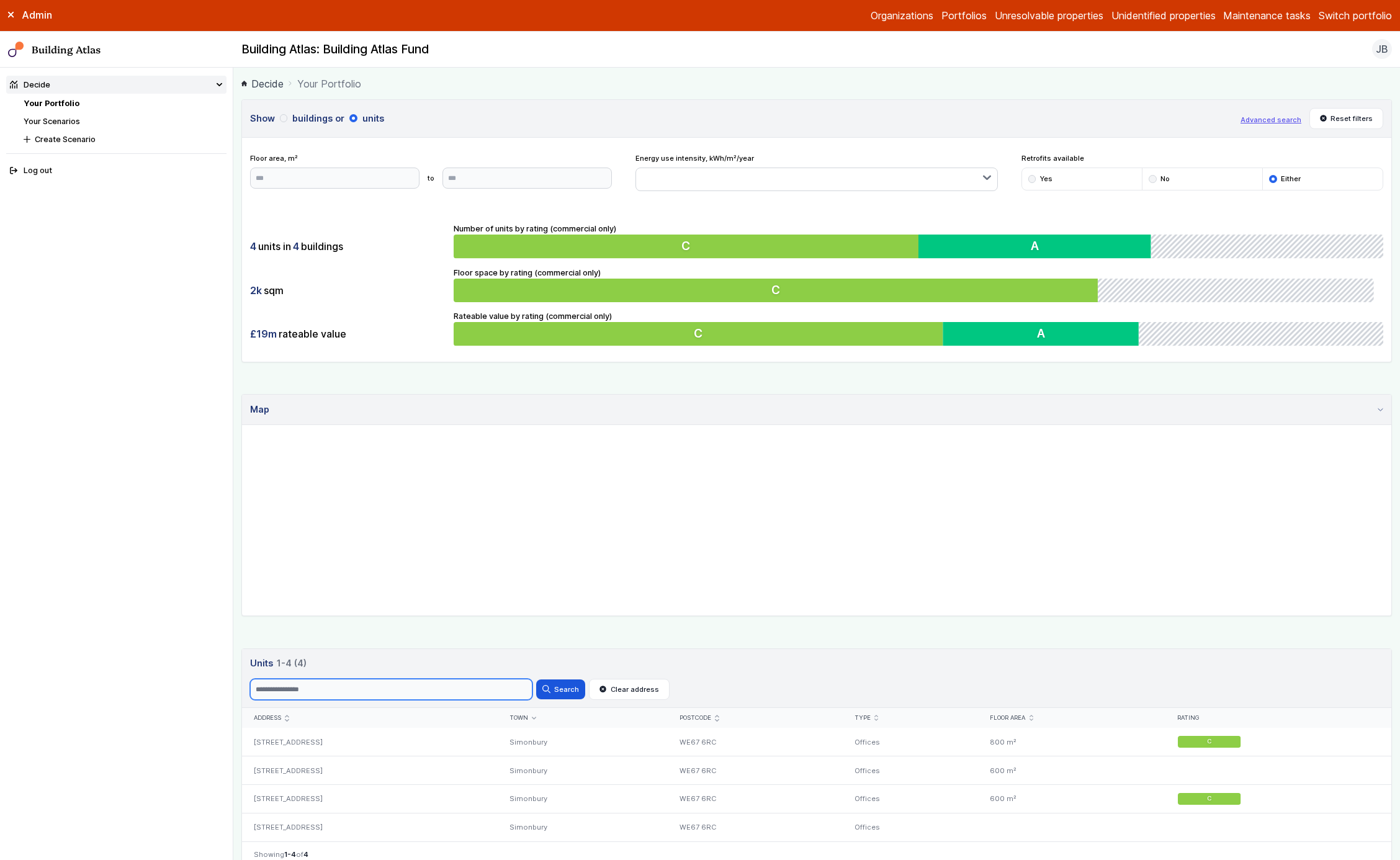
click at [480, 673] on input "Search" at bounding box center [391, 689] width 282 height 21
type input "*"
click at [561, 673] on button "Search" at bounding box center [560, 689] width 48 height 20
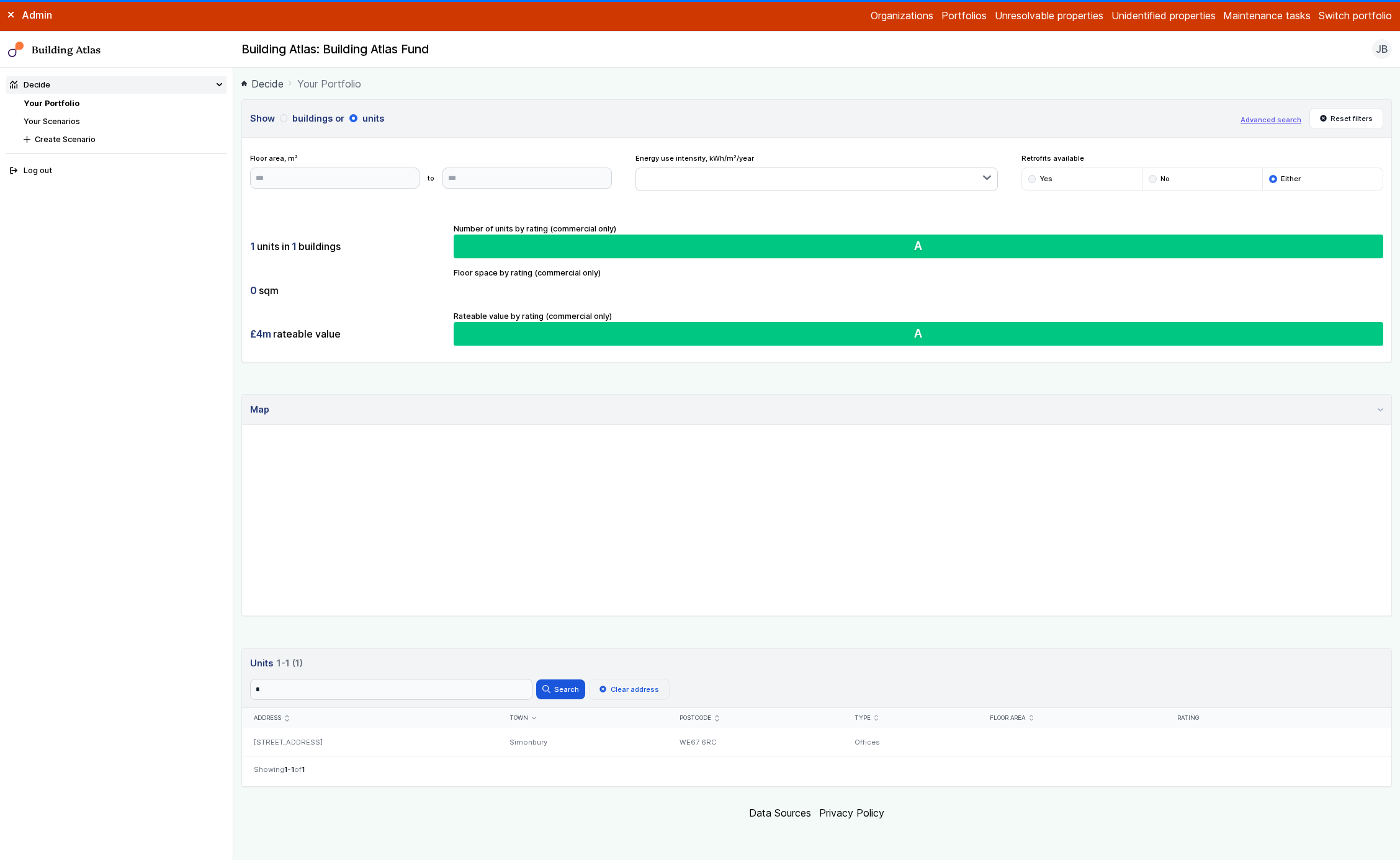
click at [634, 673] on button "Clear address" at bounding box center [630, 689] width 81 height 21
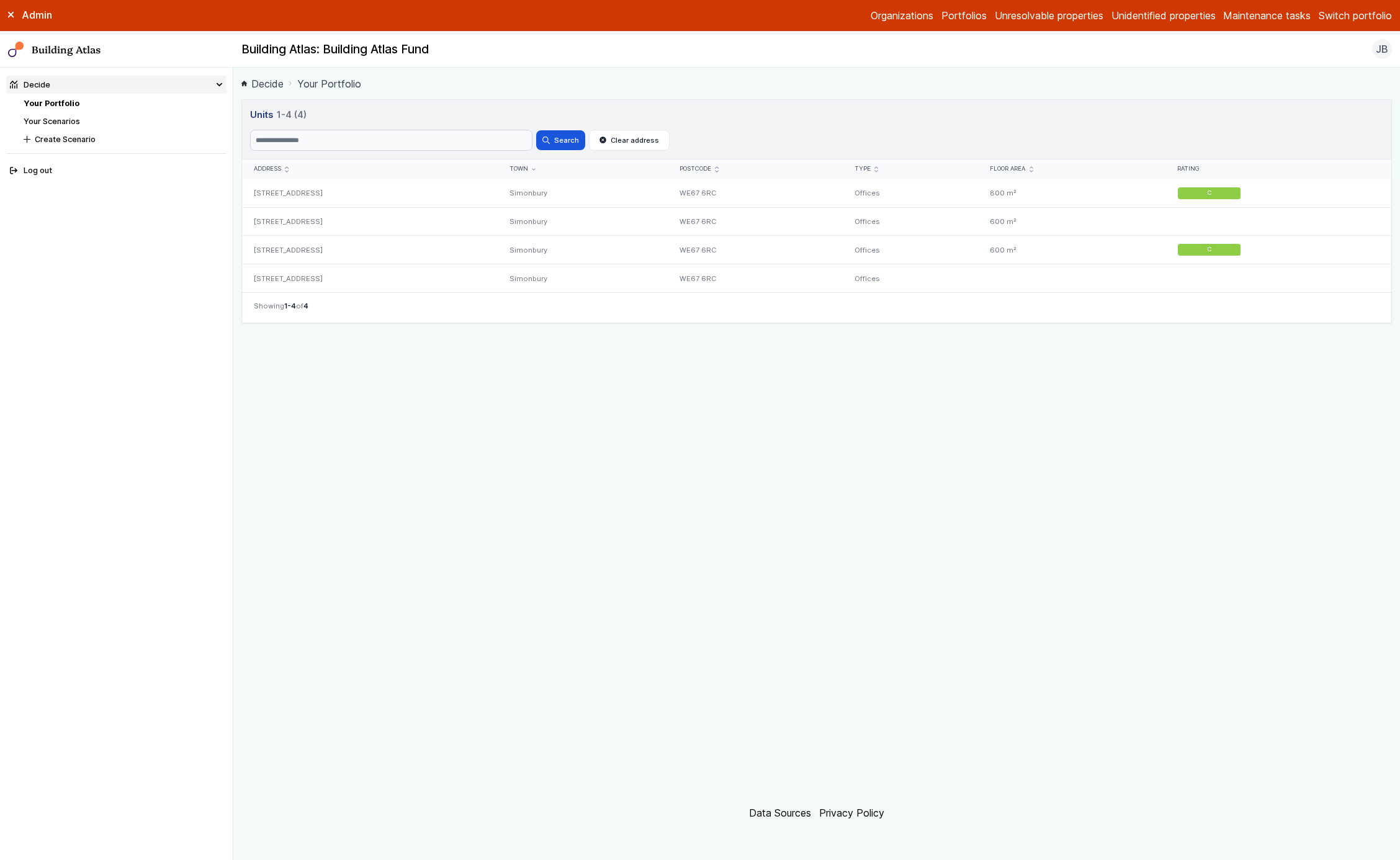
click at [268, 85] on link "Decide" at bounding box center [263, 83] width 42 height 15
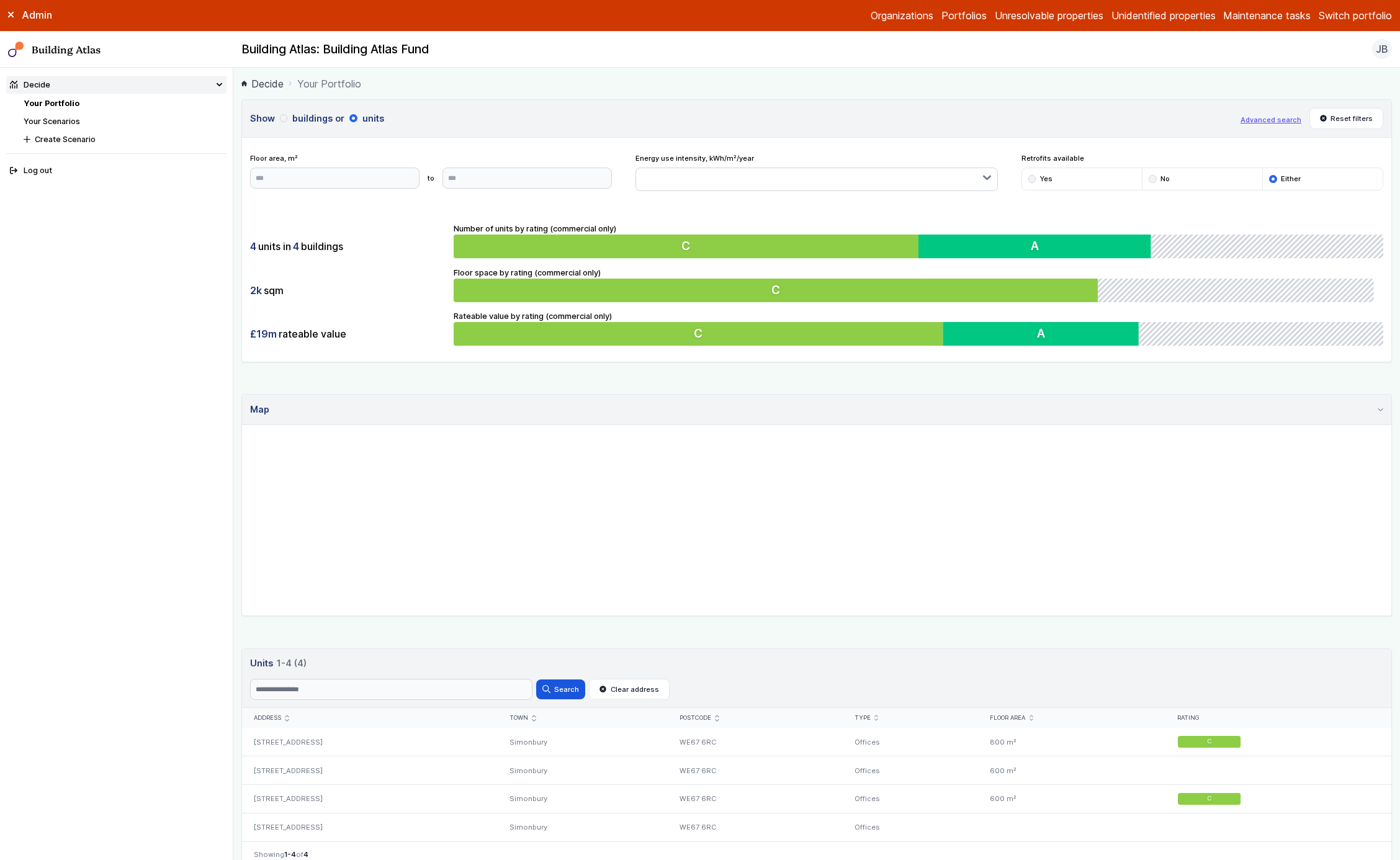
drag, startPoint x: 480, startPoint y: 713, endPoint x: 291, endPoint y: 719, distance: 189.1
click at [291, 719] on div "Address" at bounding box center [370, 718] width 232 height 8
click at [286, 718] on icon "submit" at bounding box center [286, 718] width 3 height 6
click at [286, 718] on icon "submit" at bounding box center [286, 718] width 3 height 3
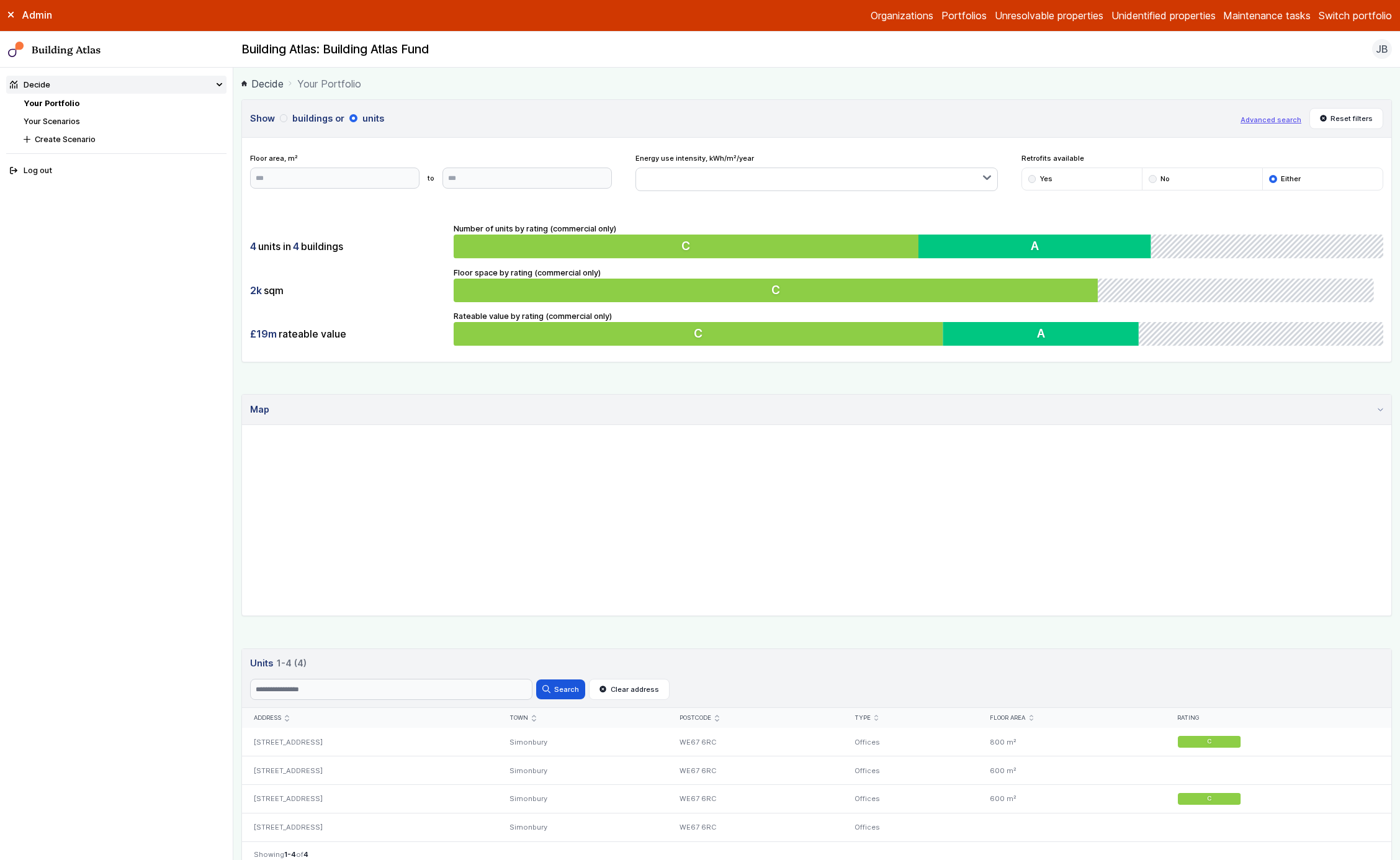
click at [286, 718] on icon "submit" at bounding box center [286, 718] width 3 height 6
click at [286, 718] on icon "submit" at bounding box center [286, 718] width 3 height 3
click at [0, 0] on button "buildings" at bounding box center [0, 0] width 0 height 0
click at [0, 0] on button "units" at bounding box center [0, 0] width 0 height 0
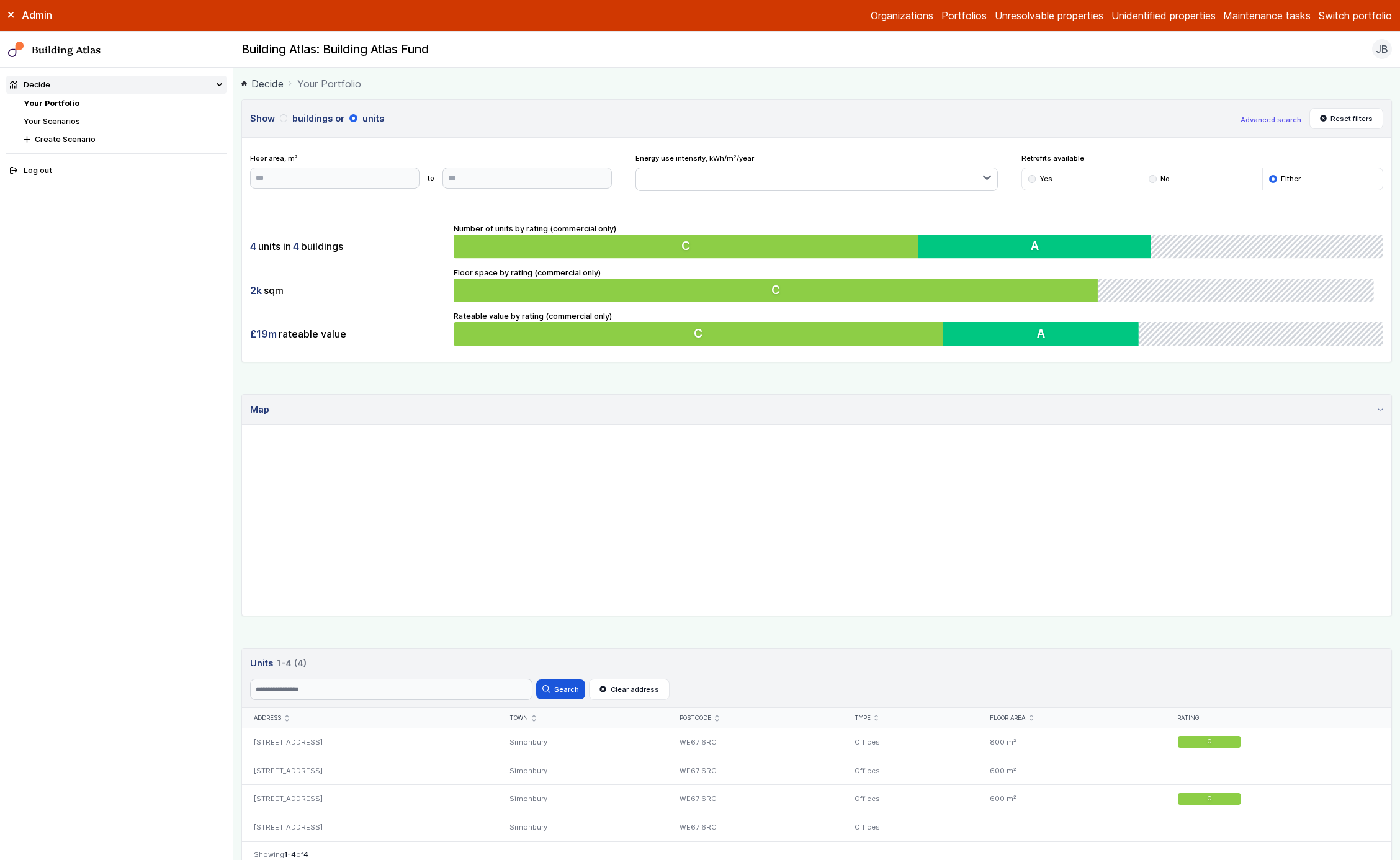
click at [0, 0] on button "buildings" at bounding box center [0, 0] width 0 height 0
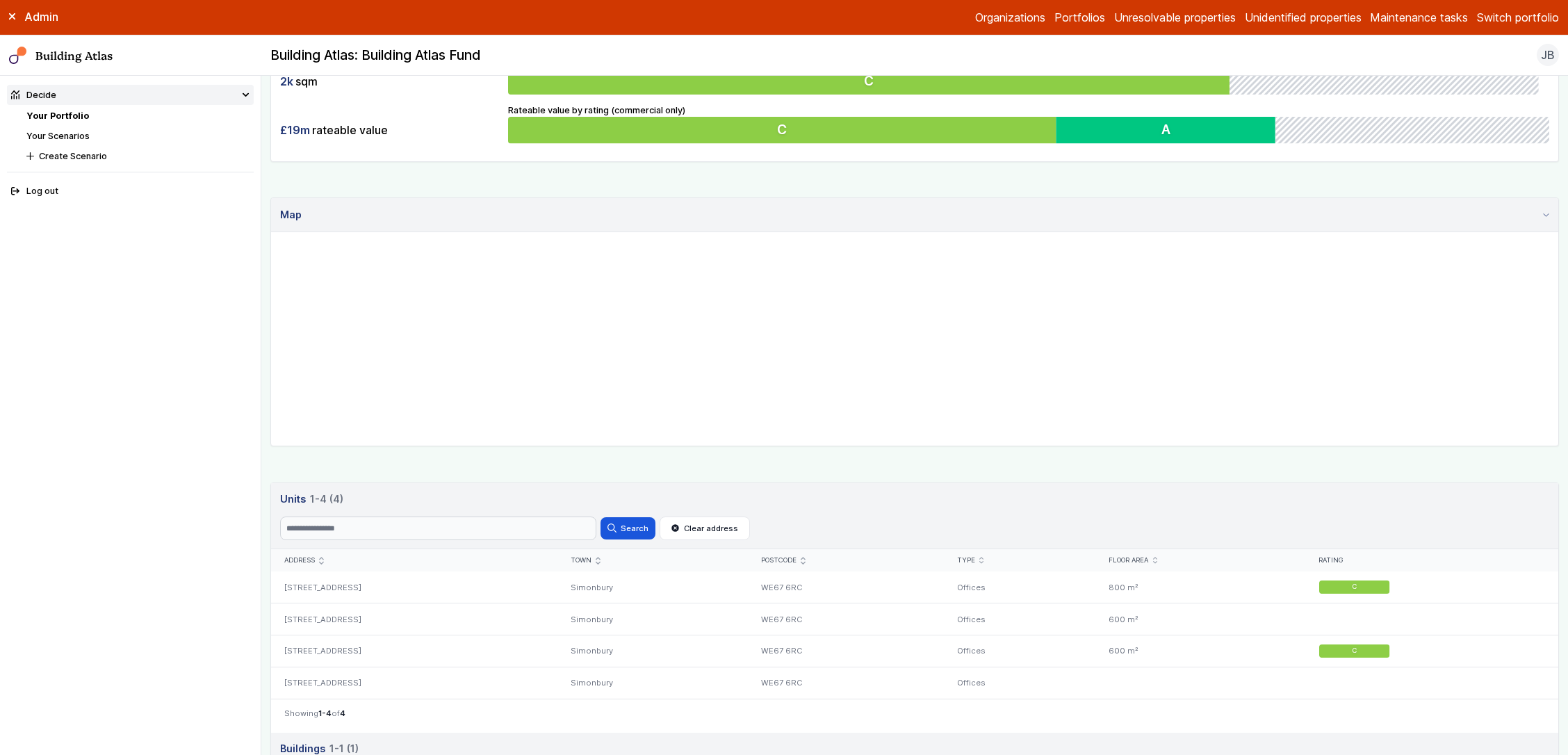
scroll to position [453, 0]
